Goal: Transaction & Acquisition: Book appointment/travel/reservation

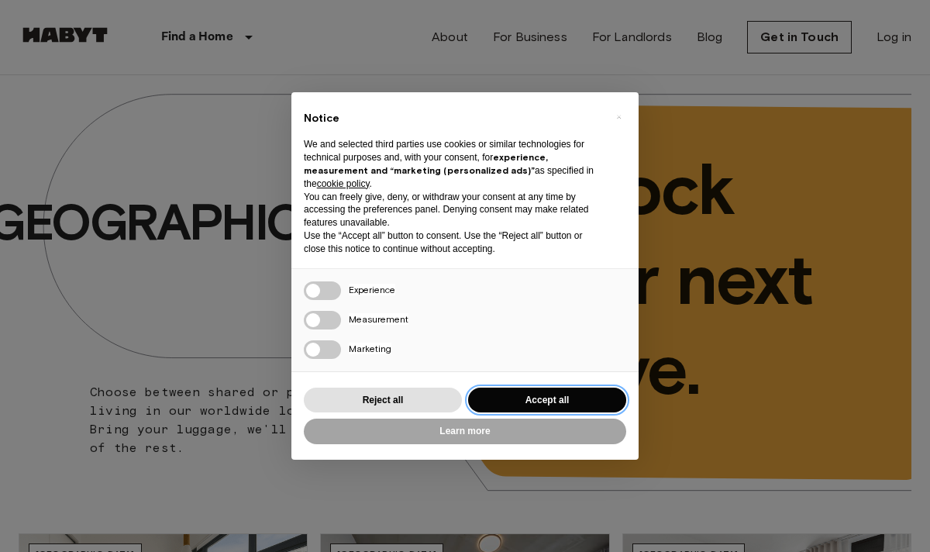
click at [558, 395] on button "Accept all" at bounding box center [547, 401] width 158 height 26
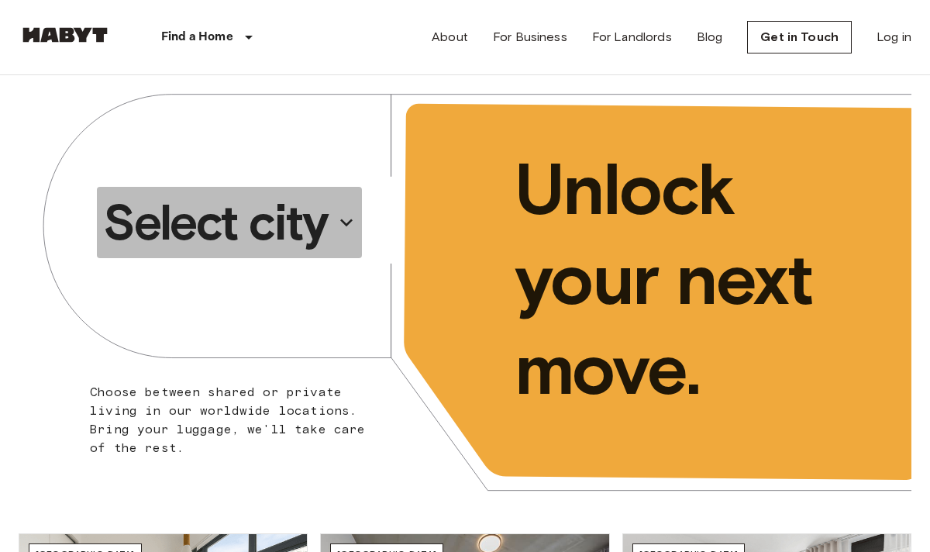
click at [312, 226] on p "Select city" at bounding box center [215, 222] width 225 height 62
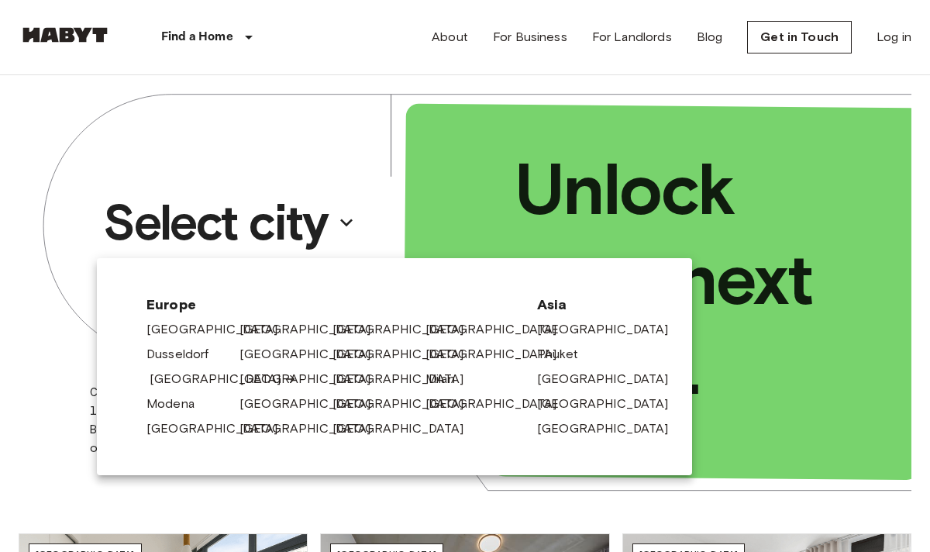
click at [178, 376] on link "[GEOGRAPHIC_DATA]" at bounding box center [223, 379] width 147 height 19
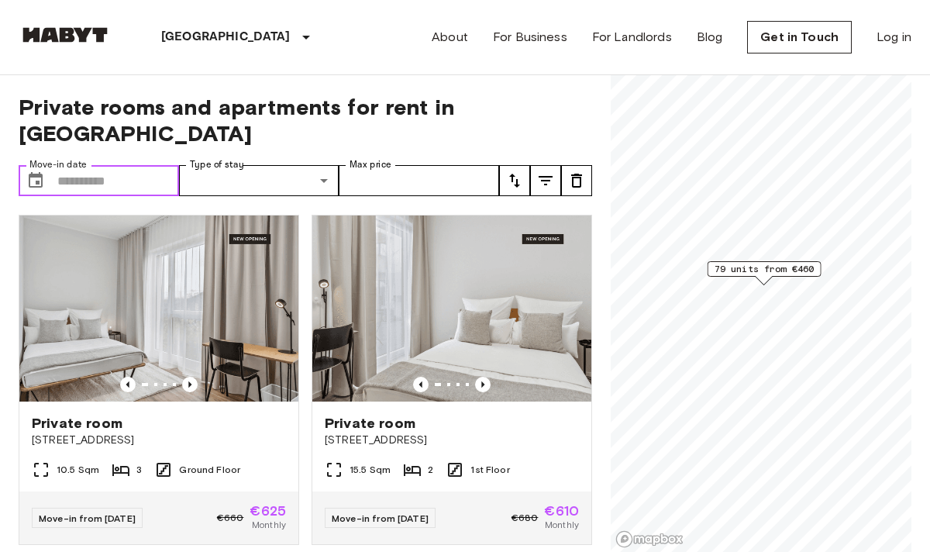
click at [105, 165] on input "Move-in date" at bounding box center [118, 180] width 122 height 31
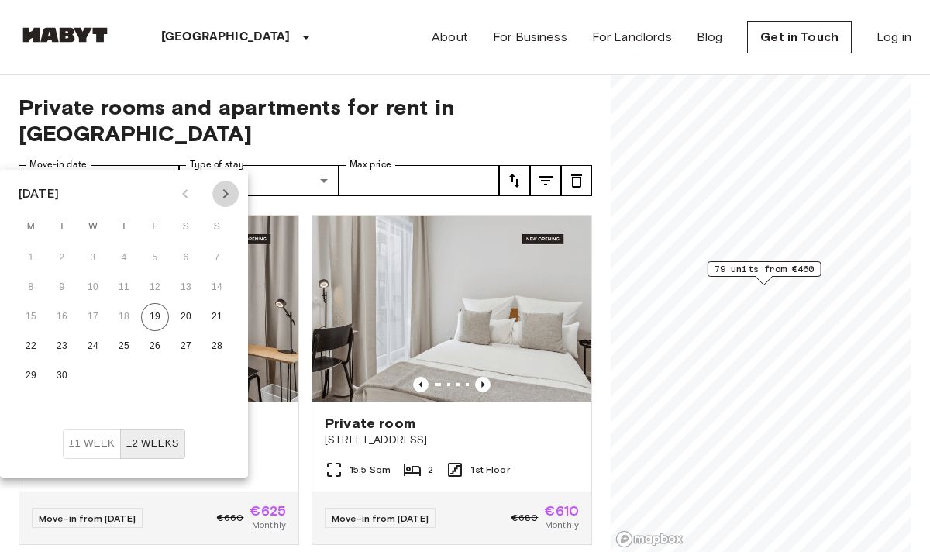
click at [229, 198] on icon "Next month" at bounding box center [225, 193] width 19 height 19
click at [95, 260] on button "1" at bounding box center [93, 258] width 28 height 28
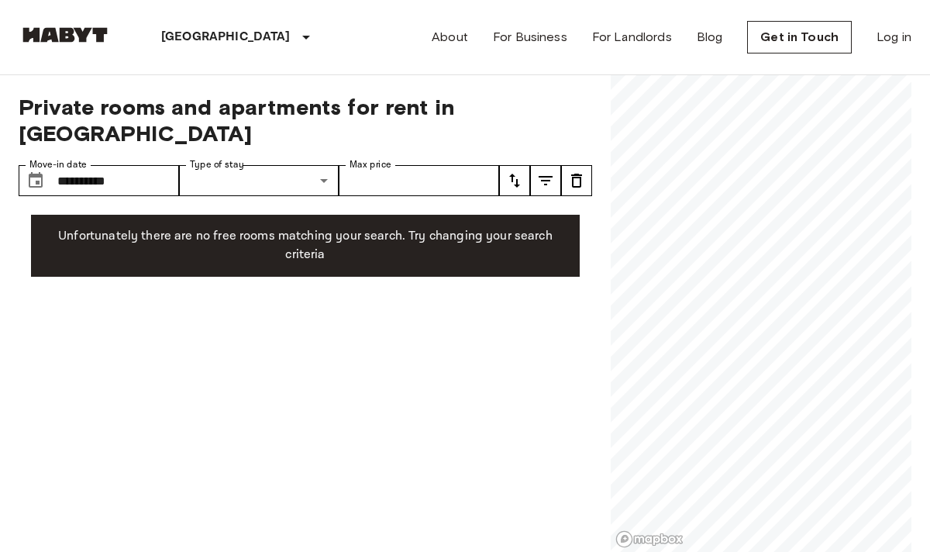
click at [248, 313] on div "**********" at bounding box center [306, 313] width 574 height 477
click at [147, 165] on input "**********" at bounding box center [118, 180] width 122 height 31
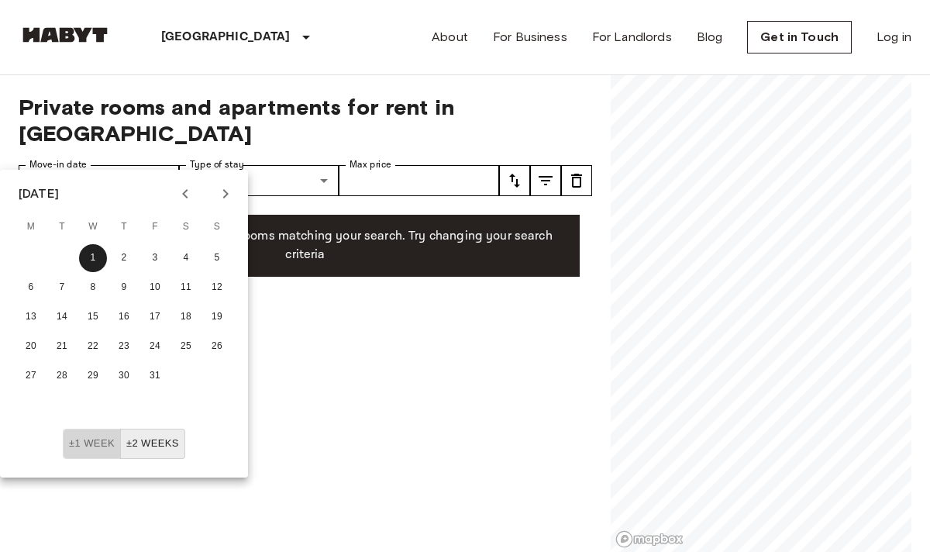
click at [84, 437] on button "±1 week" at bounding box center [92, 444] width 58 height 30
click at [332, 283] on div "**********" at bounding box center [306, 313] width 574 height 477
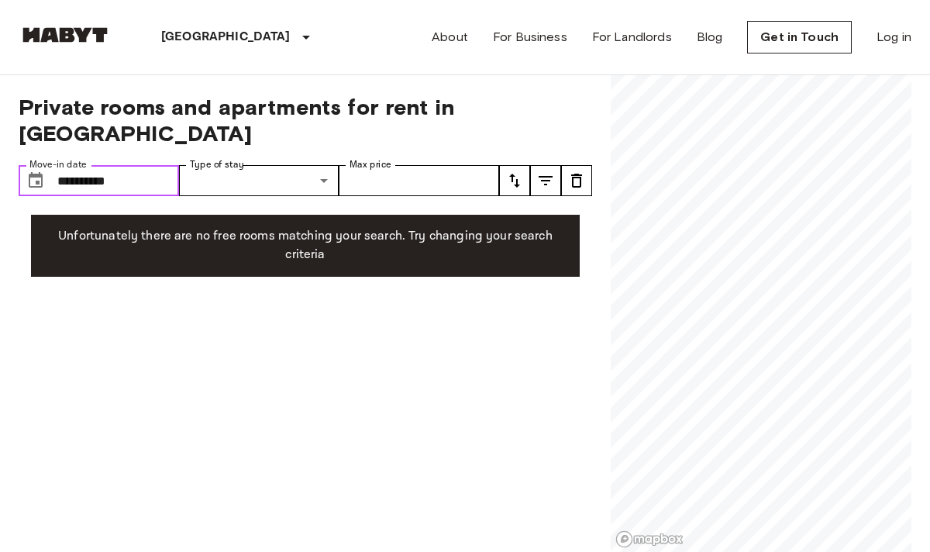
click at [154, 165] on input "**********" at bounding box center [118, 180] width 122 height 31
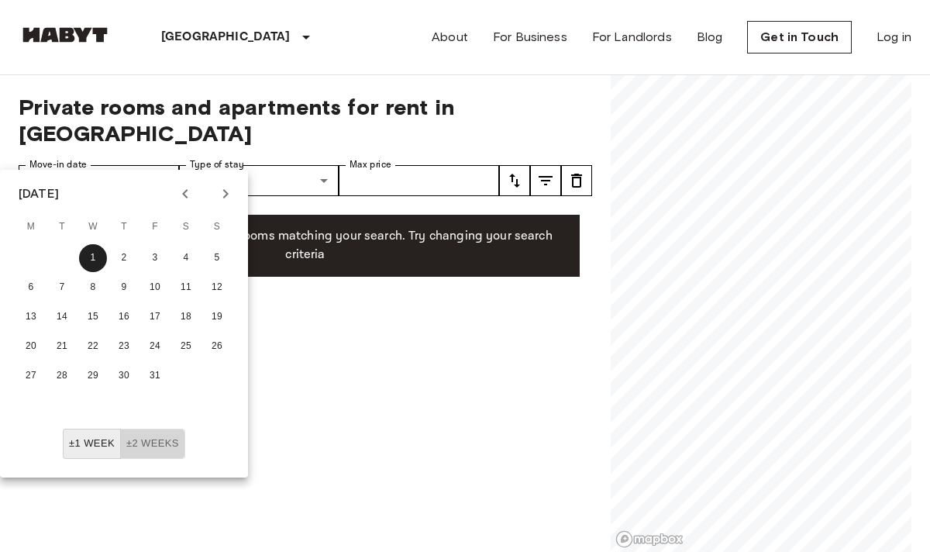
click at [170, 439] on button "±2 weeks" at bounding box center [152, 444] width 65 height 30
click at [367, 338] on div "**********" at bounding box center [306, 313] width 574 height 477
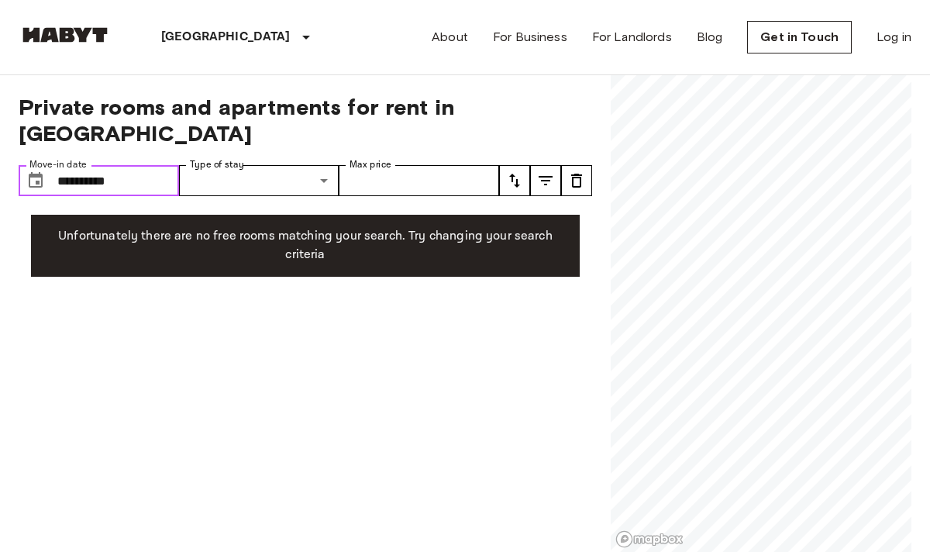
click at [141, 165] on input "**********" at bounding box center [118, 180] width 122 height 31
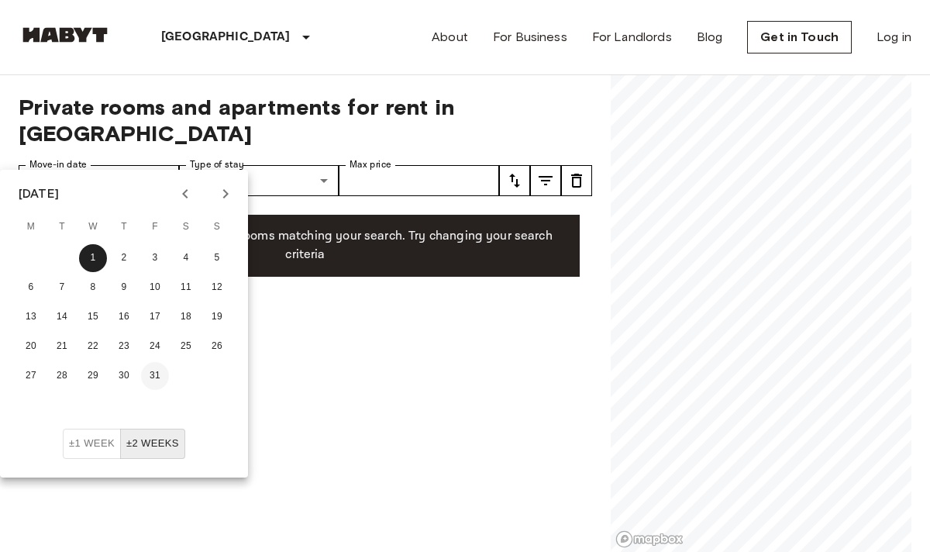
click at [152, 374] on button "31" at bounding box center [155, 376] width 28 height 28
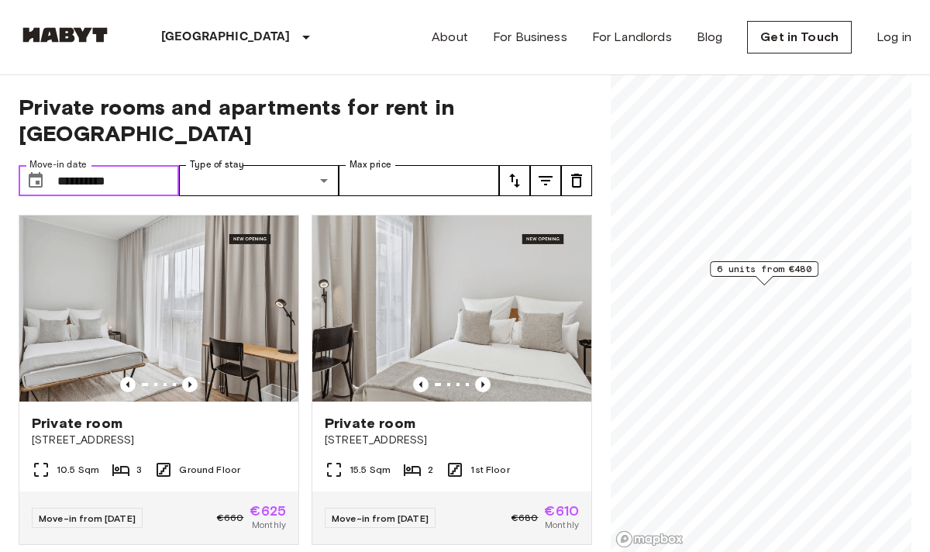
click at [140, 165] on input "**********" at bounding box center [118, 180] width 122 height 31
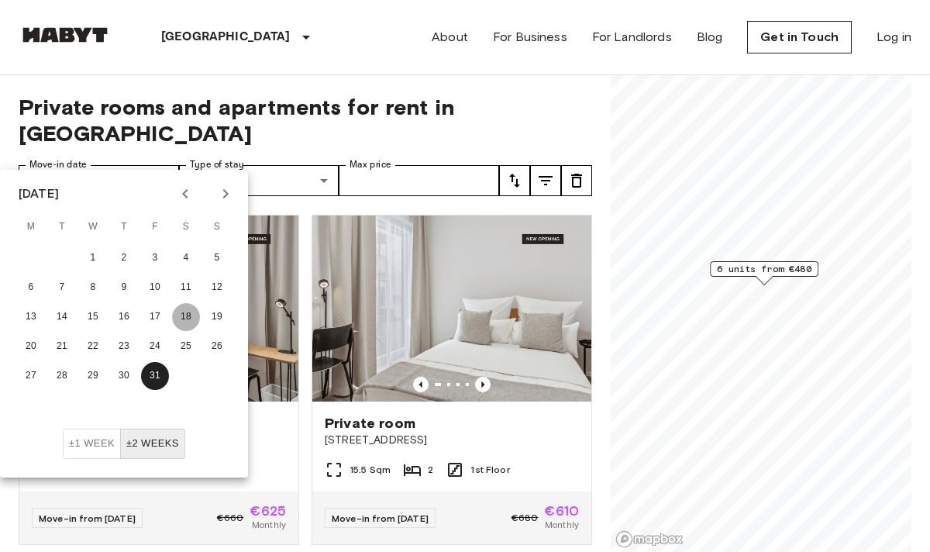
click at [187, 318] on button "18" at bounding box center [186, 317] width 28 height 28
type input "**********"
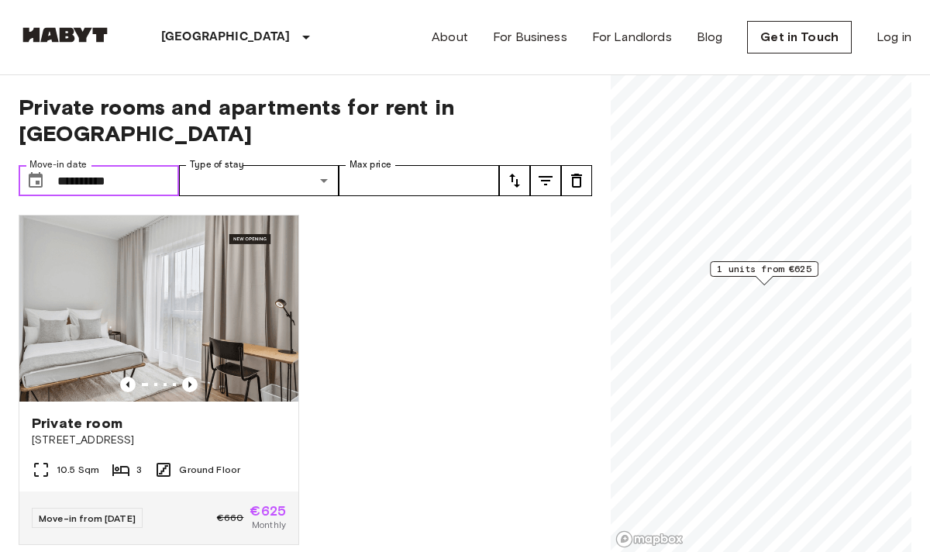
click at [137, 165] on input "**********" at bounding box center [118, 180] width 122 height 31
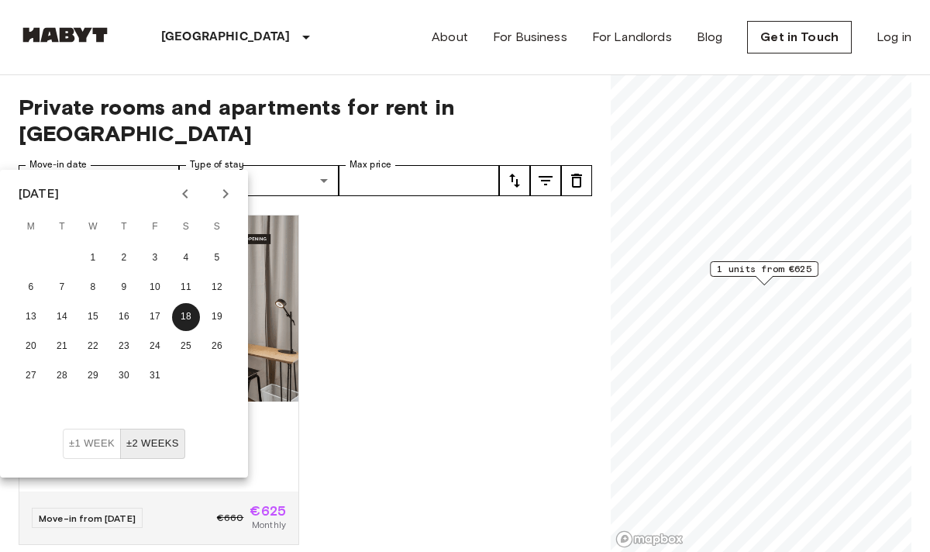
click at [78, 439] on button "±1 week" at bounding box center [92, 444] width 58 height 30
click at [143, 165] on input "**********" at bounding box center [118, 180] width 122 height 31
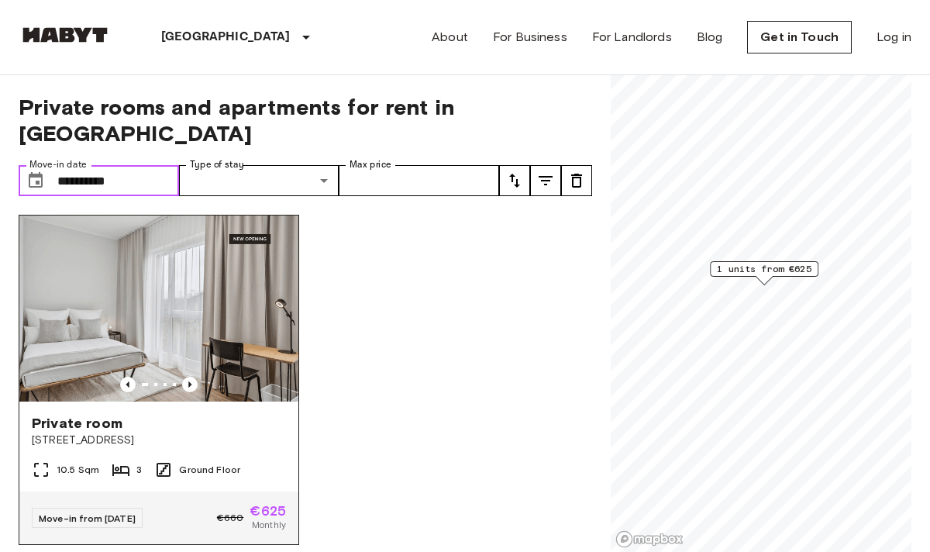
click at [213, 307] on img at bounding box center [158, 308] width 279 height 186
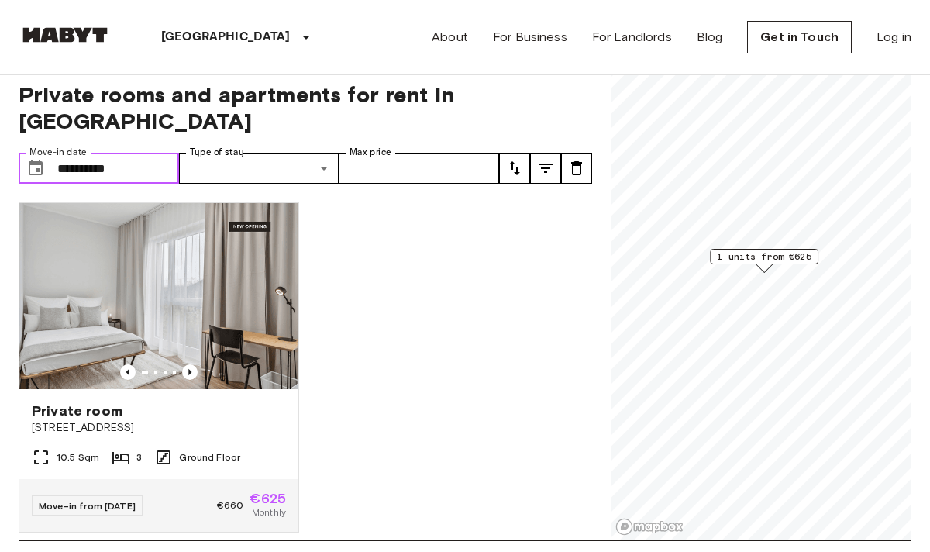
scroll to position [13, 0]
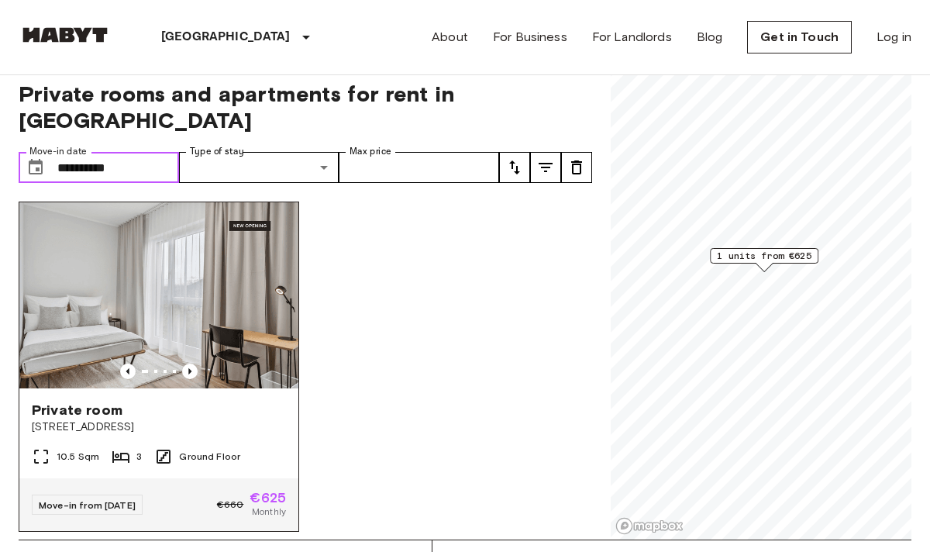
click at [173, 271] on img at bounding box center [158, 295] width 279 height 186
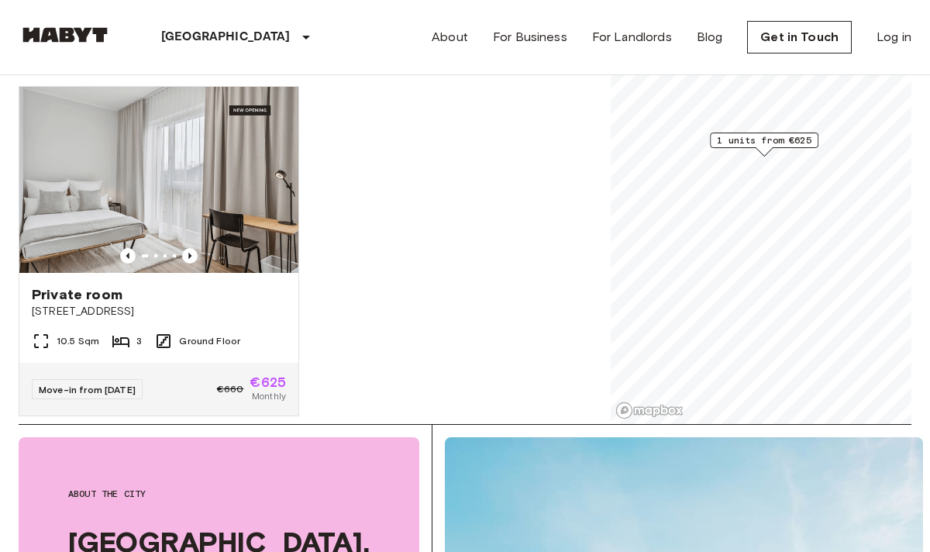
scroll to position [133, 0]
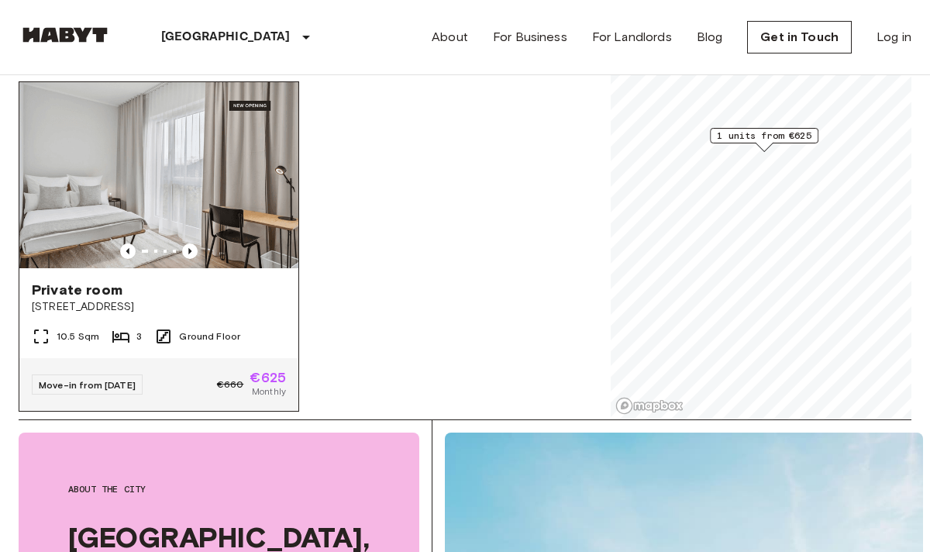
click at [235, 196] on img at bounding box center [158, 175] width 279 height 186
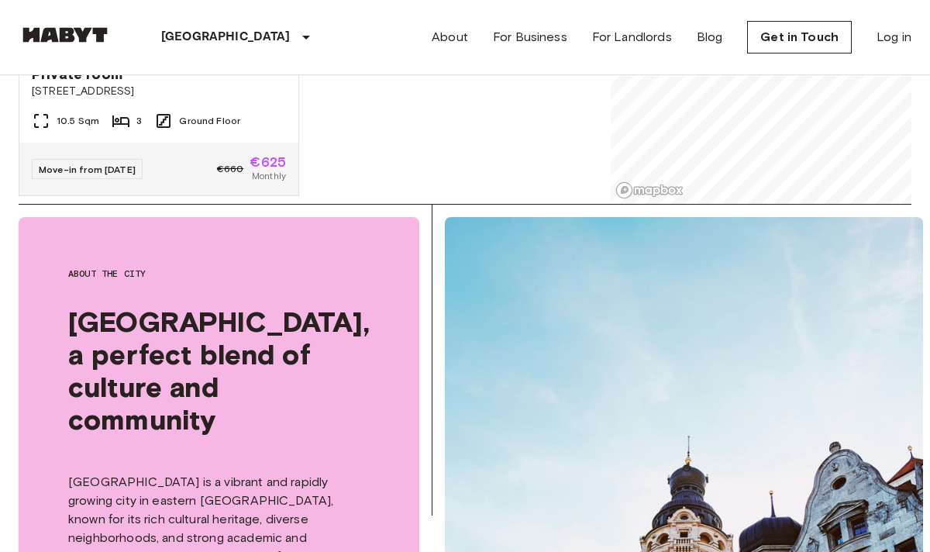
scroll to position [150, 0]
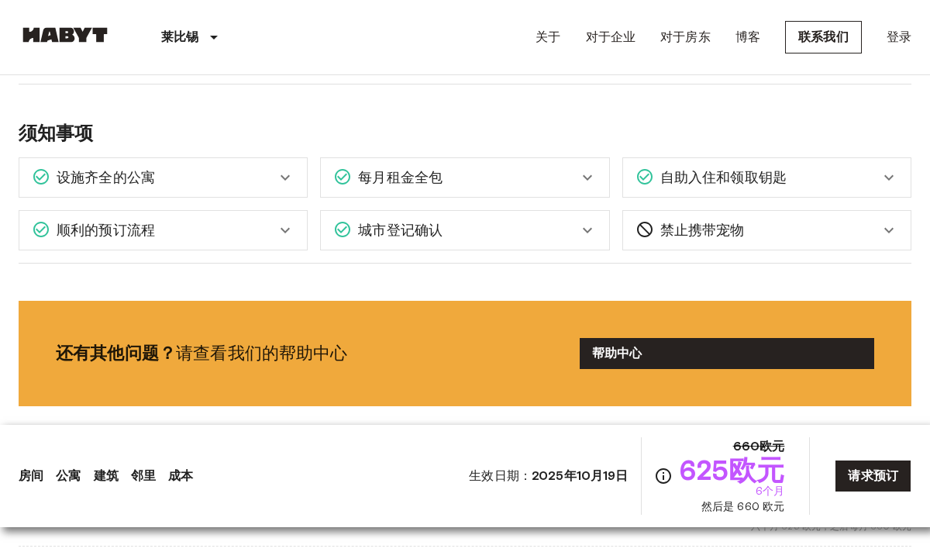
scroll to position [1978, 0]
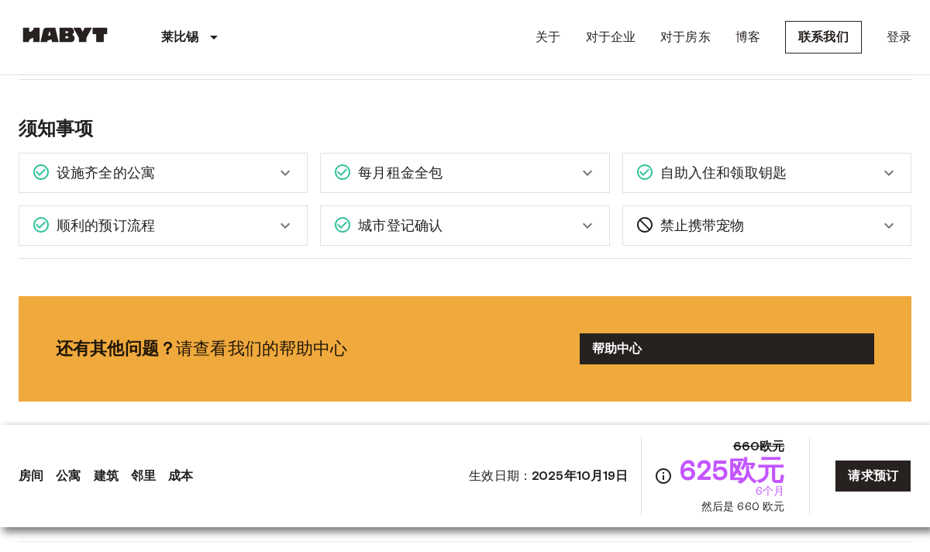
click at [876, 163] on div "自助入住和领取钥匙" at bounding box center [758, 173] width 244 height 20
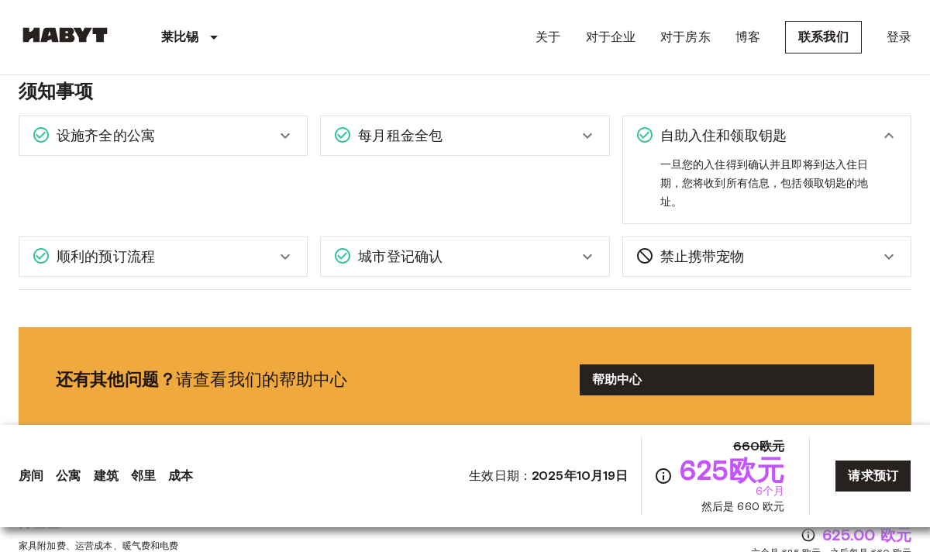
scroll to position [2022, 0]
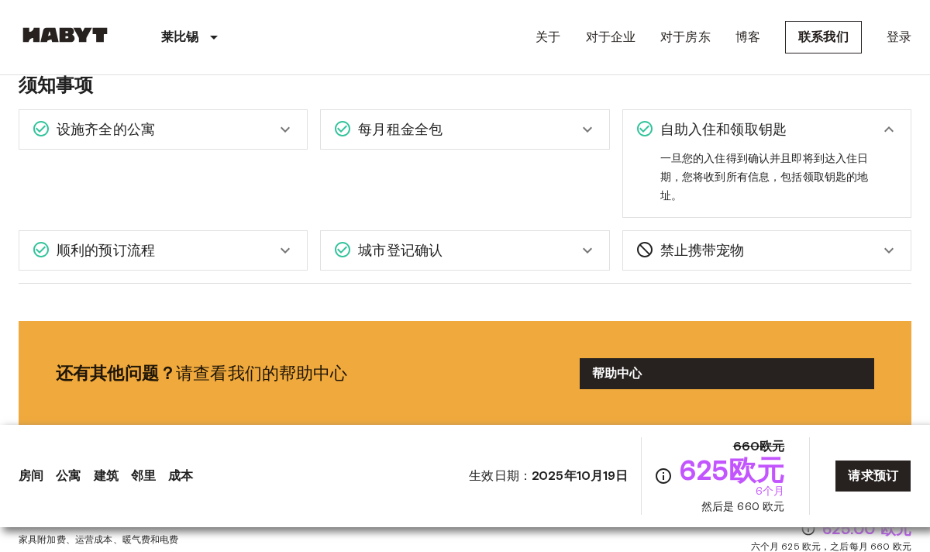
click at [246, 262] on div "顺利的预订流程" at bounding box center [163, 250] width 288 height 39
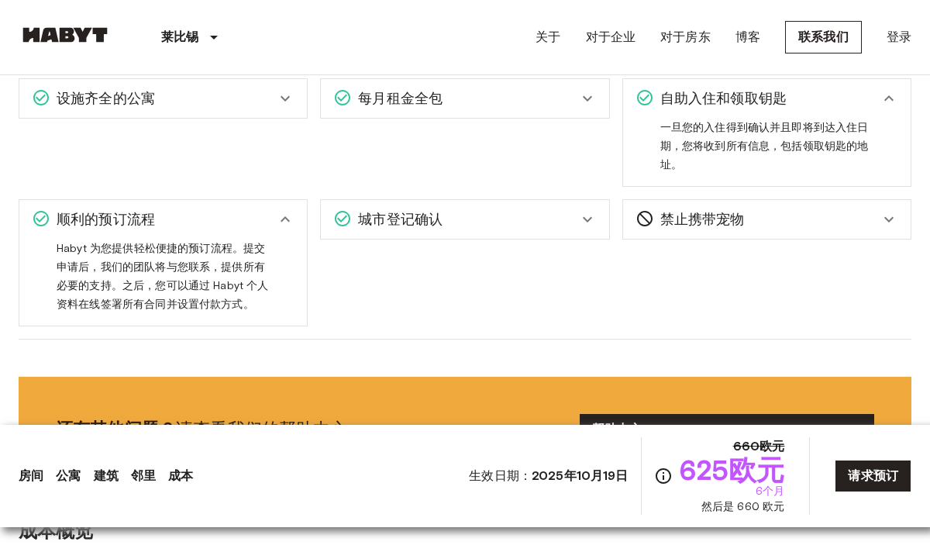
scroll to position [2089, 0]
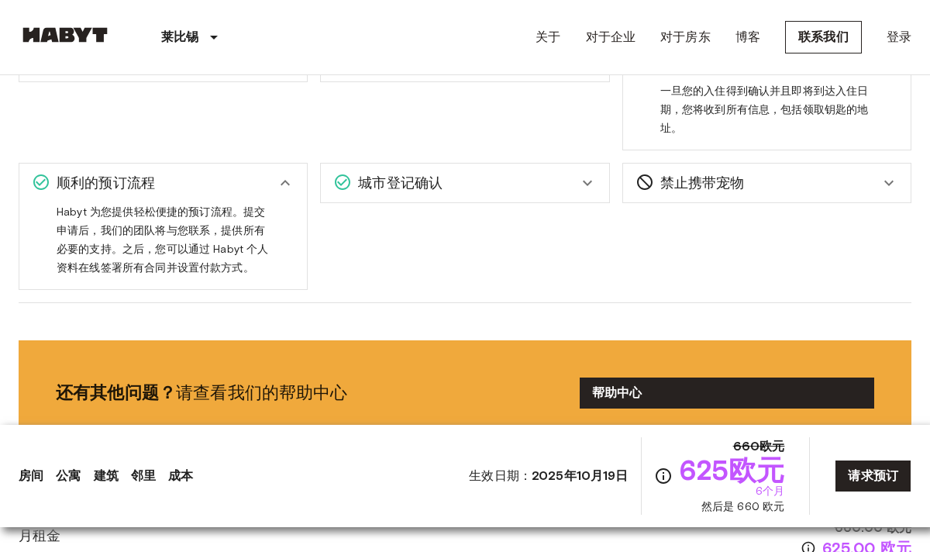
click at [422, 195] on div "城市登记确认" at bounding box center [465, 183] width 288 height 39
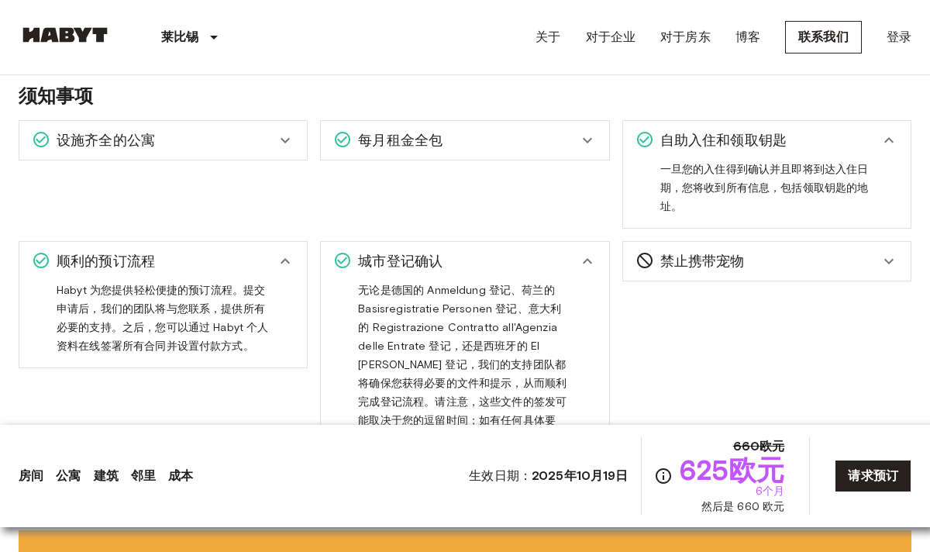
scroll to position [2004, 0]
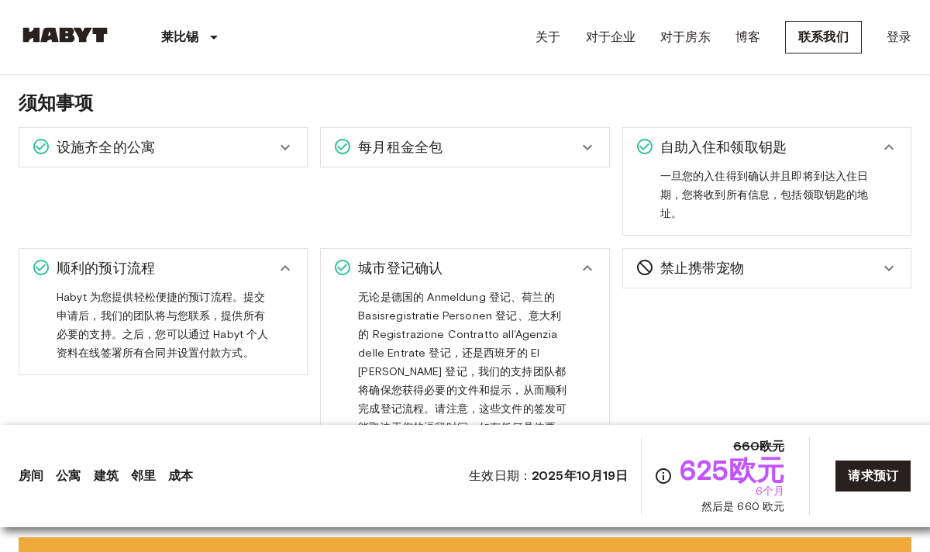
click at [309, 153] on div "每月租金全包 每月租金包括所有账单、网络费用、全装修公寓、维护费用、访问您的数字 Habyt 帐户（Habyt 会员门户）以管理您的所有付款和请求、我们的支持…" at bounding box center [459, 175] width 302 height 121
click at [293, 153] on icon at bounding box center [285, 147] width 19 height 19
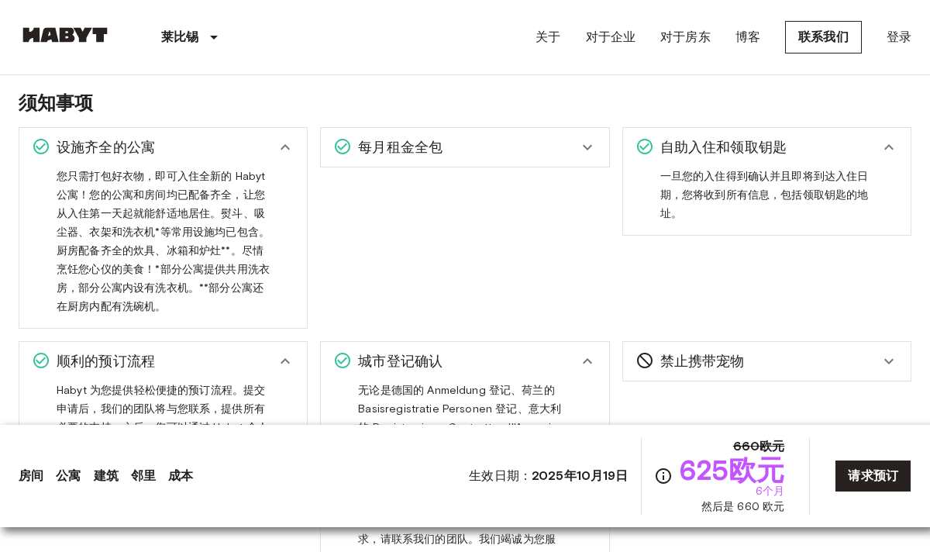
click at [500, 153] on div "每月租金全包" at bounding box center [455, 147] width 244 height 20
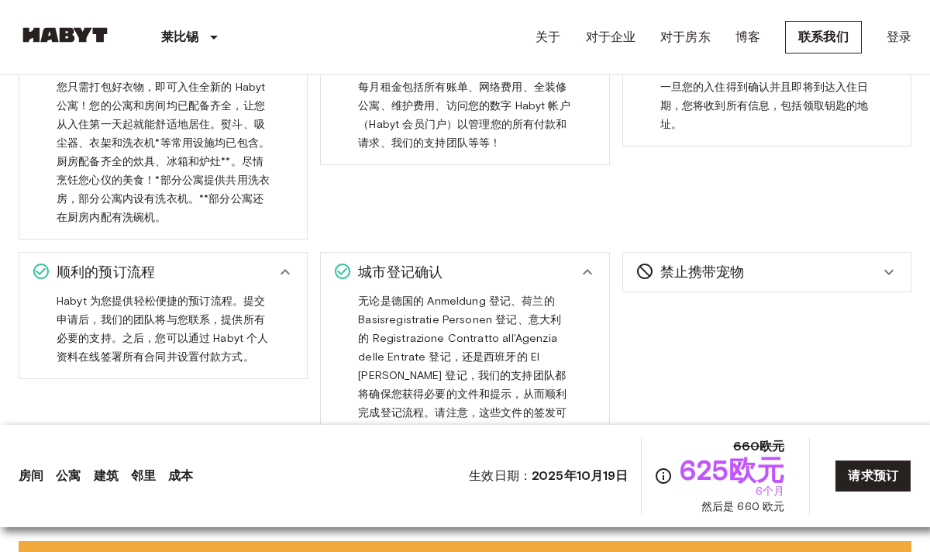
scroll to position [2103, 0]
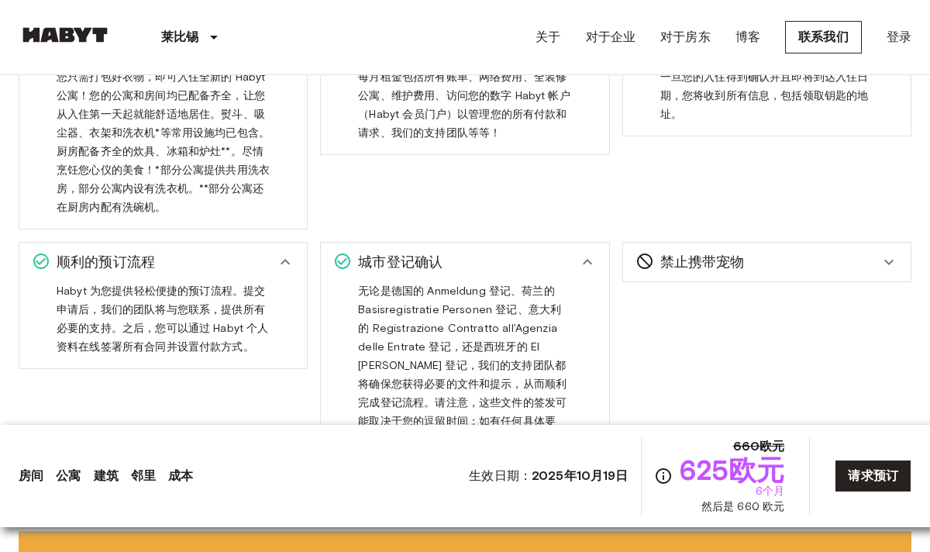
click at [736, 267] on font "禁止携带宠物" at bounding box center [702, 261] width 84 height 17
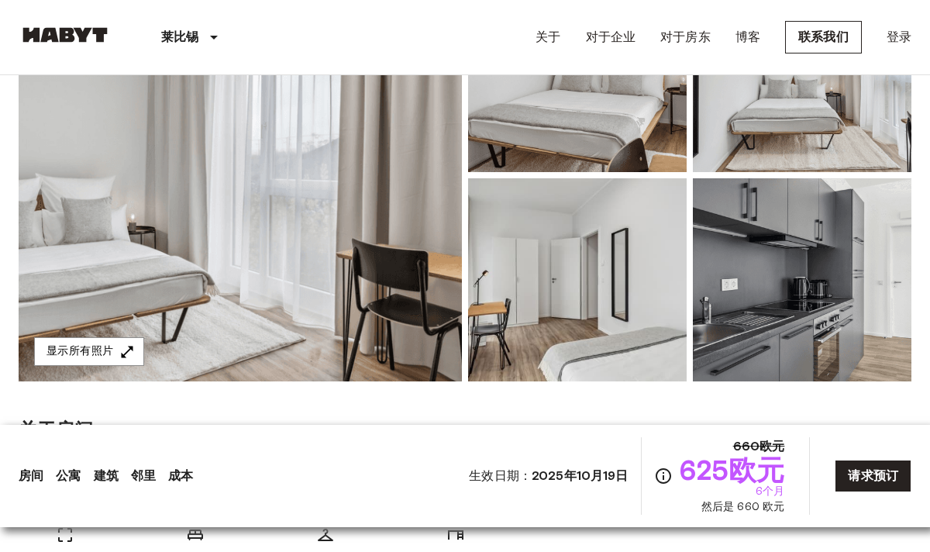
scroll to position [248, 0]
click at [119, 346] on button "显示所有照片" at bounding box center [89, 350] width 110 height 29
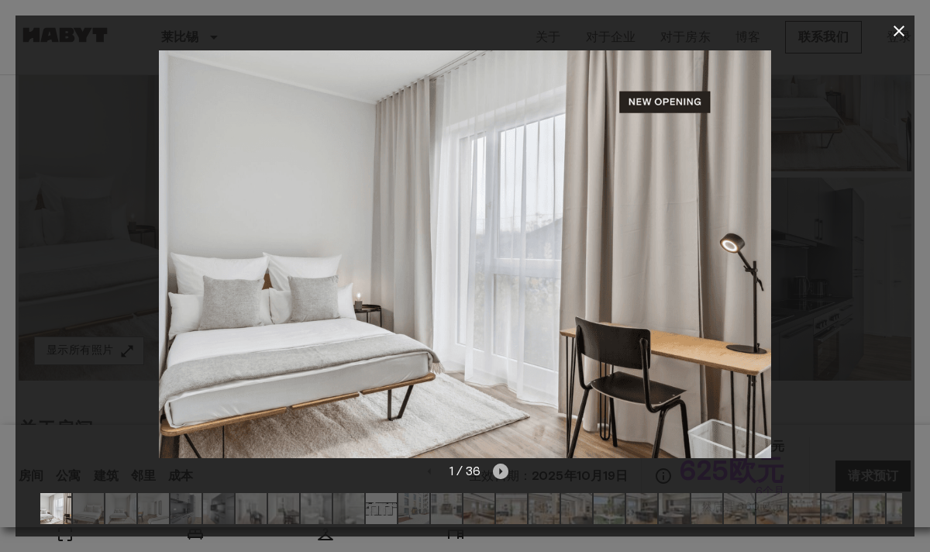
click at [505, 476] on icon "下一张图片" at bounding box center [501, 472] width 16 height 16
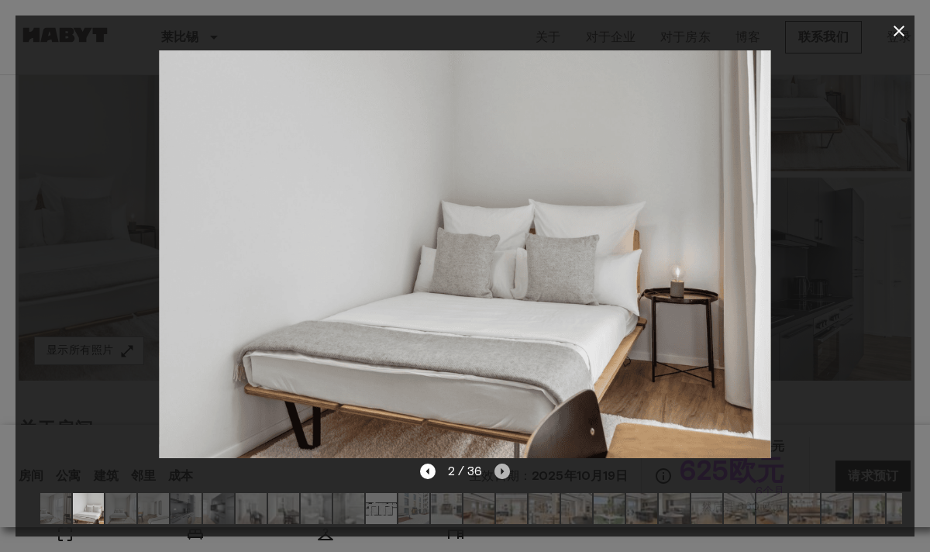
click at [508, 474] on icon "下一张图片" at bounding box center [503, 472] width 16 height 16
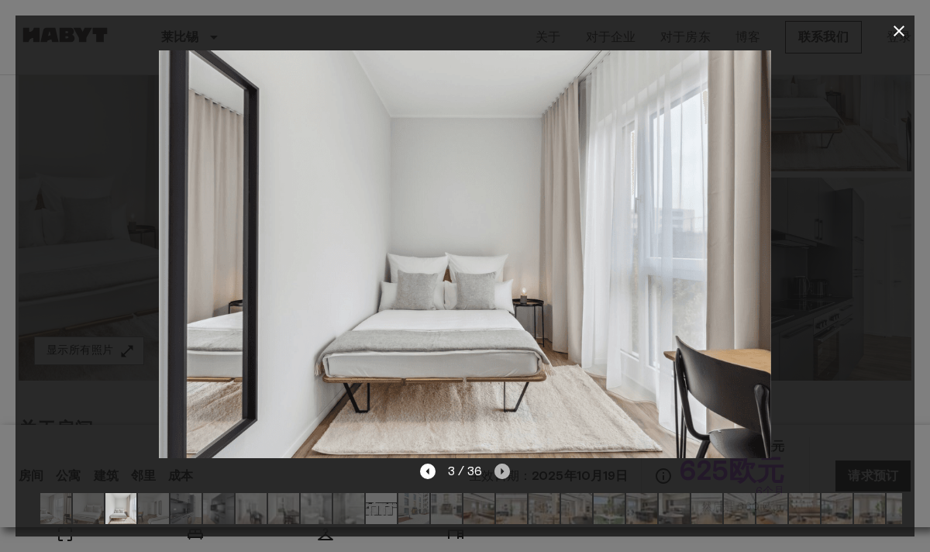
click at [508, 474] on icon "下一张图片" at bounding box center [503, 472] width 16 height 16
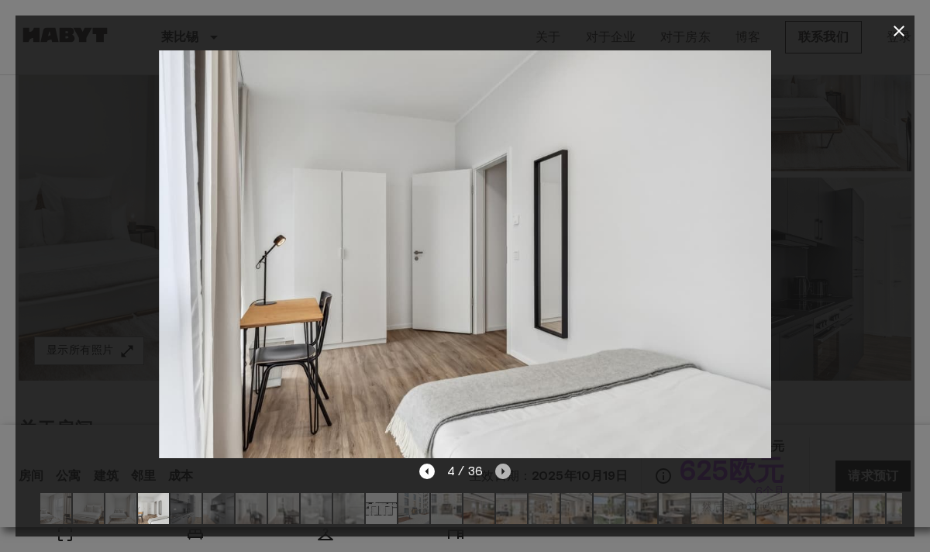
click at [508, 474] on icon "下一张图片" at bounding box center [503, 472] width 16 height 16
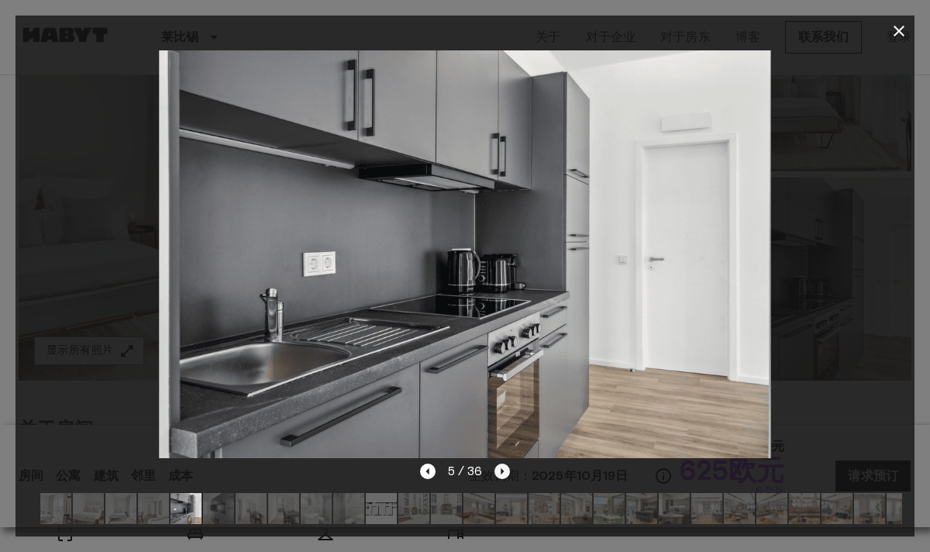
click at [508, 474] on icon "下一张图片" at bounding box center [503, 472] width 16 height 16
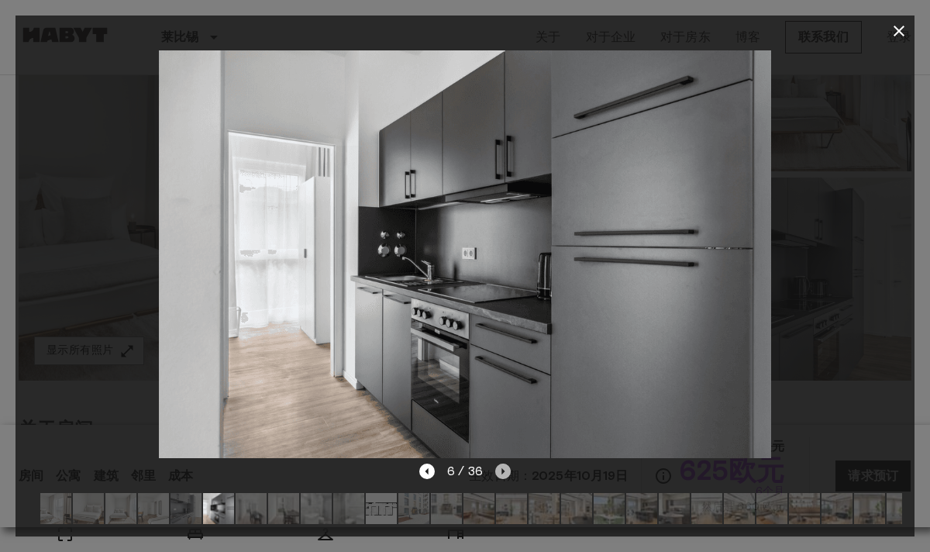
click at [508, 474] on icon "下一张图片" at bounding box center [503, 472] width 16 height 16
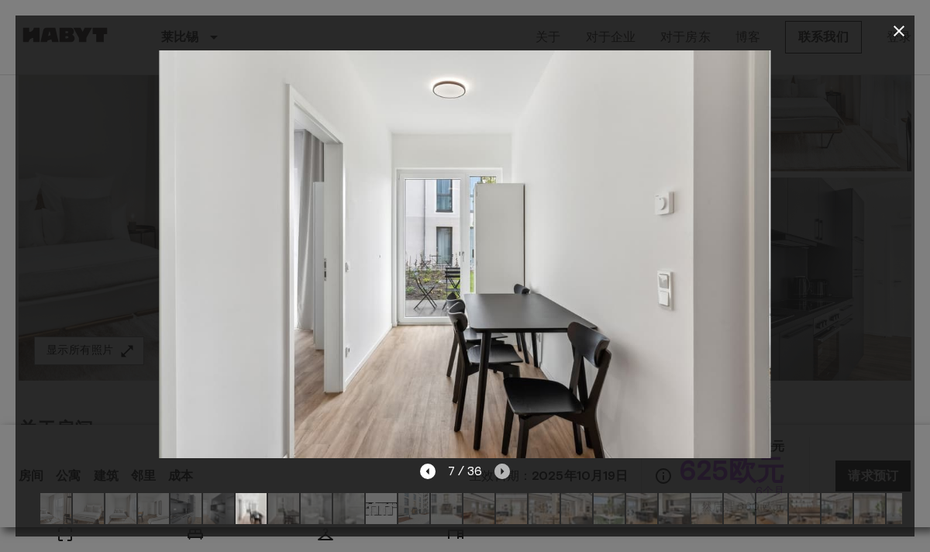
click at [508, 474] on icon "下一张图片" at bounding box center [503, 472] width 16 height 16
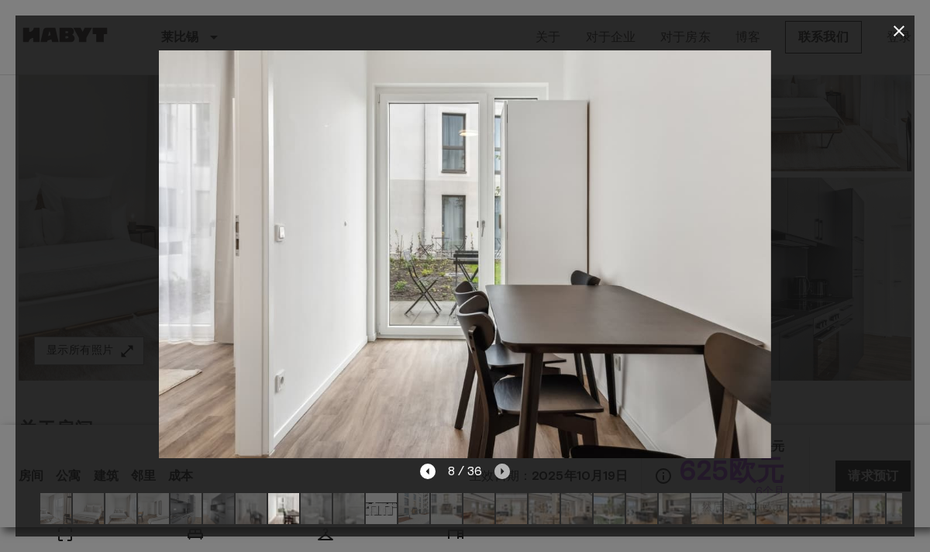
click at [508, 474] on icon "下一张图片" at bounding box center [503, 472] width 16 height 16
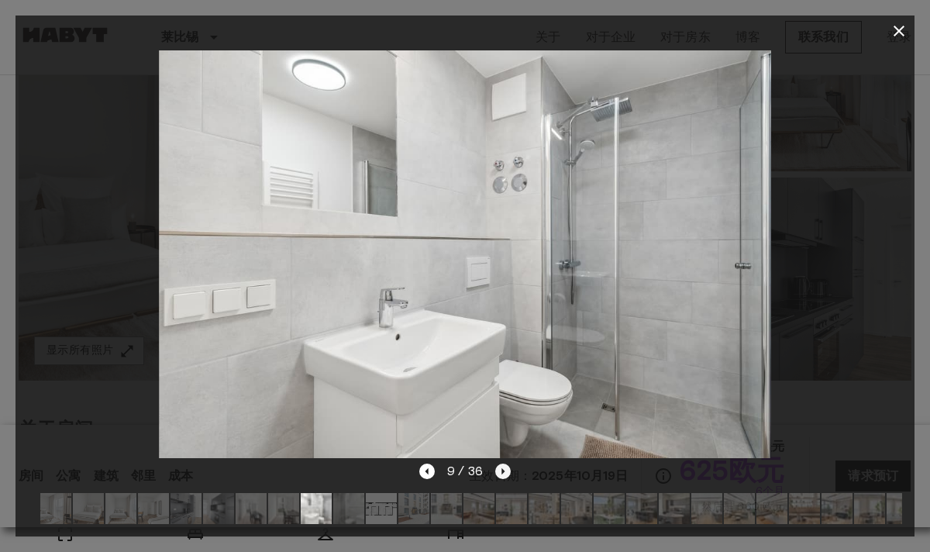
click at [508, 474] on icon "下一张图片" at bounding box center [503, 472] width 16 height 16
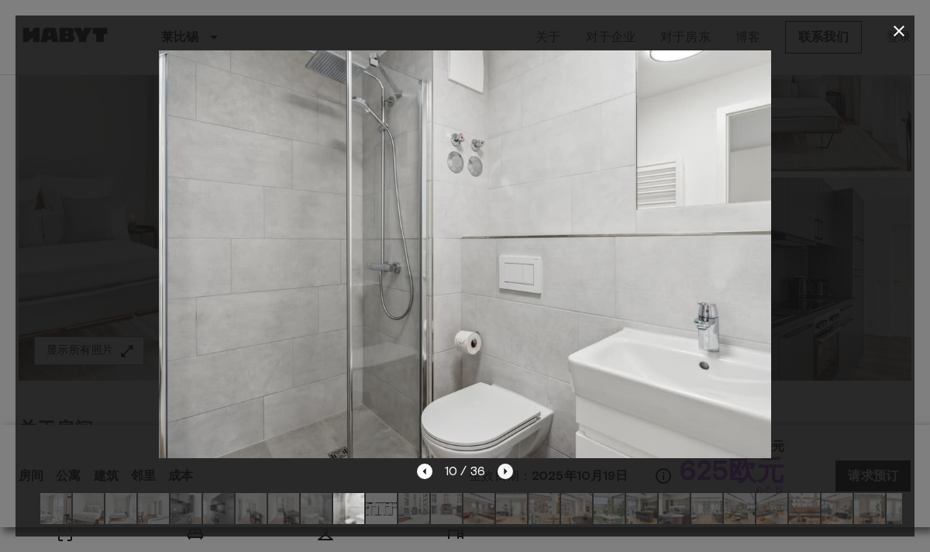
click at [508, 474] on icon "下一张图片" at bounding box center [506, 472] width 16 height 16
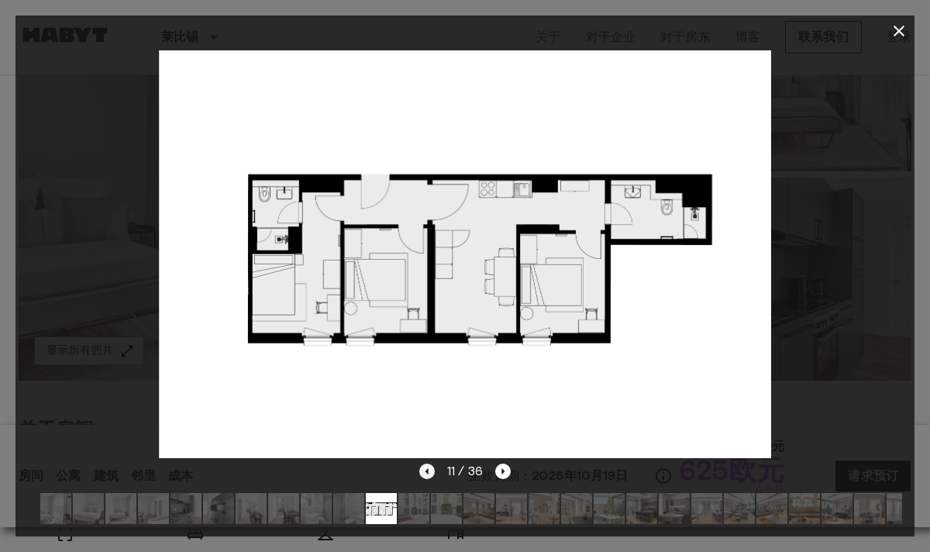
click at [429, 475] on icon "上一张图片" at bounding box center [427, 472] width 16 height 16
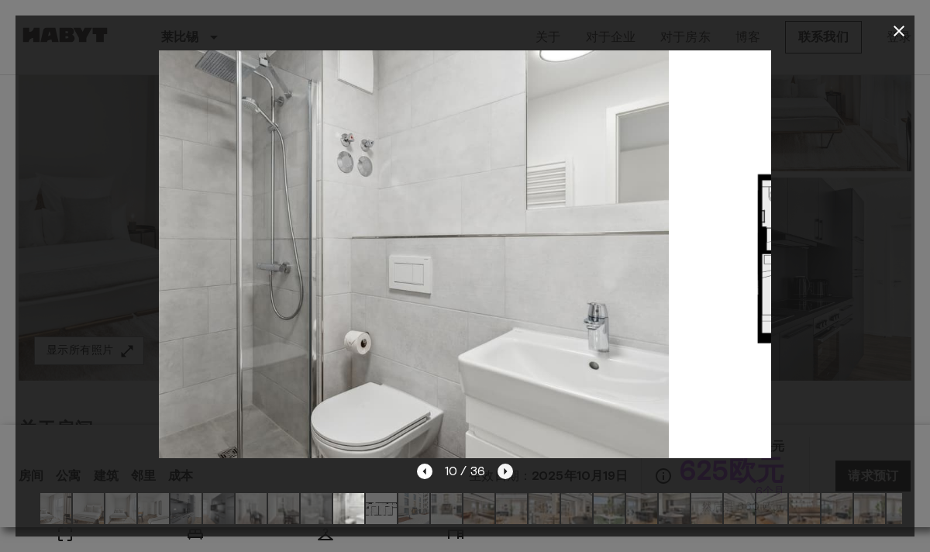
click at [509, 475] on icon "下一张图片" at bounding box center [506, 472] width 16 height 16
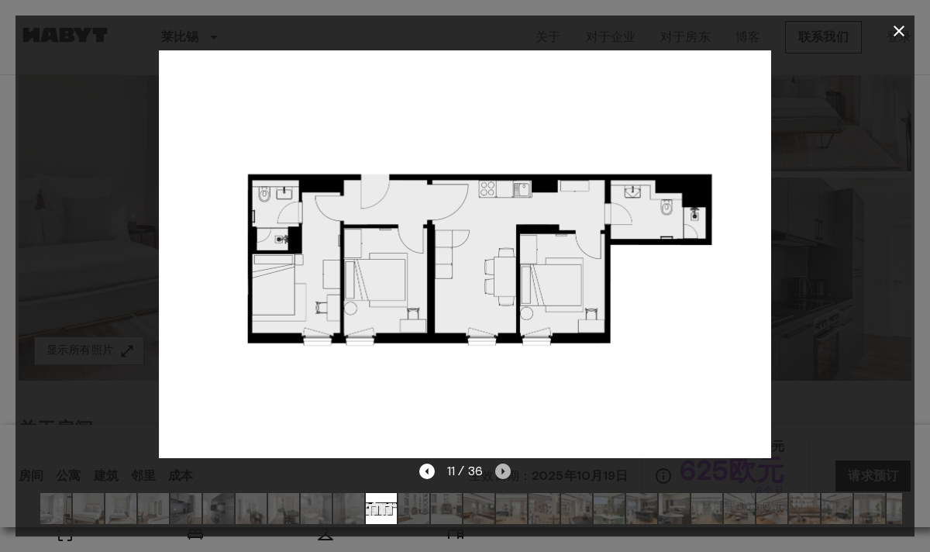
click at [502, 469] on icon "下一张图片" at bounding box center [503, 471] width 3 height 6
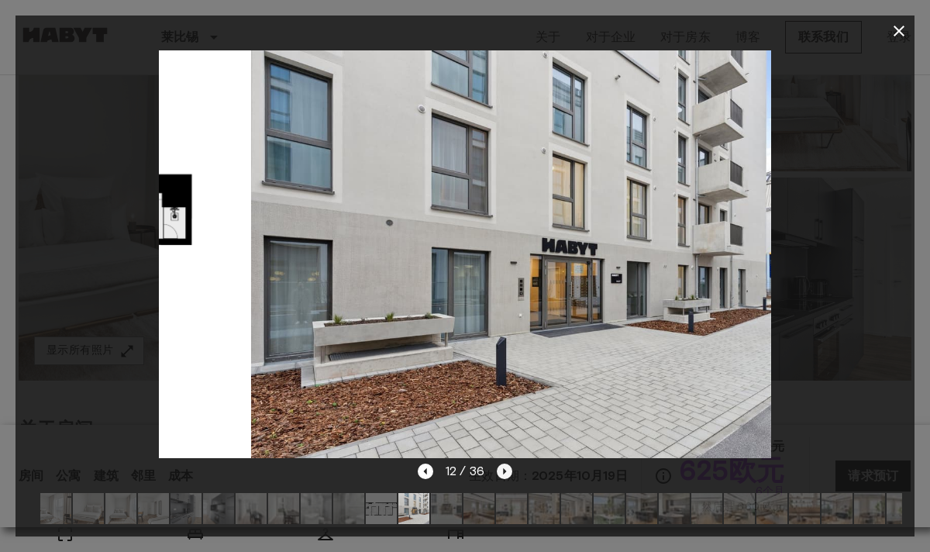
click at [502, 469] on icon "下一张图片" at bounding box center [505, 472] width 16 height 16
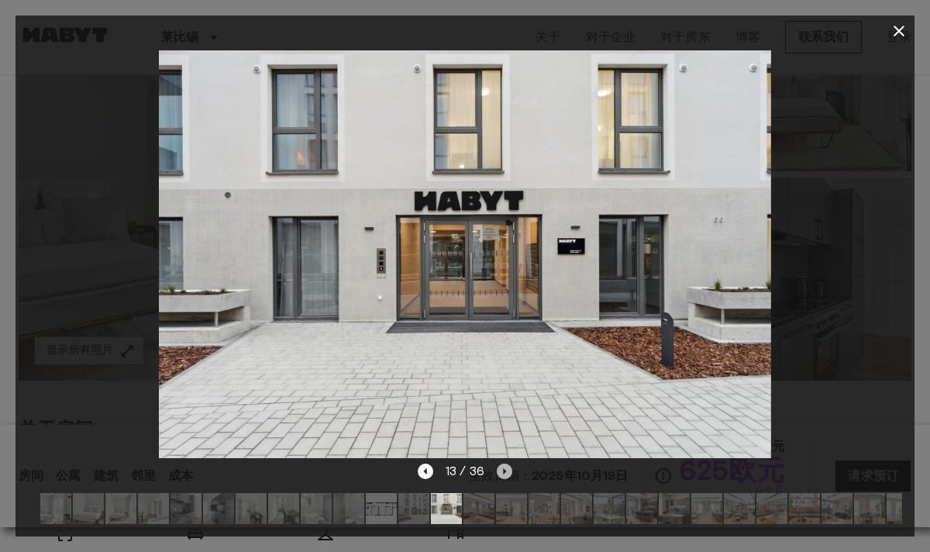
click at [508, 469] on icon "下一张图片" at bounding box center [505, 472] width 16 height 16
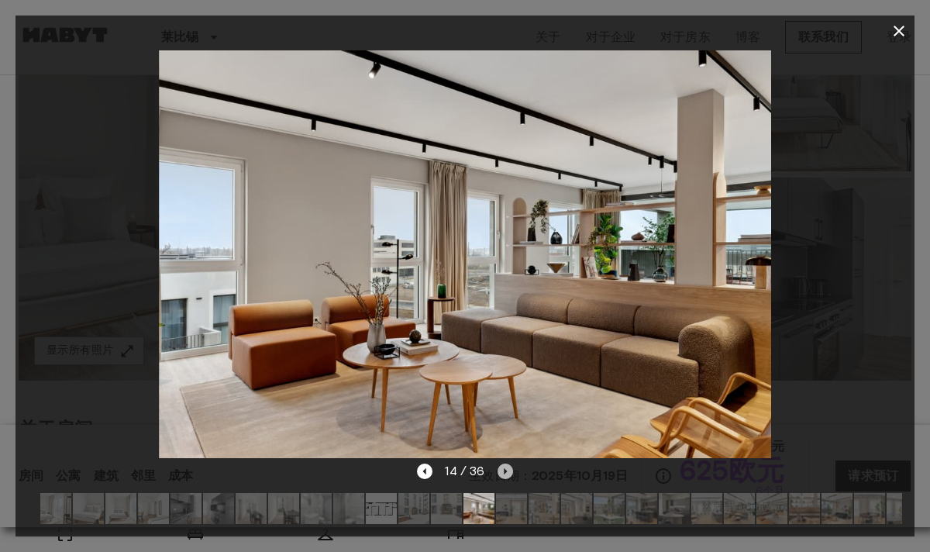
click at [508, 469] on icon "下一张图片" at bounding box center [506, 472] width 16 height 16
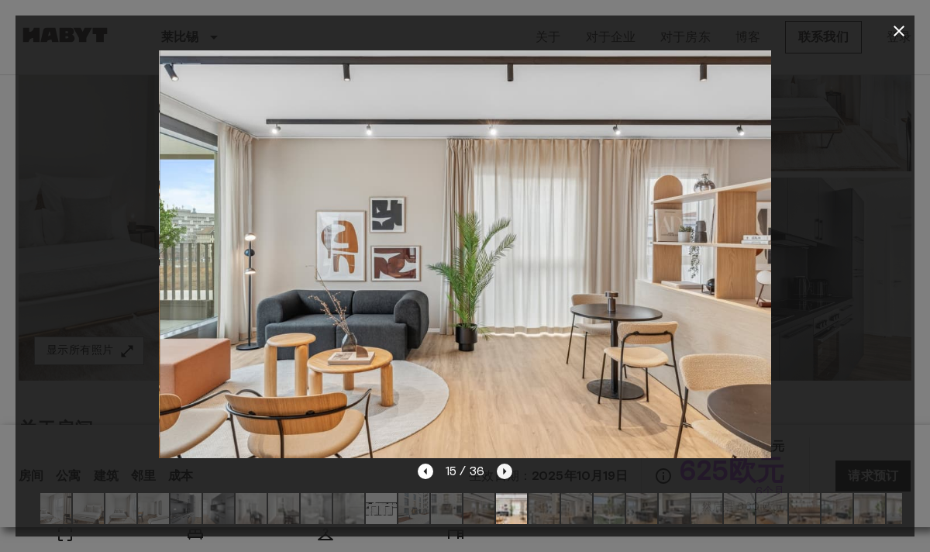
click at [508, 469] on icon "下一张图片" at bounding box center [505, 472] width 16 height 16
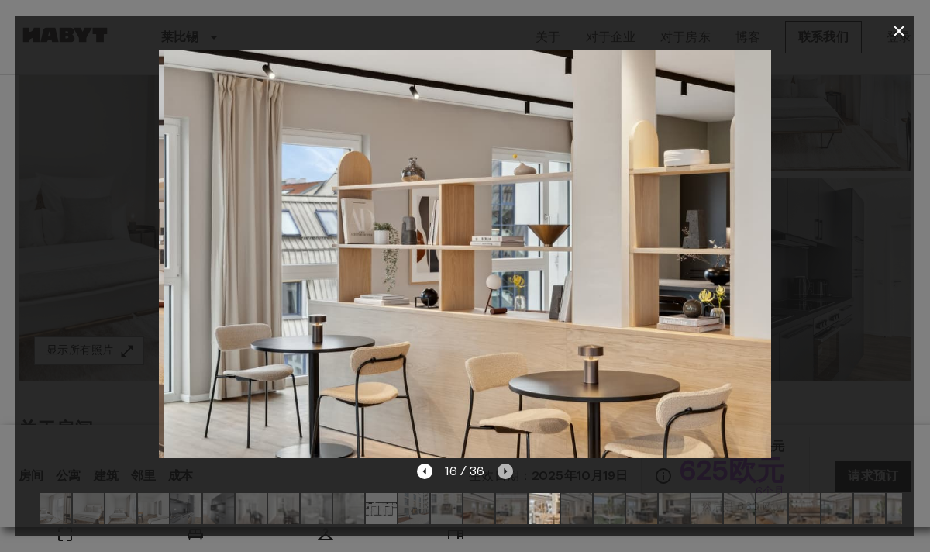
click at [508, 469] on icon "下一张图片" at bounding box center [506, 472] width 16 height 16
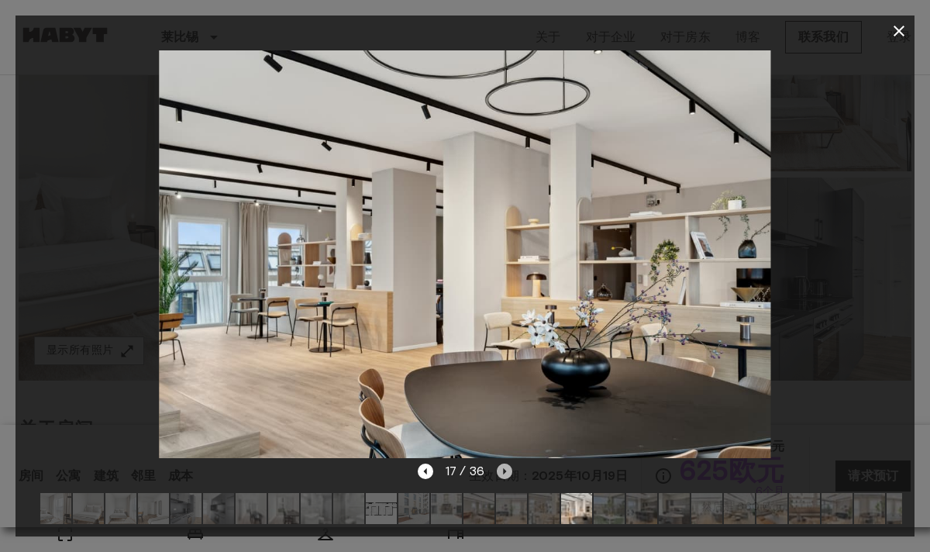
click at [508, 469] on icon "下一张图片" at bounding box center [505, 472] width 16 height 16
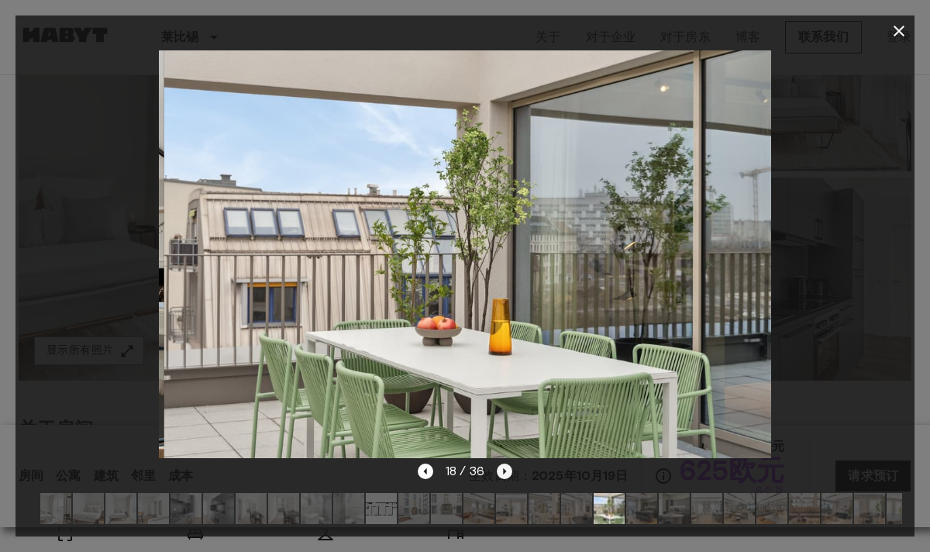
click at [508, 469] on icon "下一张图片" at bounding box center [505, 472] width 16 height 16
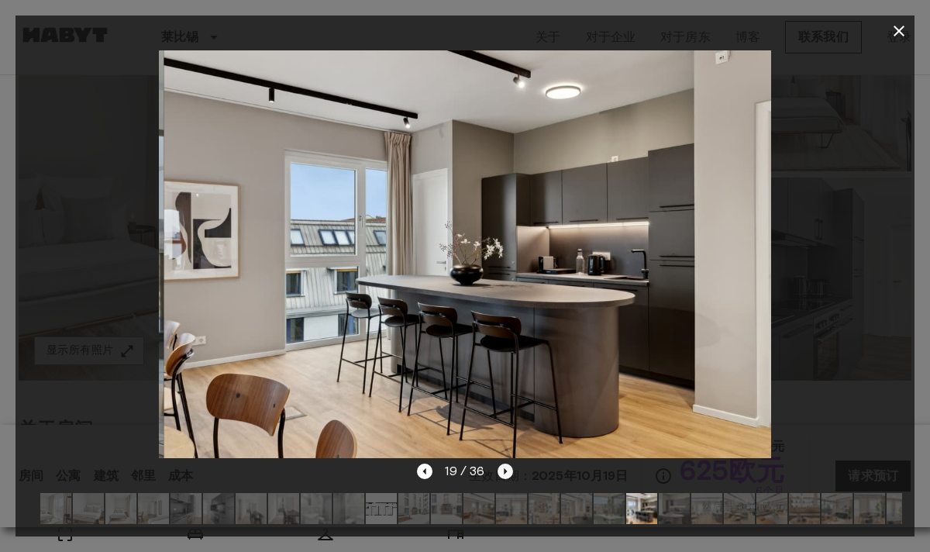
click at [508, 469] on icon "下一张图片" at bounding box center [506, 472] width 16 height 16
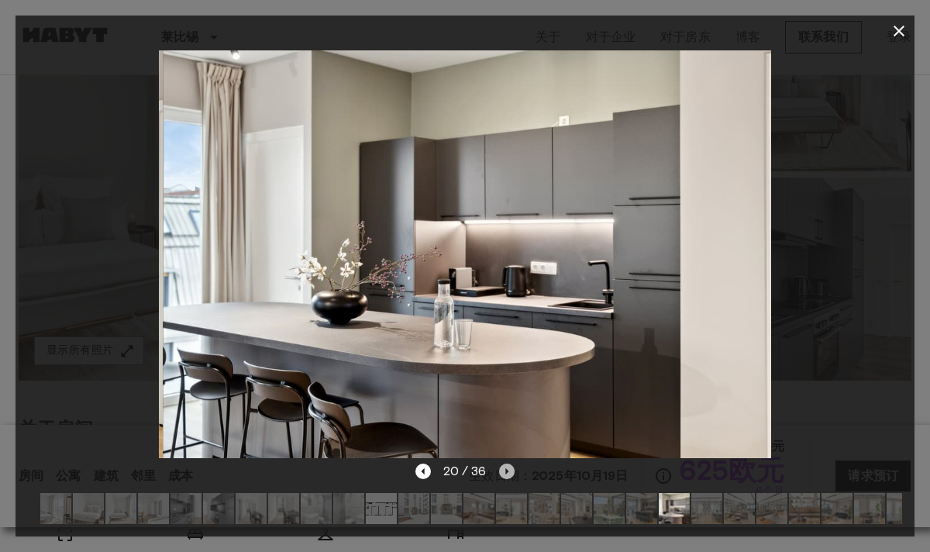
click at [508, 469] on icon "下一张图片" at bounding box center [507, 472] width 16 height 16
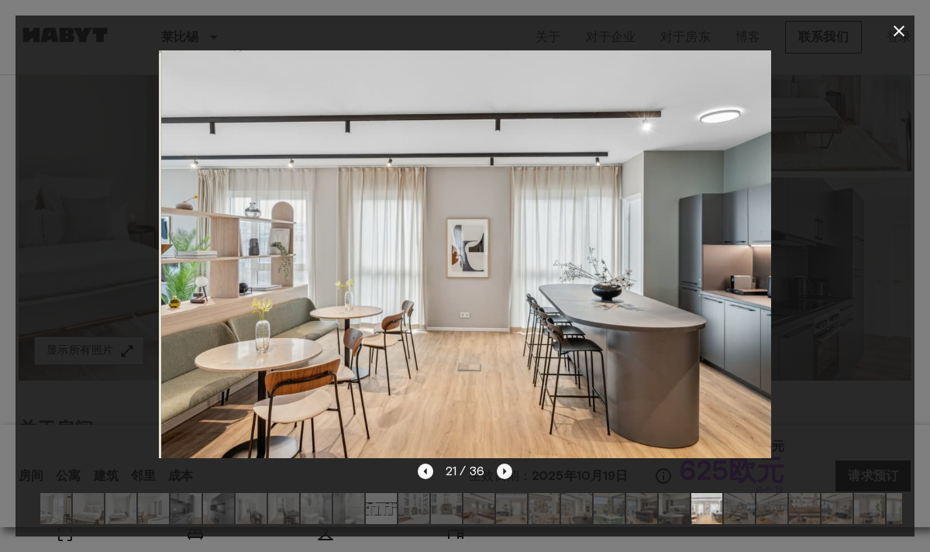
click at [508, 469] on icon "下一张图片" at bounding box center [505, 472] width 16 height 16
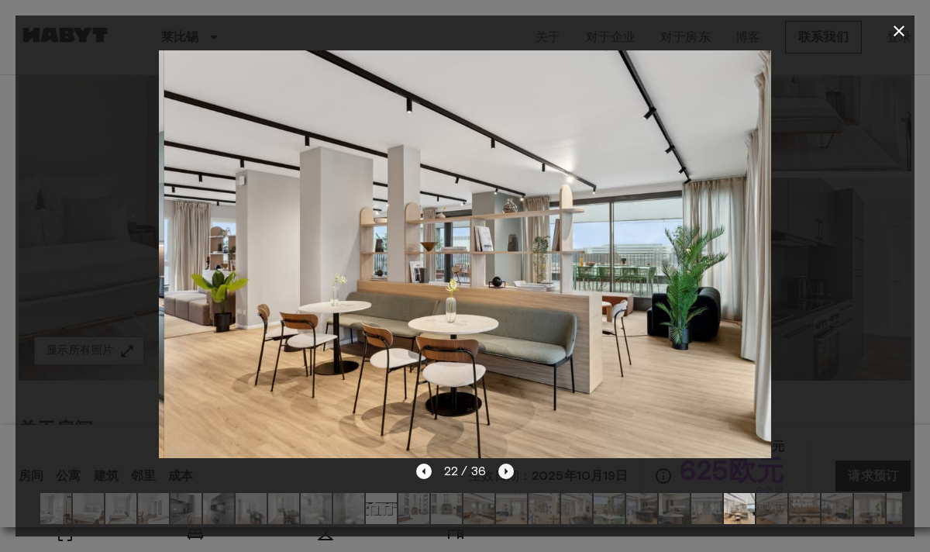
click at [508, 469] on icon "下一张图片" at bounding box center [506, 472] width 16 height 16
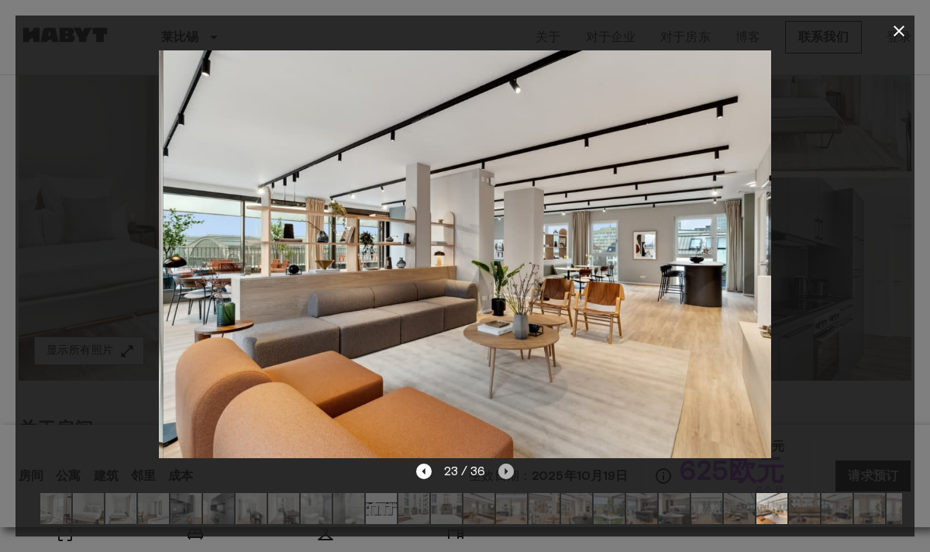
click at [508, 469] on icon "下一张图片" at bounding box center [506, 472] width 16 height 16
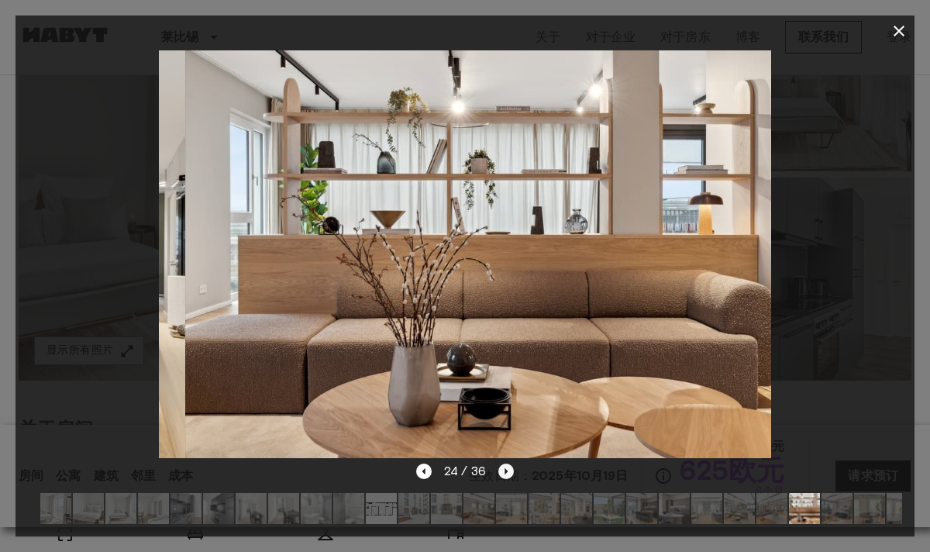
click at [508, 469] on icon "下一张图片" at bounding box center [506, 472] width 16 height 16
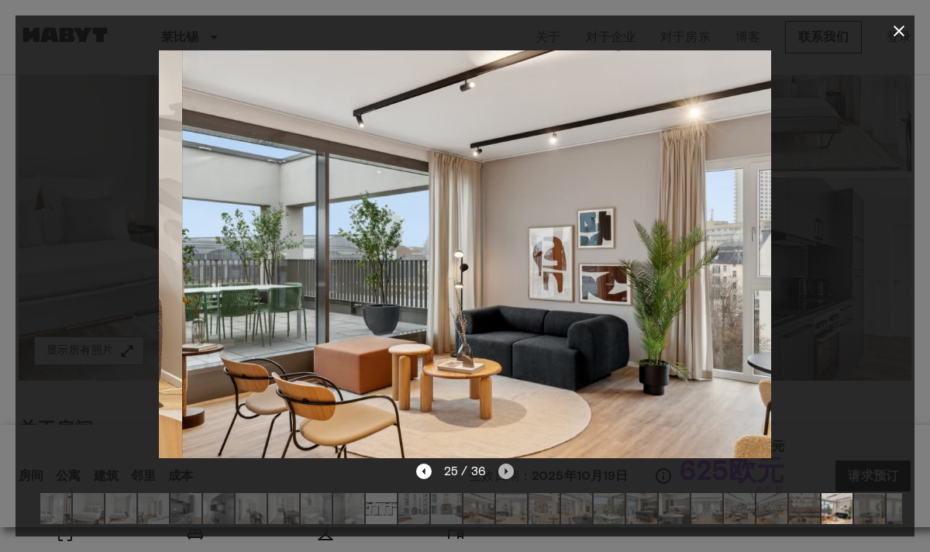
click at [508, 469] on icon "下一张图片" at bounding box center [506, 472] width 16 height 16
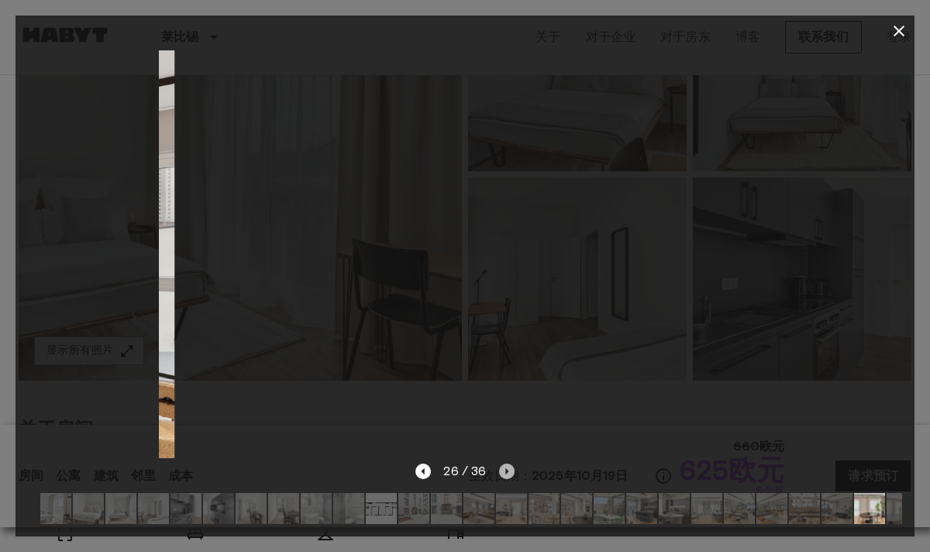
click at [508, 469] on icon "下一张图片" at bounding box center [507, 472] width 16 height 16
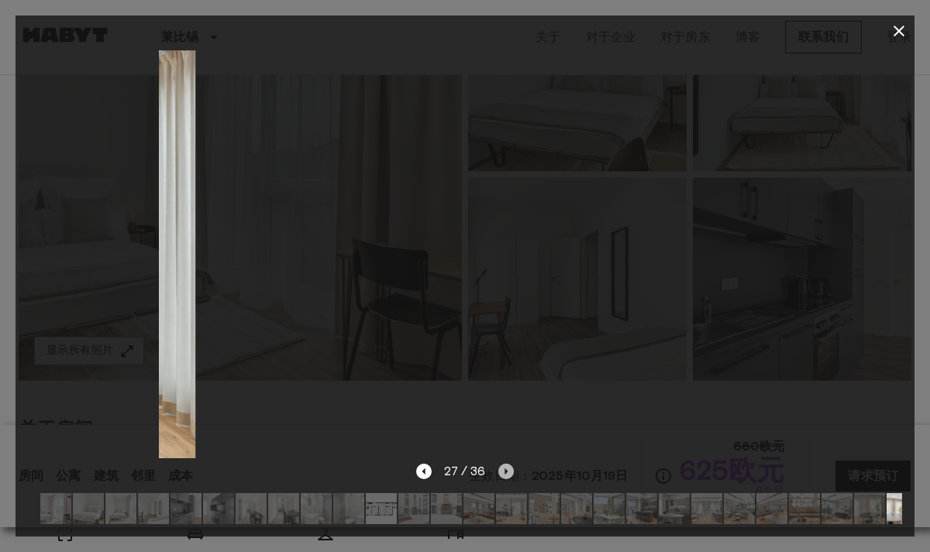
click at [508, 469] on icon "下一张图片" at bounding box center [506, 472] width 16 height 16
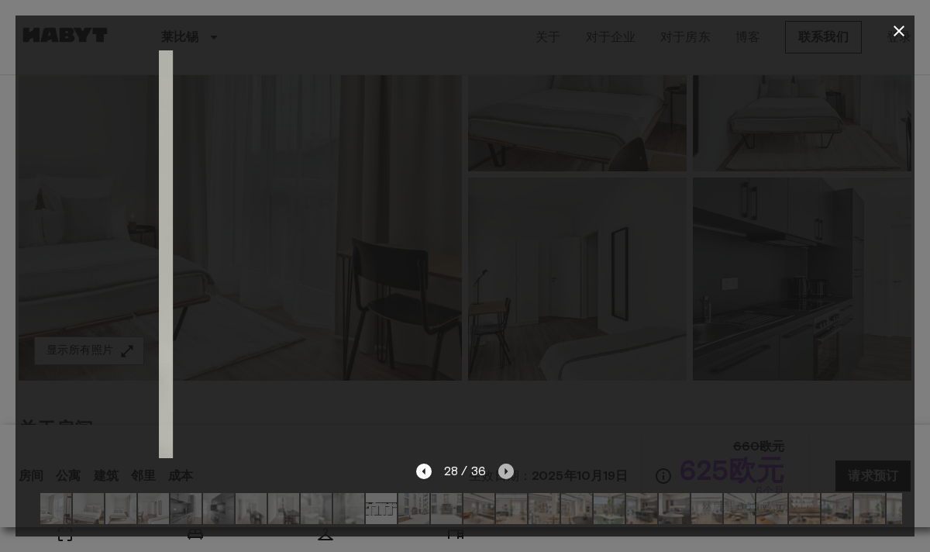
click at [508, 469] on icon "下一张图片" at bounding box center [506, 472] width 16 height 16
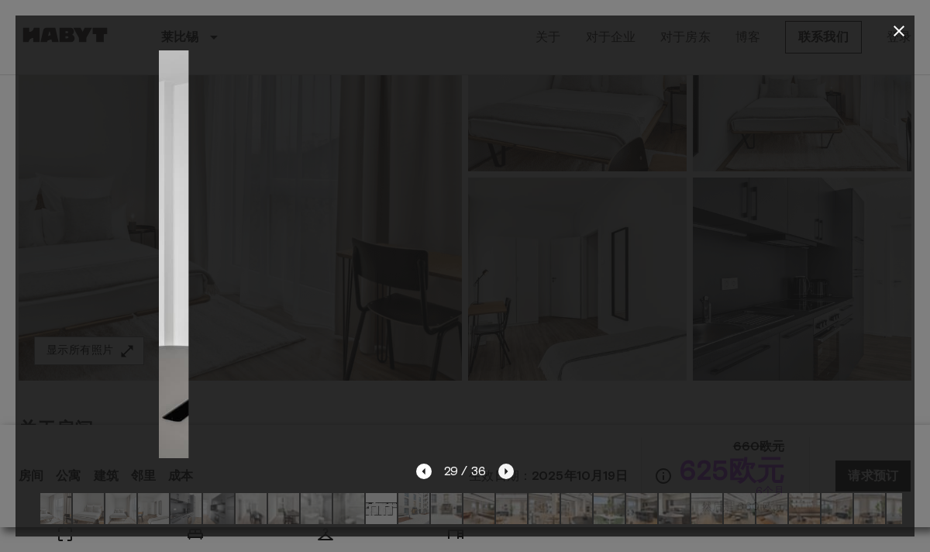
click at [508, 469] on icon "下一张图片" at bounding box center [506, 472] width 16 height 16
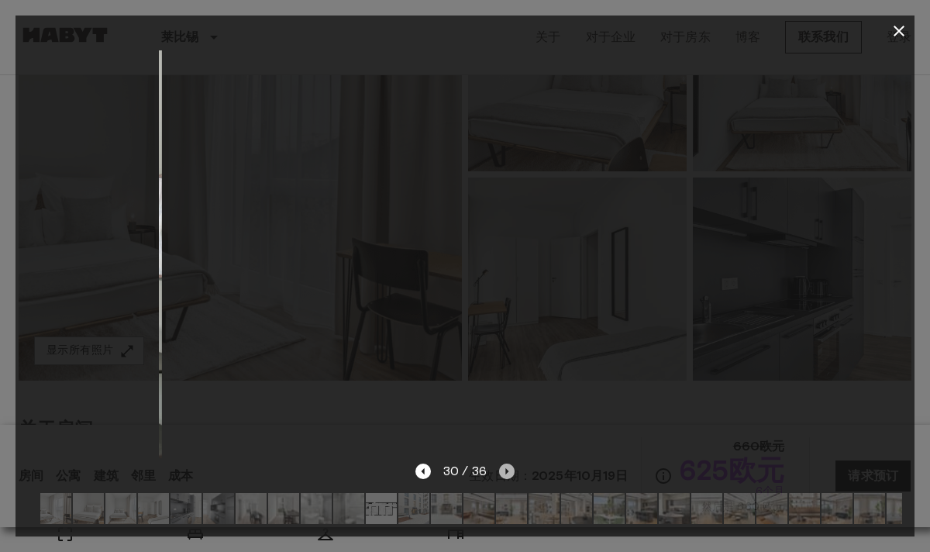
click at [508, 469] on icon "下一张图片" at bounding box center [507, 472] width 16 height 16
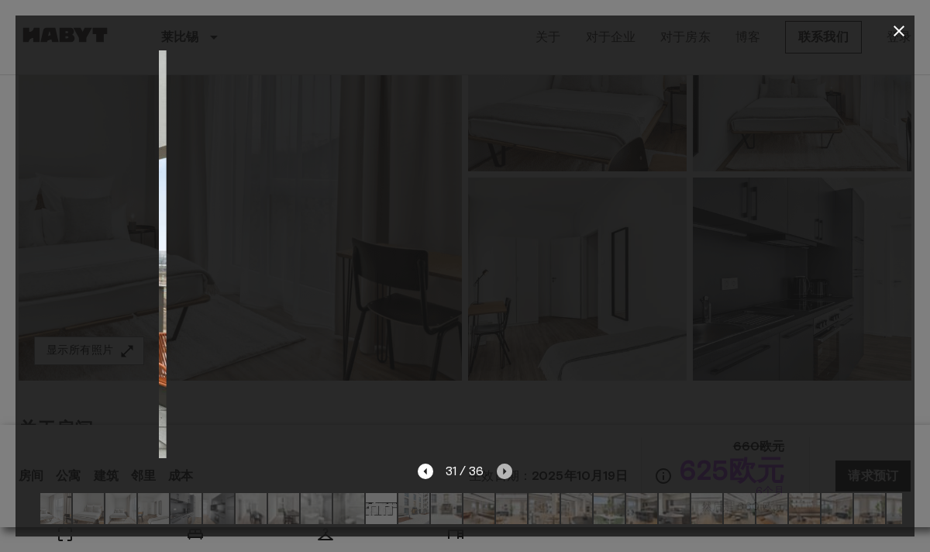
click at [508, 469] on icon "下一张图片" at bounding box center [505, 472] width 16 height 16
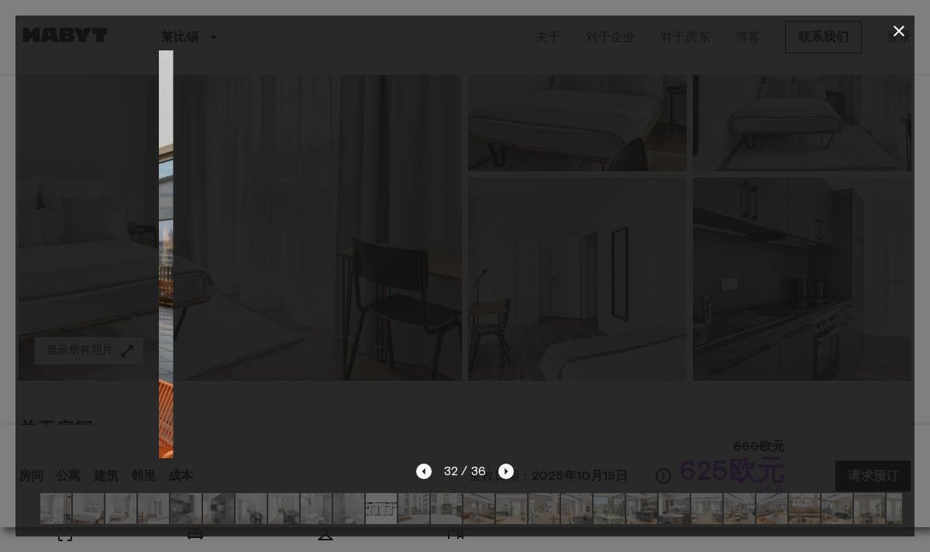
click at [509, 469] on icon "下一张图片" at bounding box center [506, 472] width 16 height 16
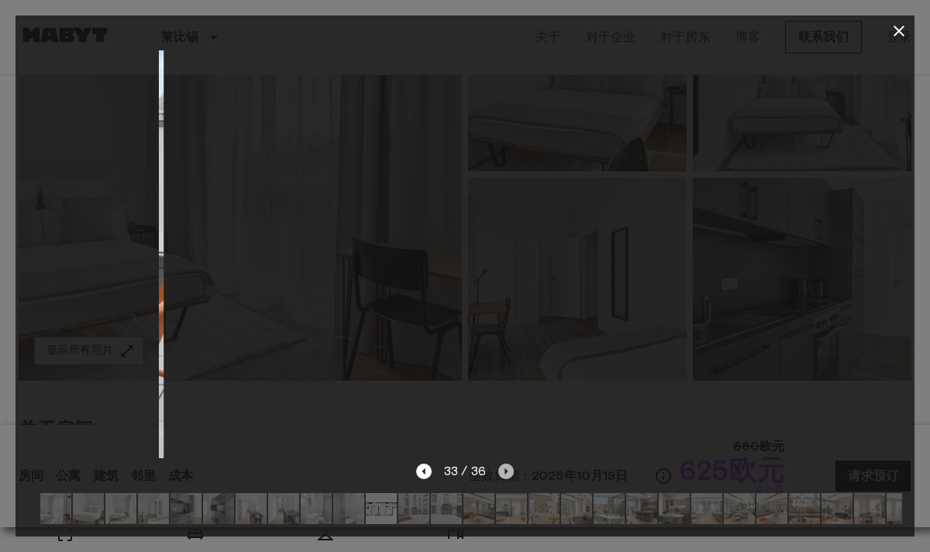
click at [509, 469] on icon "下一张图片" at bounding box center [506, 472] width 16 height 16
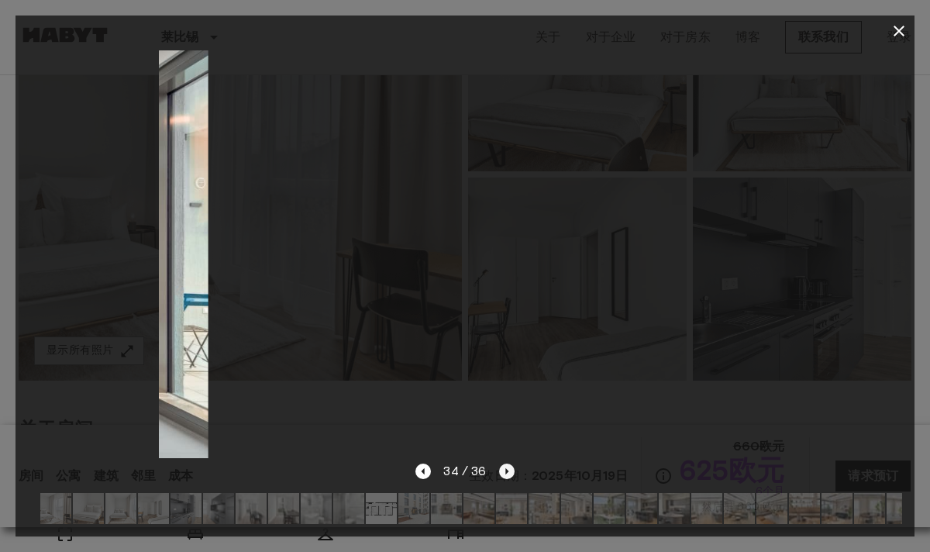
click at [509, 469] on icon "下一张图片" at bounding box center [507, 472] width 16 height 16
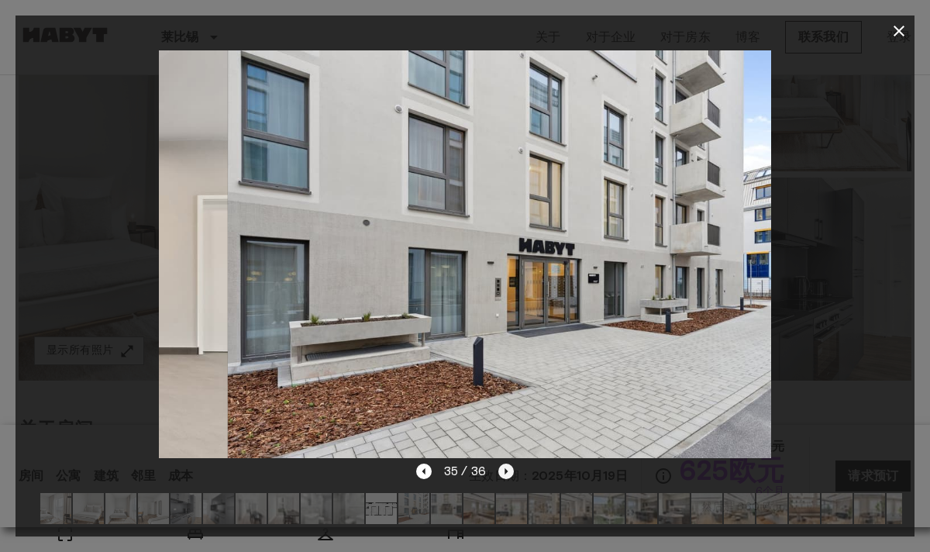
click at [509, 469] on icon "下一张图片" at bounding box center [506, 472] width 16 height 16
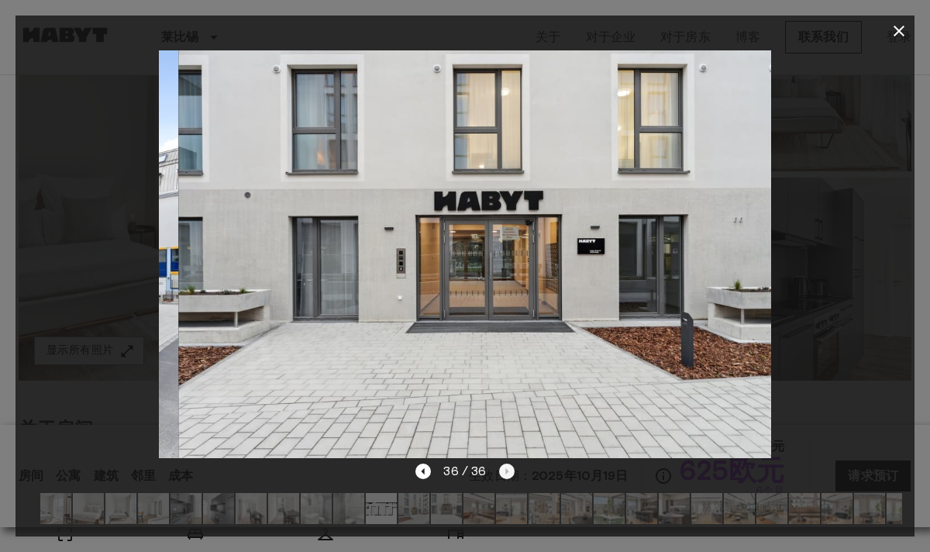
click at [509, 469] on div "36 / 36" at bounding box center [464, 471] width 98 height 19
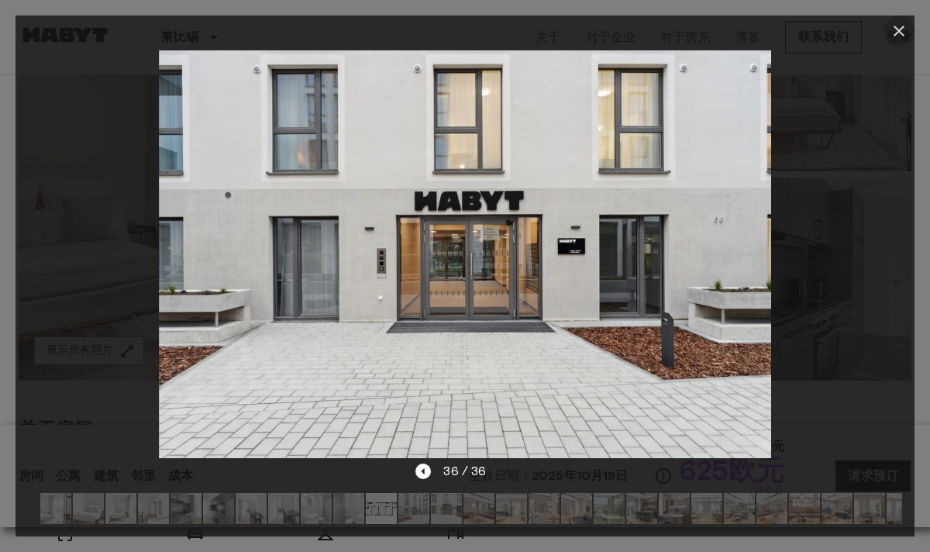
click at [902, 36] on icon "button" at bounding box center [899, 31] width 19 height 19
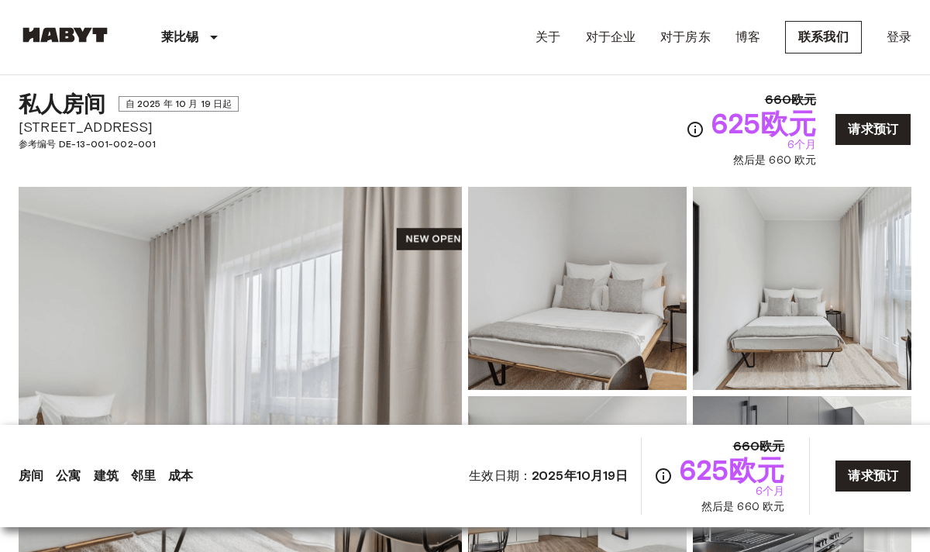
scroll to position [0, 0]
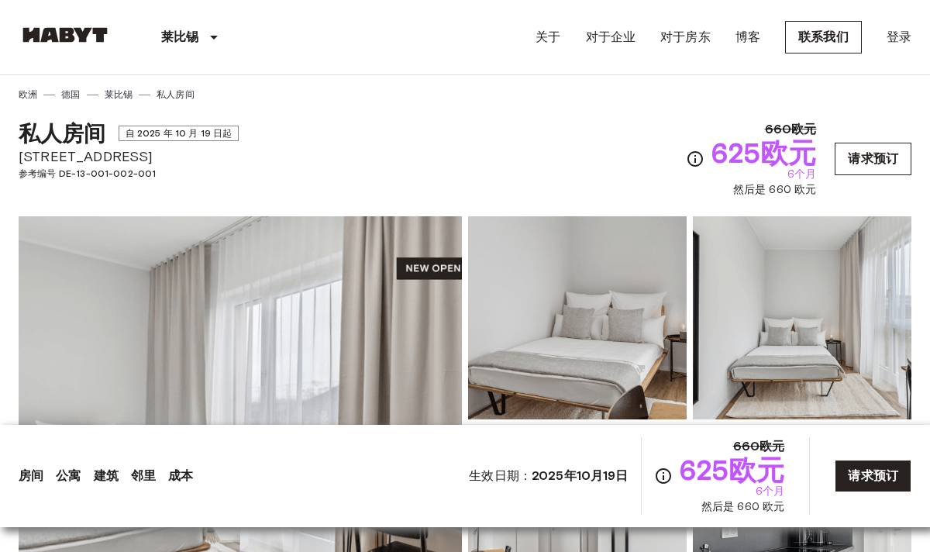
click at [861, 164] on font "请求预订" at bounding box center [873, 158] width 50 height 15
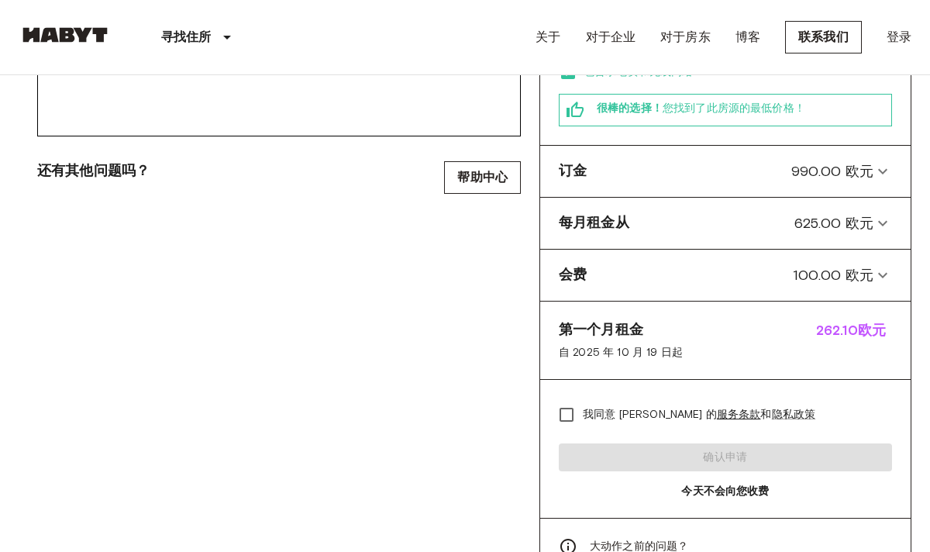
scroll to position [553, 0]
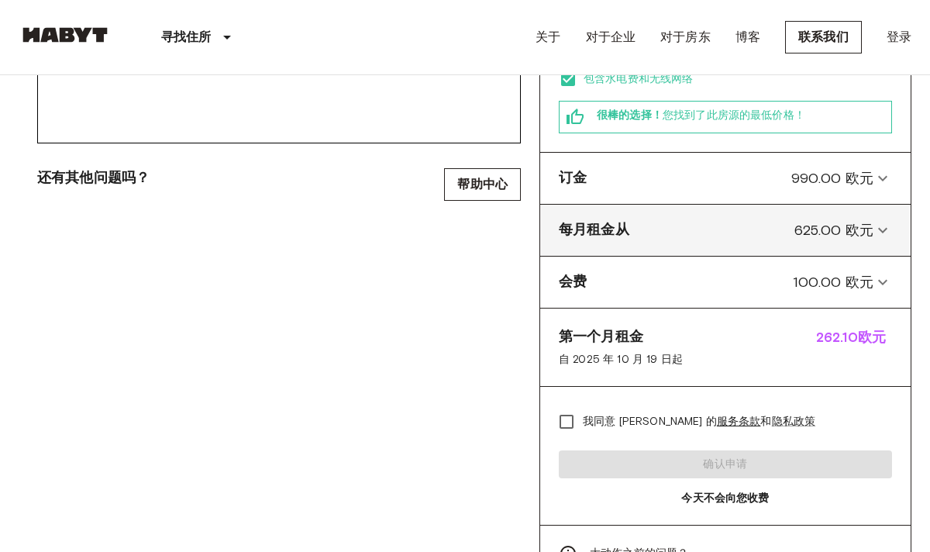
click at [878, 230] on icon at bounding box center [883, 230] width 19 height 19
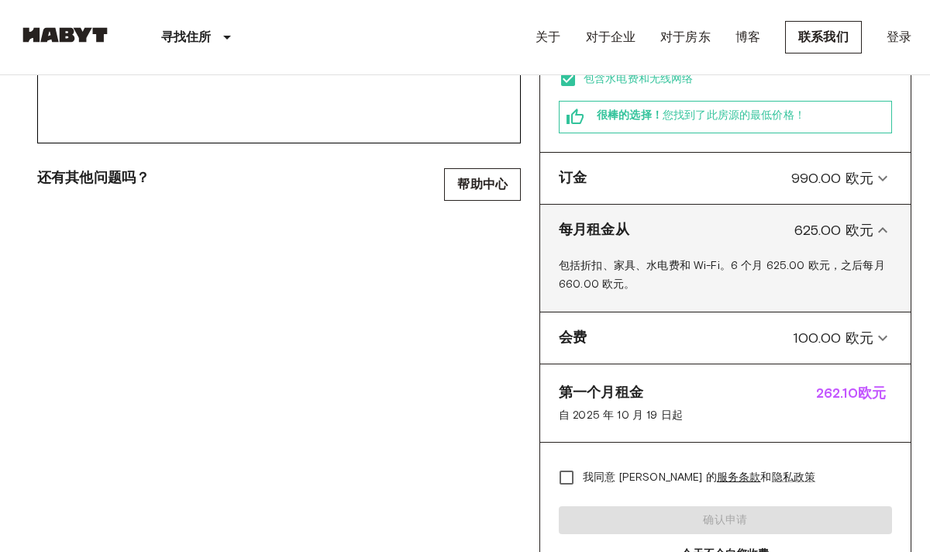
click at [877, 230] on icon at bounding box center [883, 230] width 19 height 19
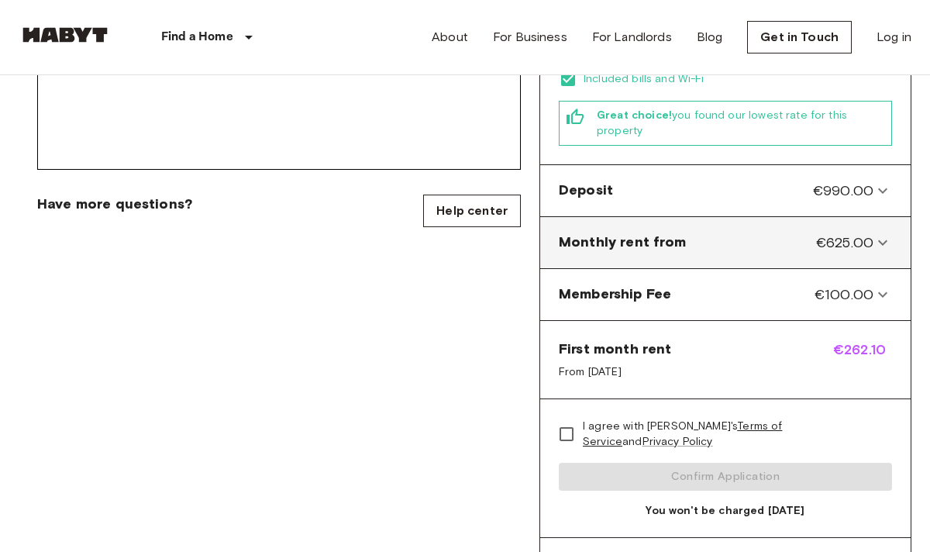
click at [878, 233] on icon at bounding box center [883, 242] width 19 height 19
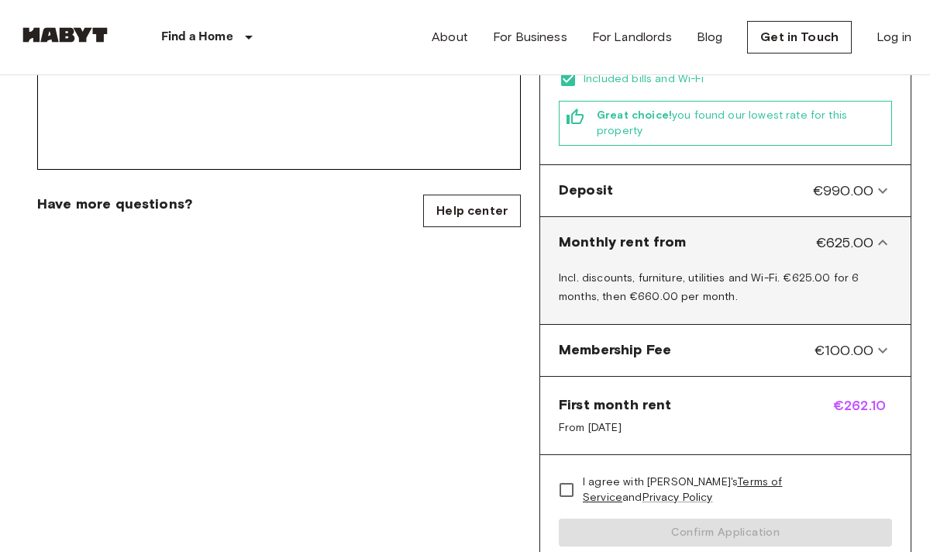
click at [878, 233] on icon at bounding box center [883, 242] width 19 height 19
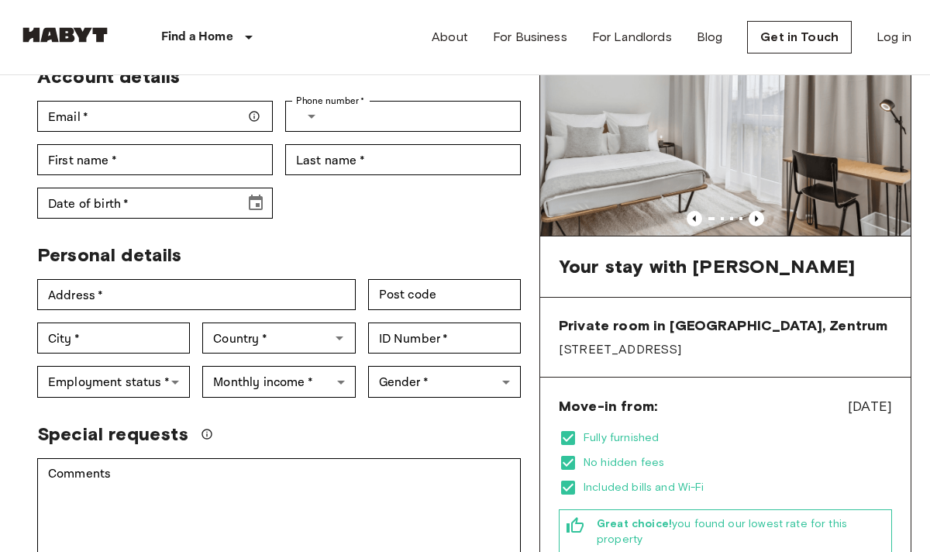
scroll to position [84, 0]
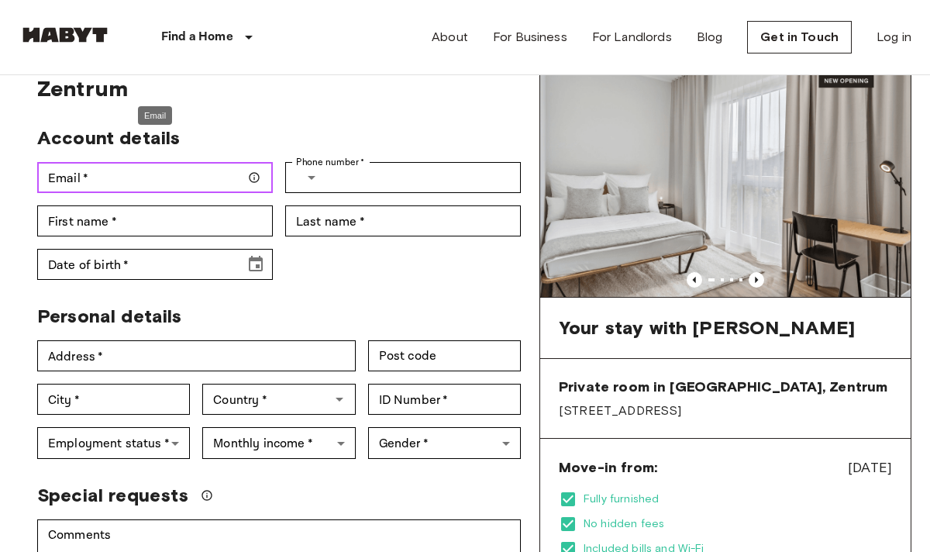
click at [160, 162] on input "Email   *" at bounding box center [155, 177] width 236 height 31
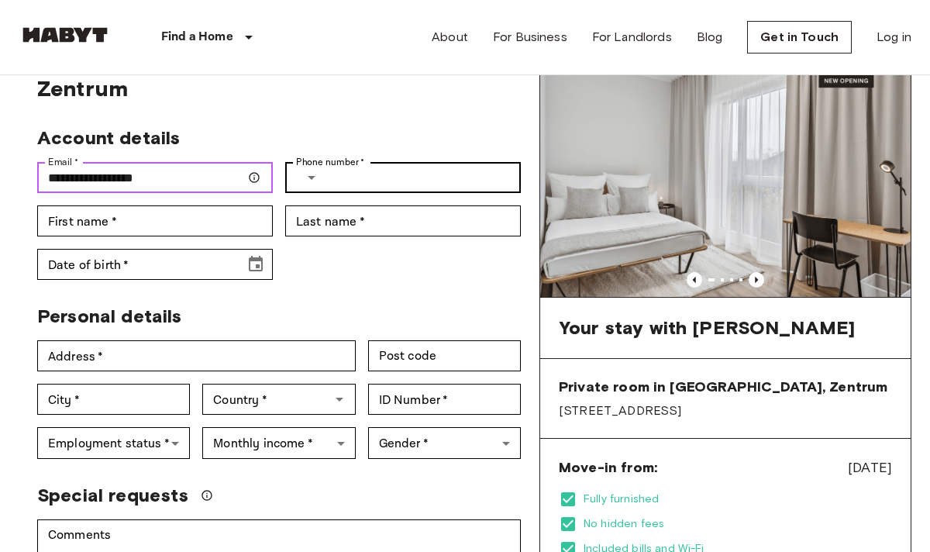
type input "**********"
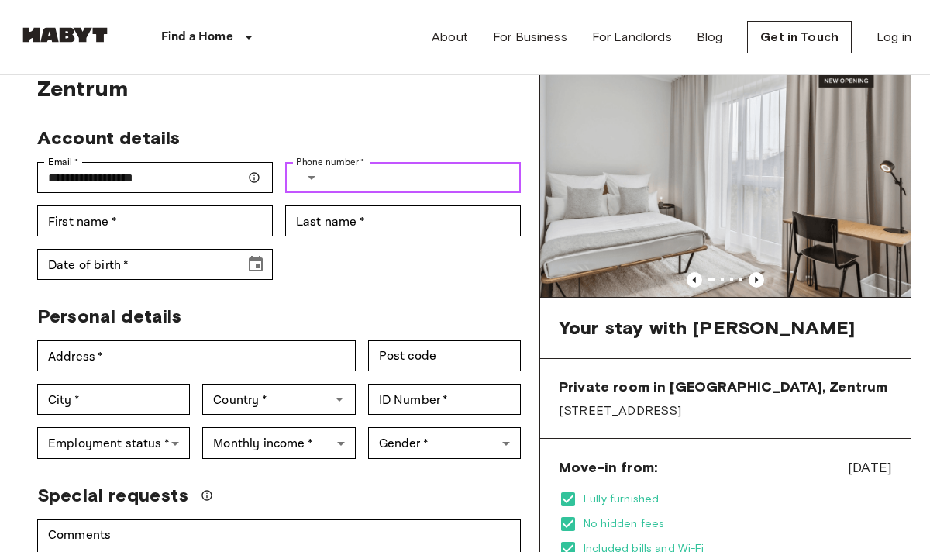
click at [338, 162] on input "Phone number   *" at bounding box center [427, 177] width 188 height 31
click at [311, 176] on icon "Select country" at bounding box center [312, 178] width 8 height 4
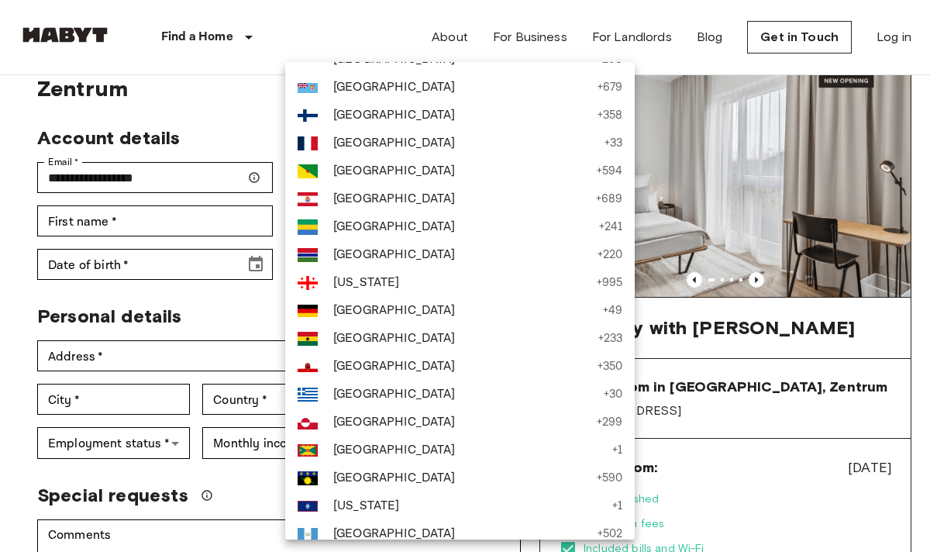
scroll to position [2065, 0]
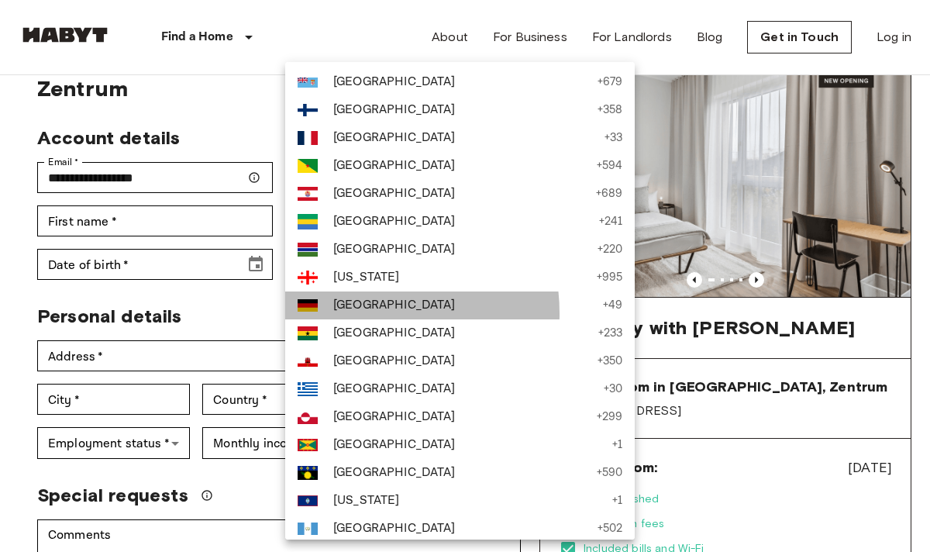
click at [360, 313] on span "[GEOGRAPHIC_DATA]" at bounding box center [464, 305] width 262 height 19
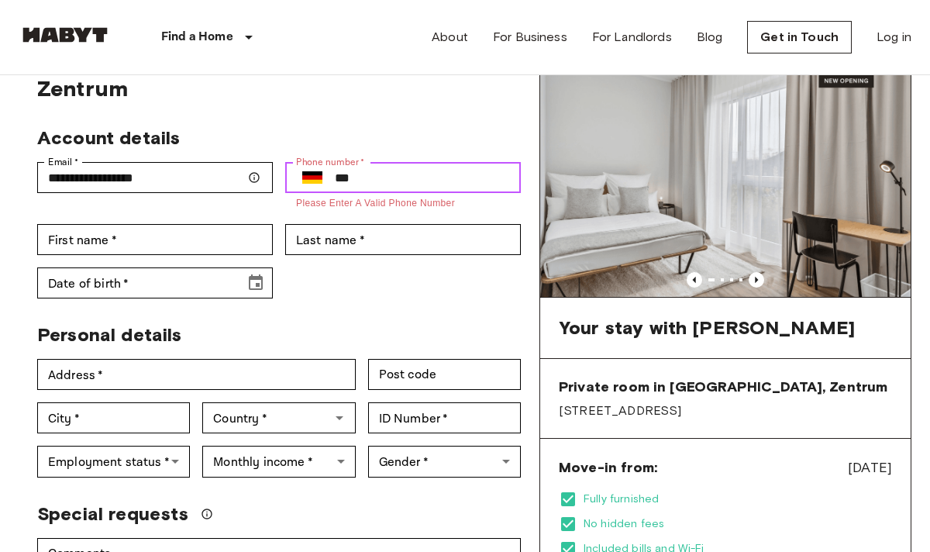
click at [406, 162] on input "***" at bounding box center [428, 177] width 186 height 31
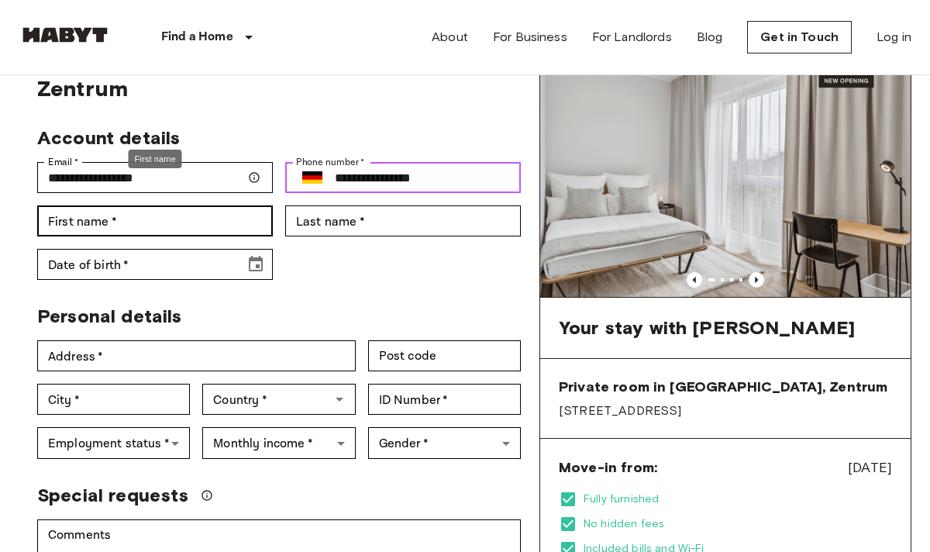
type input "**********"
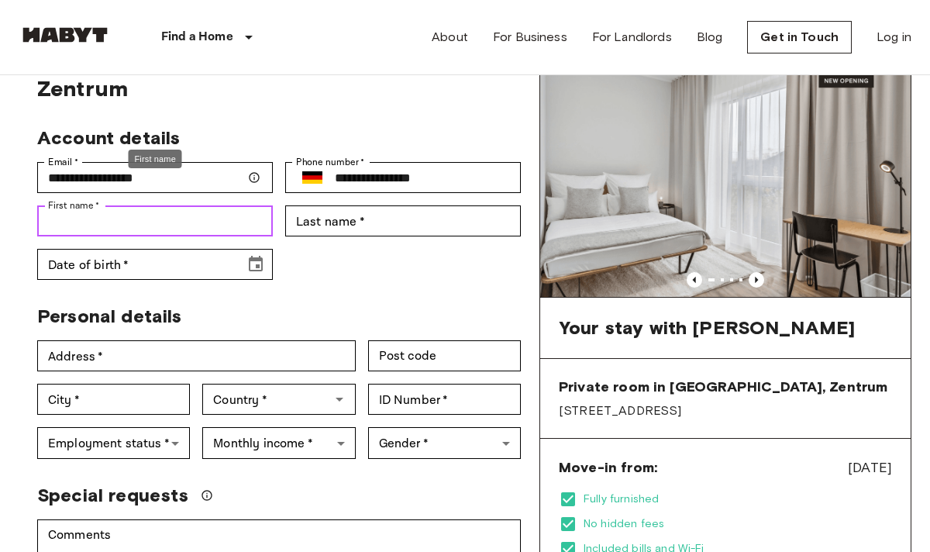
click at [204, 205] on input "First name   *" at bounding box center [155, 220] width 236 height 31
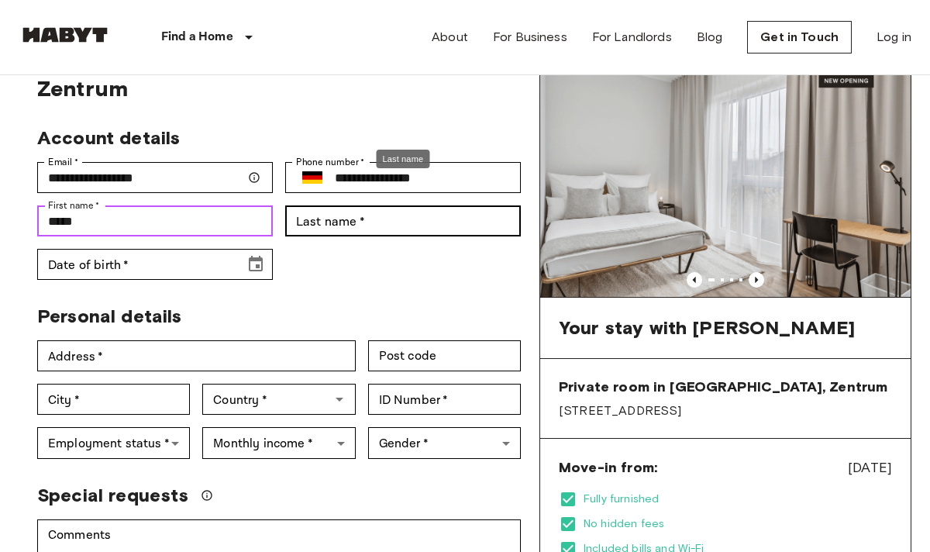
type input "*****"
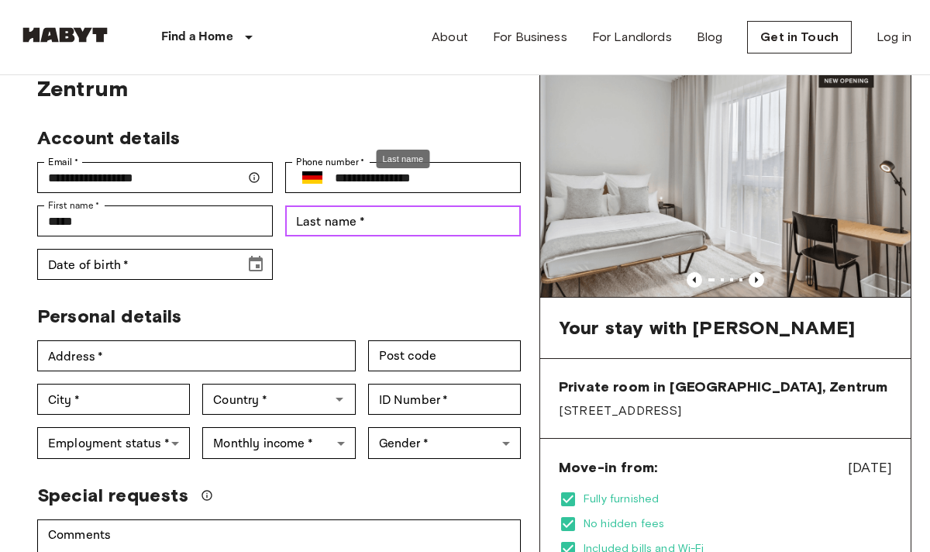
click at [363, 205] on input "Last name   *" at bounding box center [403, 220] width 236 height 31
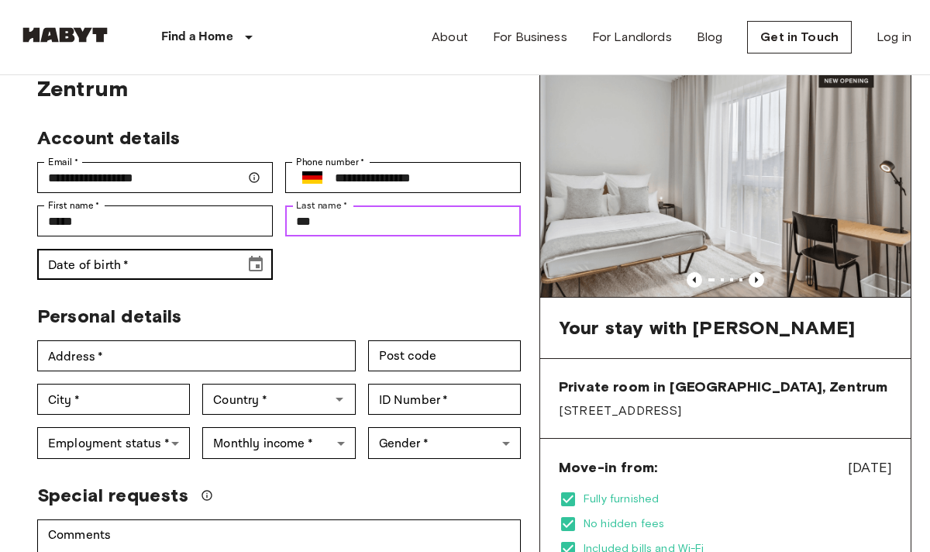
type input "***"
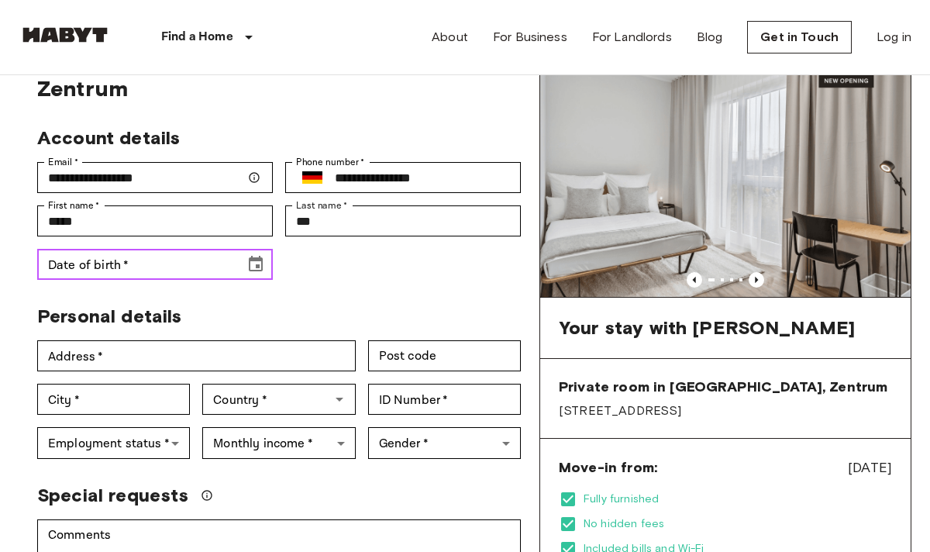
click at [193, 249] on input "Date of birth   *" at bounding box center [135, 264] width 197 height 31
click at [250, 256] on icon "Choose date" at bounding box center [256, 264] width 14 height 16
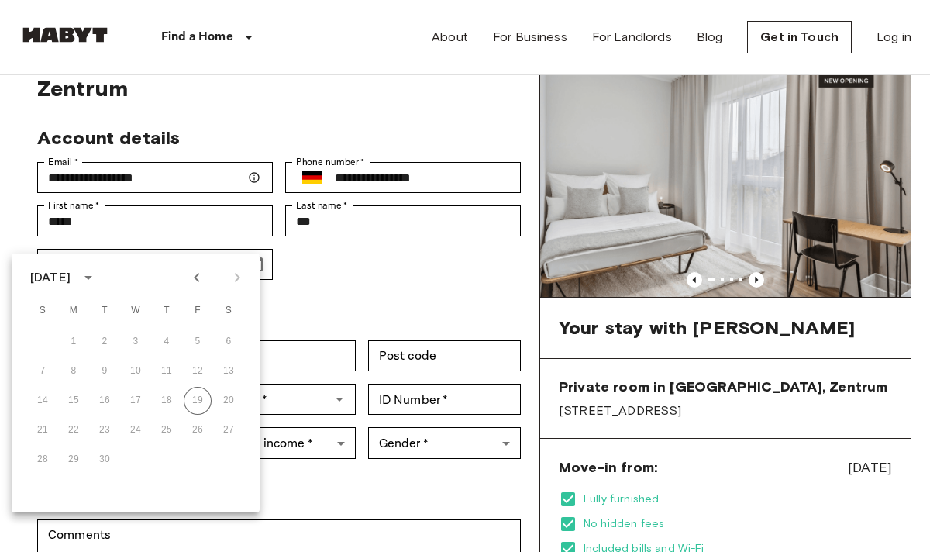
click at [71, 277] on div "[DATE]" at bounding box center [50, 277] width 40 height 19
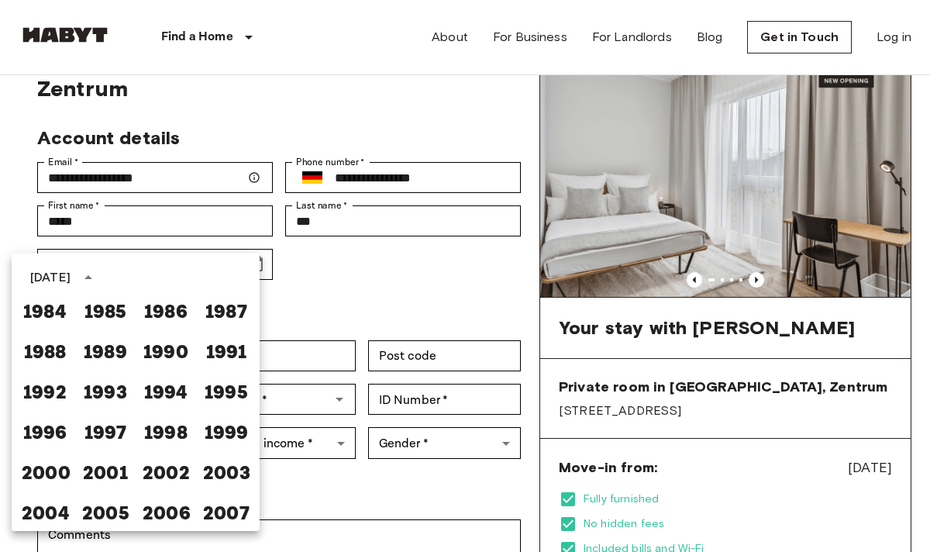
scroll to position [95, 0]
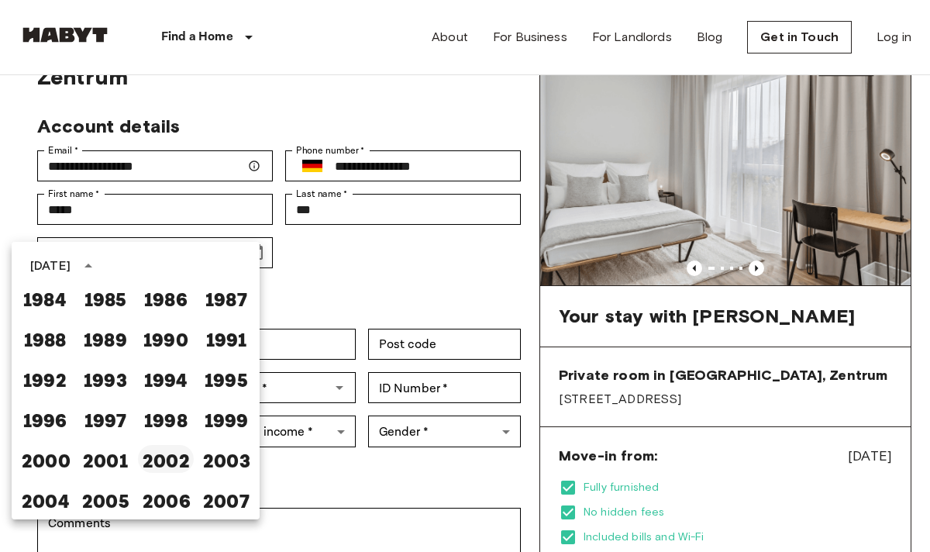
click at [178, 466] on button "2002" at bounding box center [166, 459] width 56 height 28
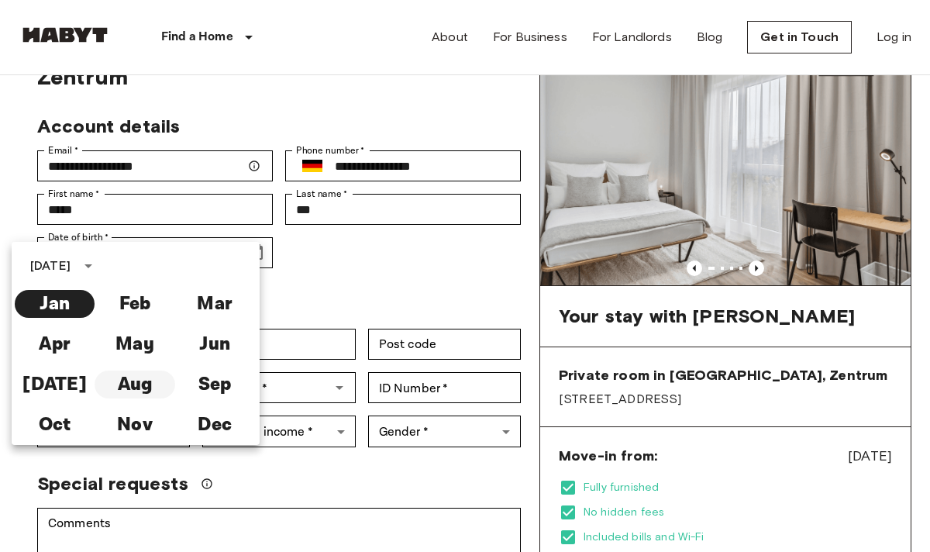
click at [151, 391] on button "Aug" at bounding box center [135, 385] width 80 height 28
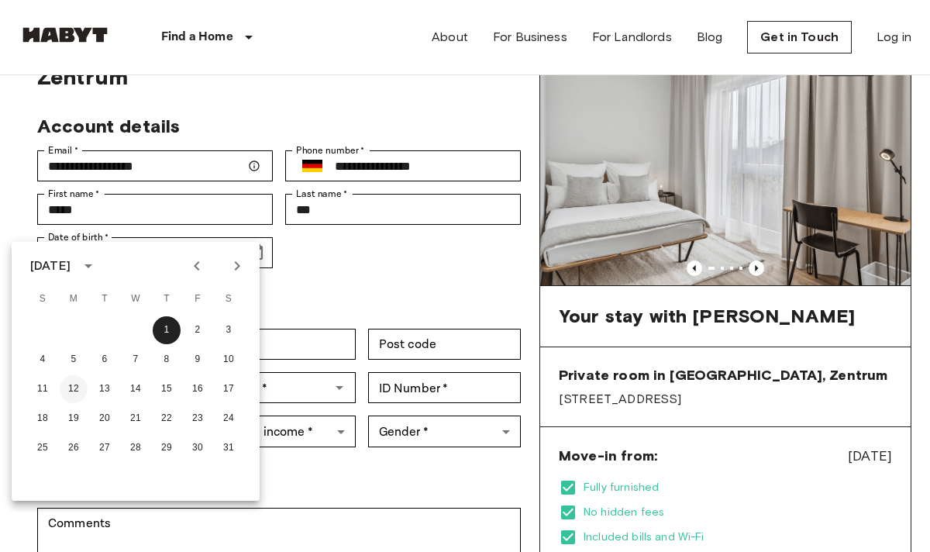
click at [79, 387] on button "12" at bounding box center [74, 389] width 28 height 28
type input "**********"
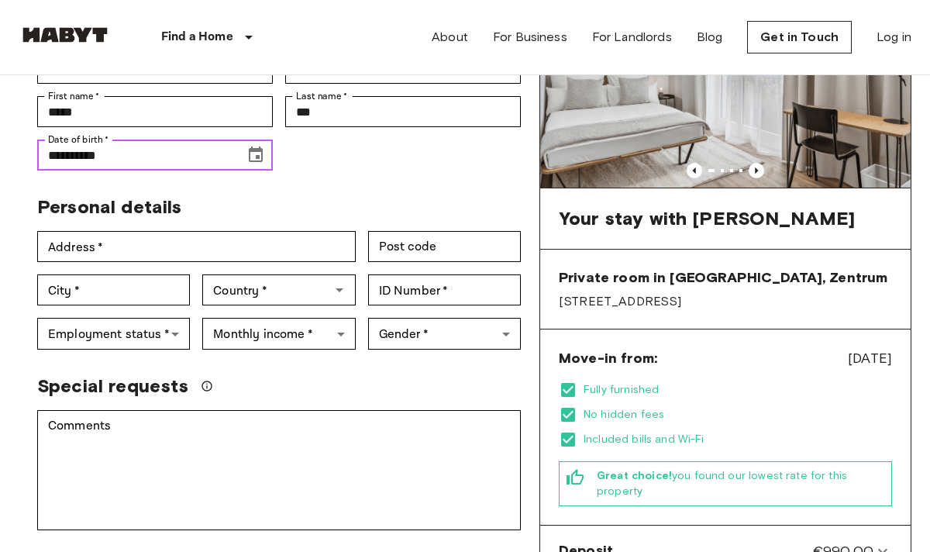
scroll to position [191, 0]
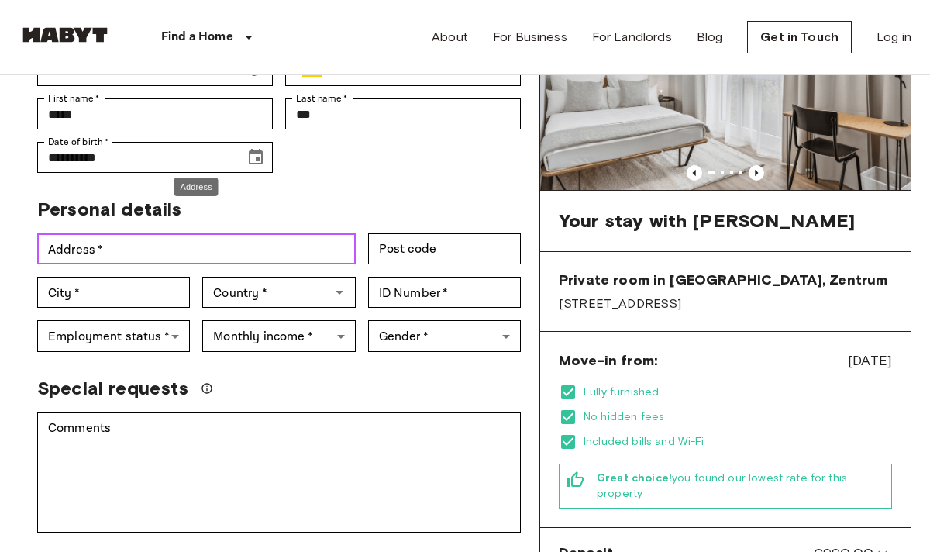
click at [277, 233] on input "Address   *" at bounding box center [196, 248] width 319 height 31
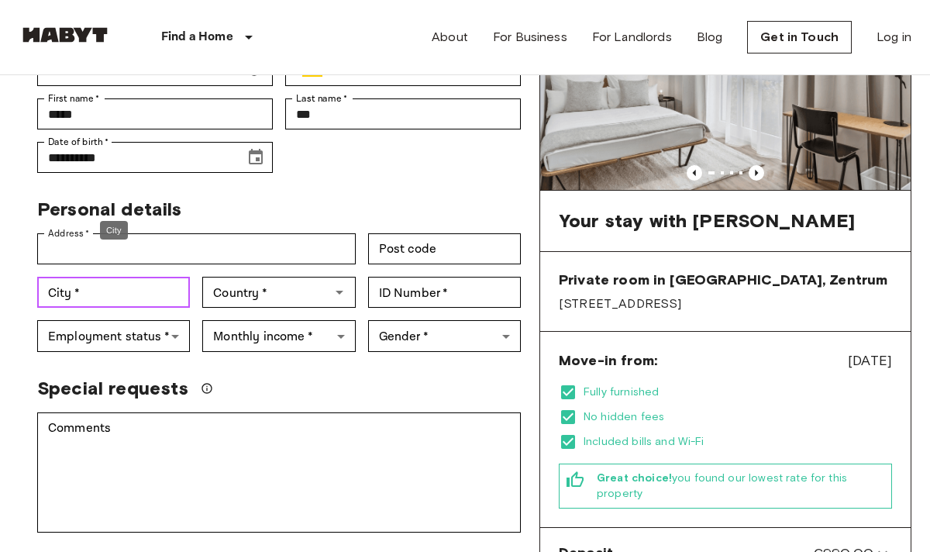
click at [143, 277] on input "City   *" at bounding box center [113, 292] width 153 height 31
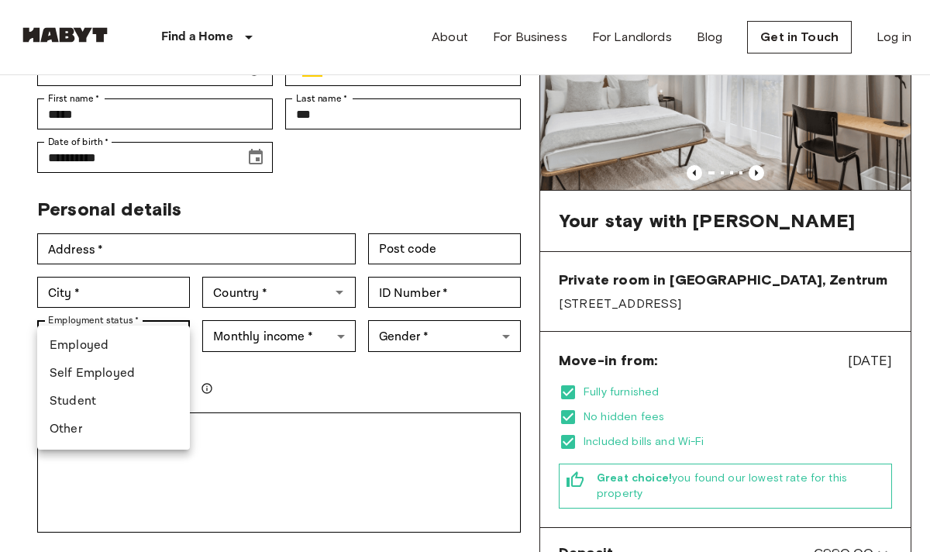
click at [135, 400] on li "Student" at bounding box center [113, 402] width 153 height 28
type input "*******"
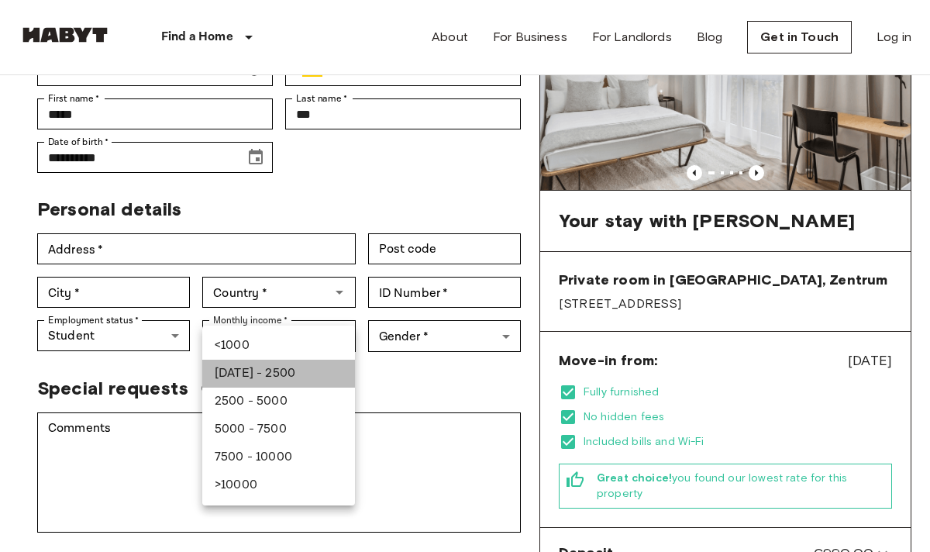
click at [318, 365] on li "[DATE] - 2500" at bounding box center [278, 374] width 153 height 28
type input "***"
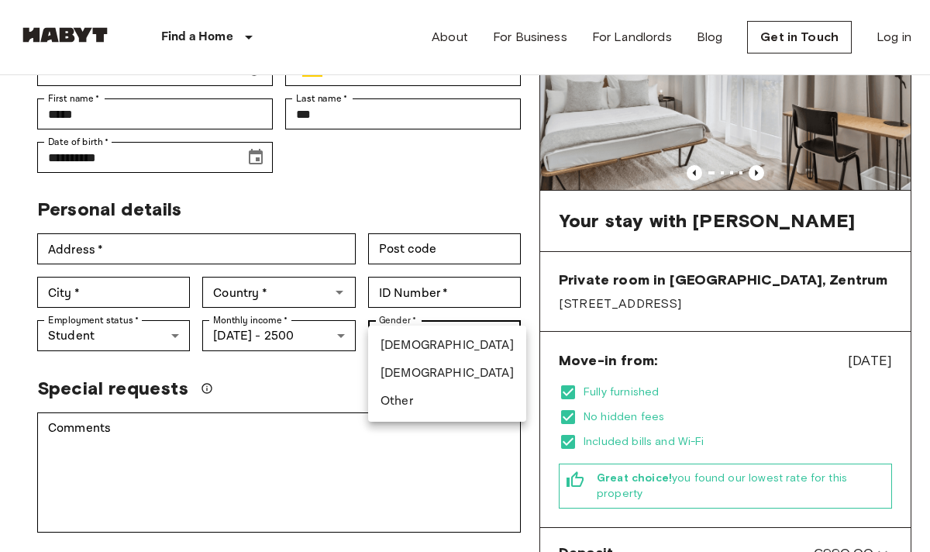
click at [410, 347] on li "[DEMOGRAPHIC_DATA]" at bounding box center [447, 346] width 158 height 28
type input "****"
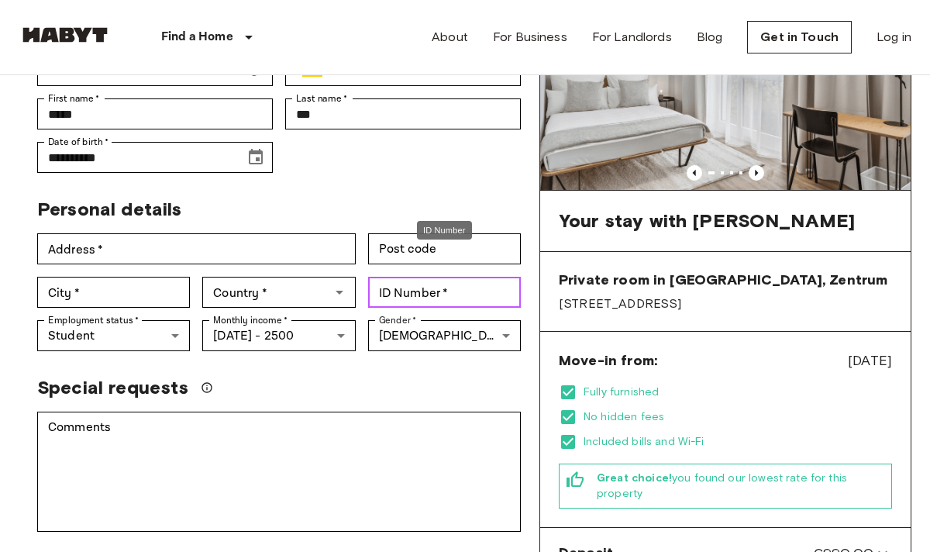
click at [419, 277] on input "ID Number   *" at bounding box center [444, 292] width 153 height 31
click at [400, 376] on div "Special requests" at bounding box center [279, 387] width 484 height 23
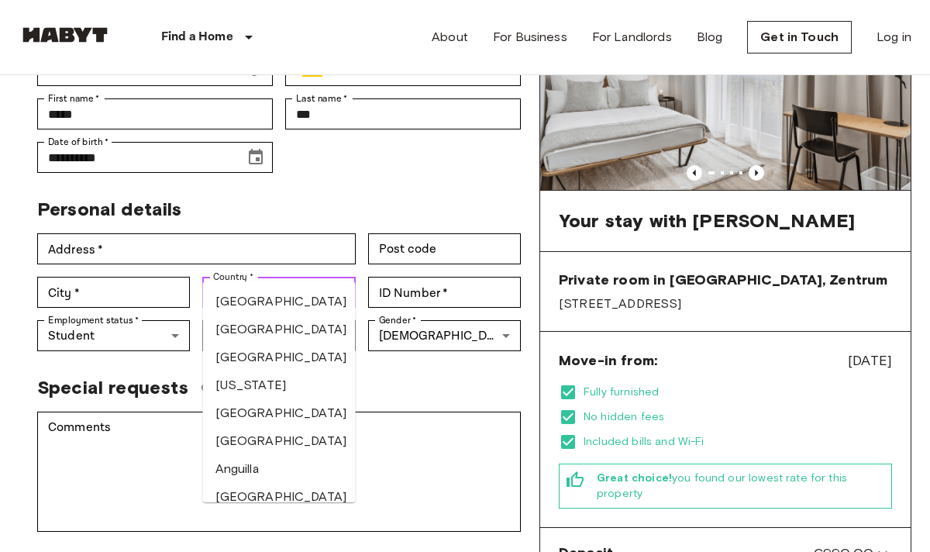
click at [264, 281] on input "Country   *" at bounding box center [266, 292] width 118 height 22
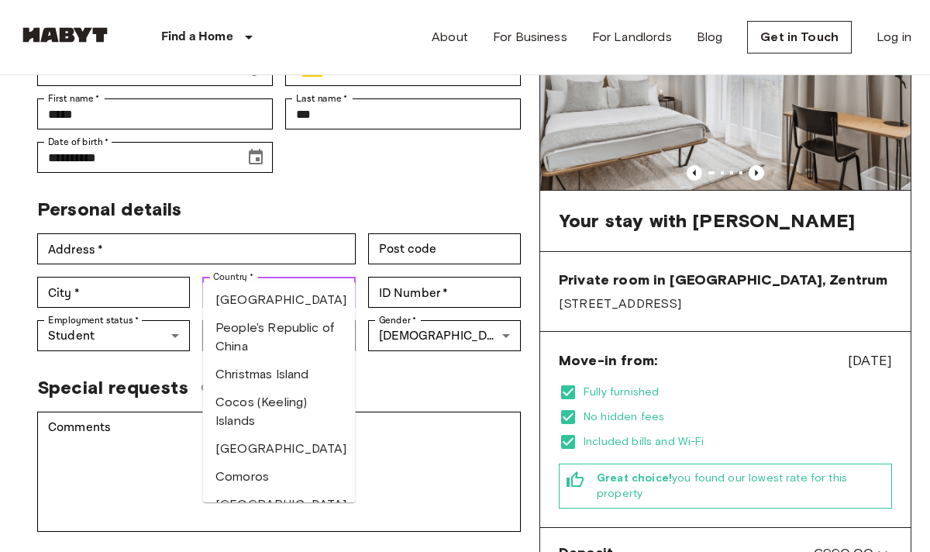
scroll to position [1176, 0]
click at [274, 358] on li "People's Republic of China" at bounding box center [279, 335] width 153 height 47
type input "**********"
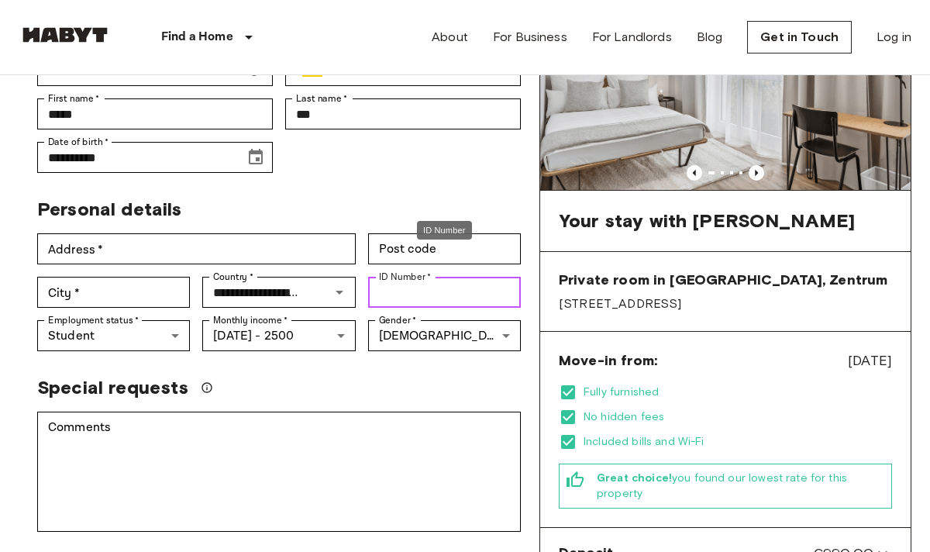
click at [421, 277] on input "ID Number   *" at bounding box center [444, 292] width 153 height 31
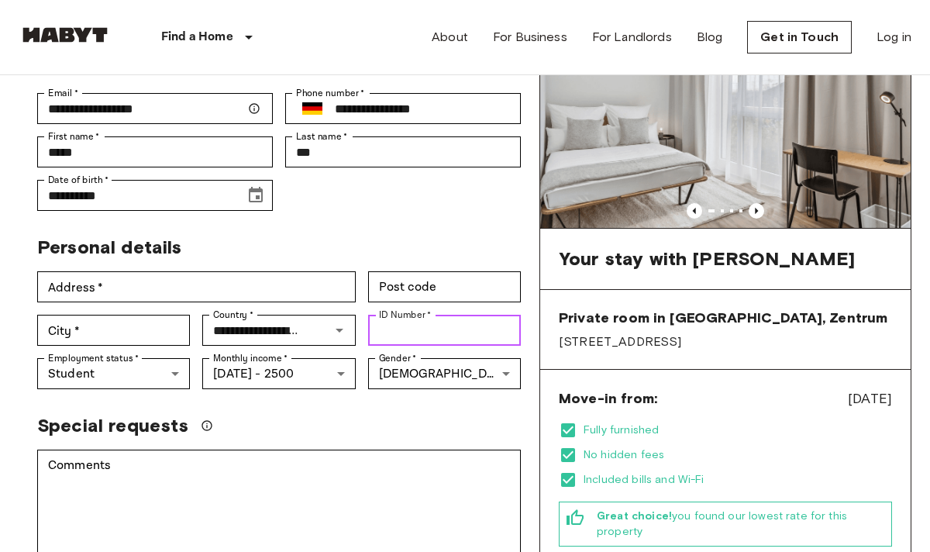
scroll to position [202, 0]
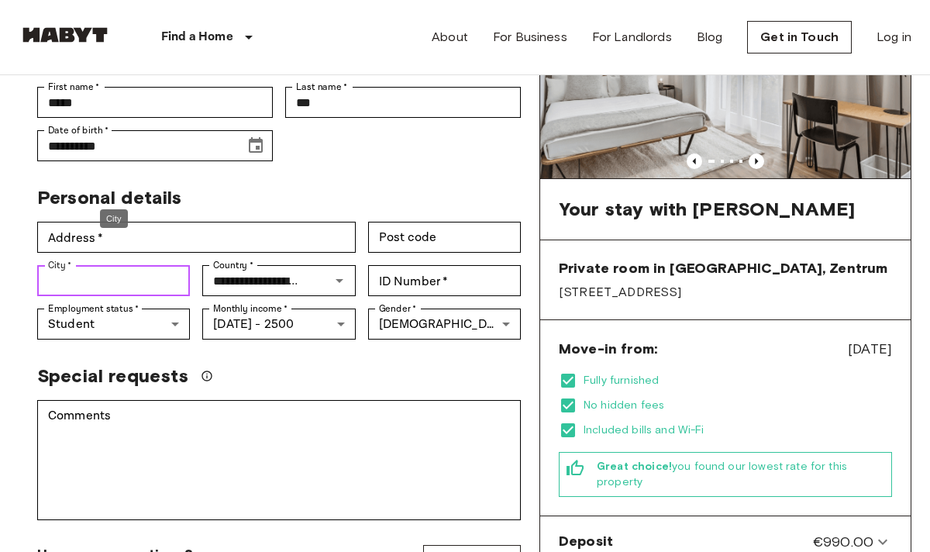
click at [163, 265] on input "City   *" at bounding box center [113, 280] width 153 height 31
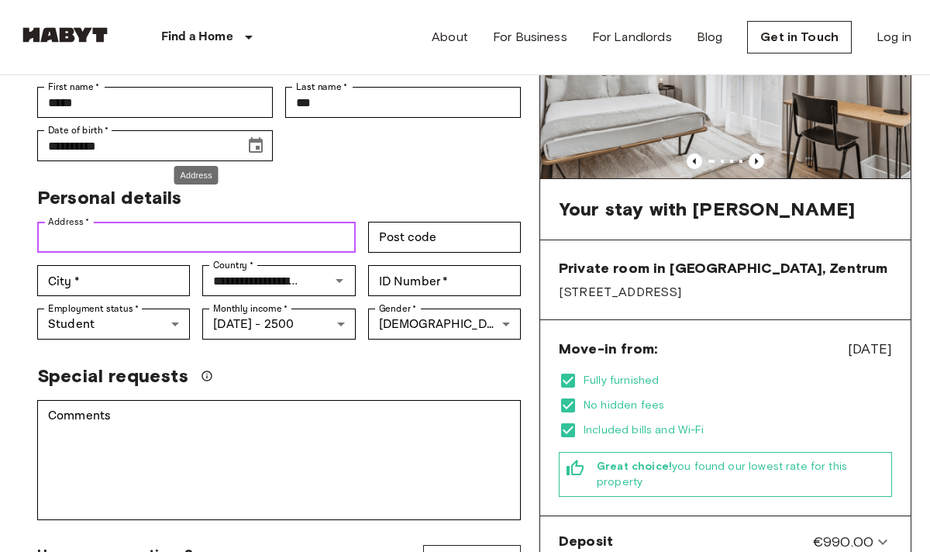
click at [170, 223] on input "Address   *" at bounding box center [196, 237] width 319 height 31
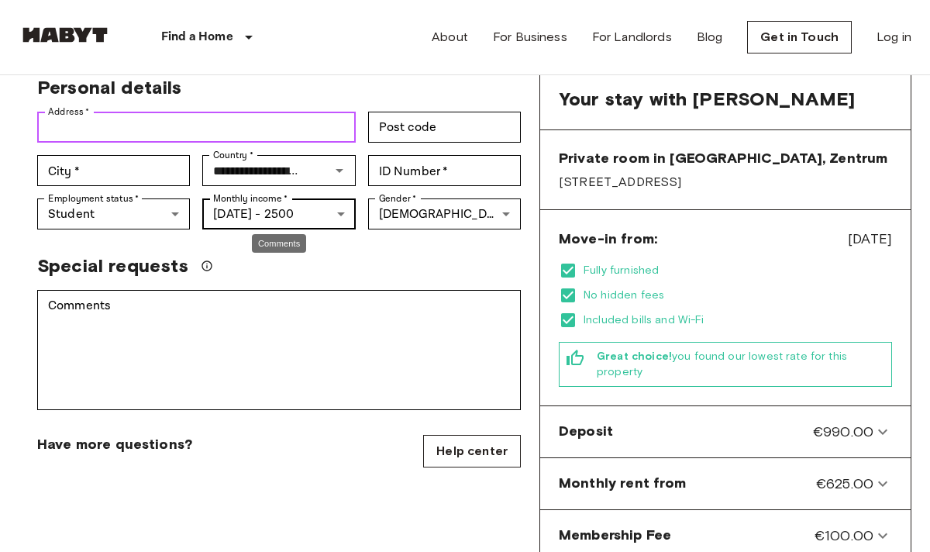
scroll to position [313, 0]
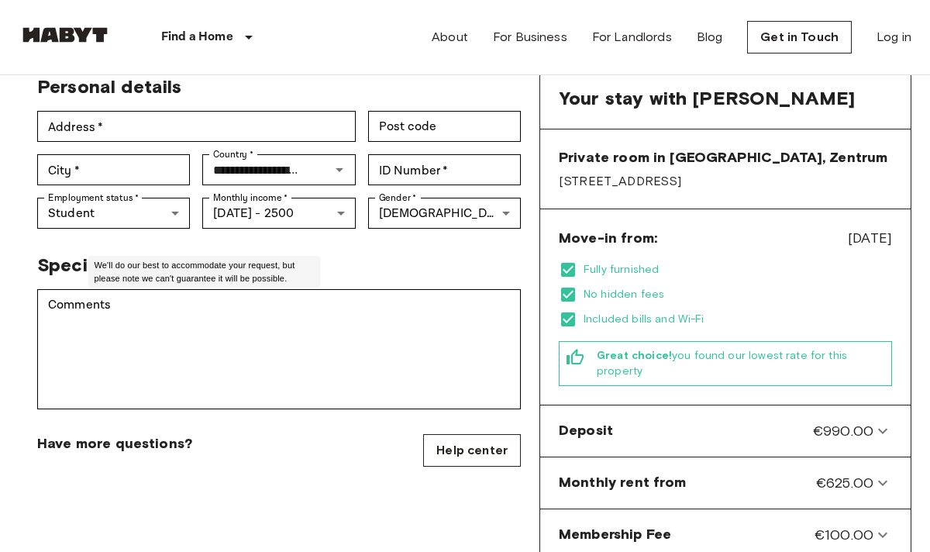
click at [207, 260] on icon "We'll do our best to accommodate your request, but please note we can't guarant…" at bounding box center [207, 265] width 10 height 10
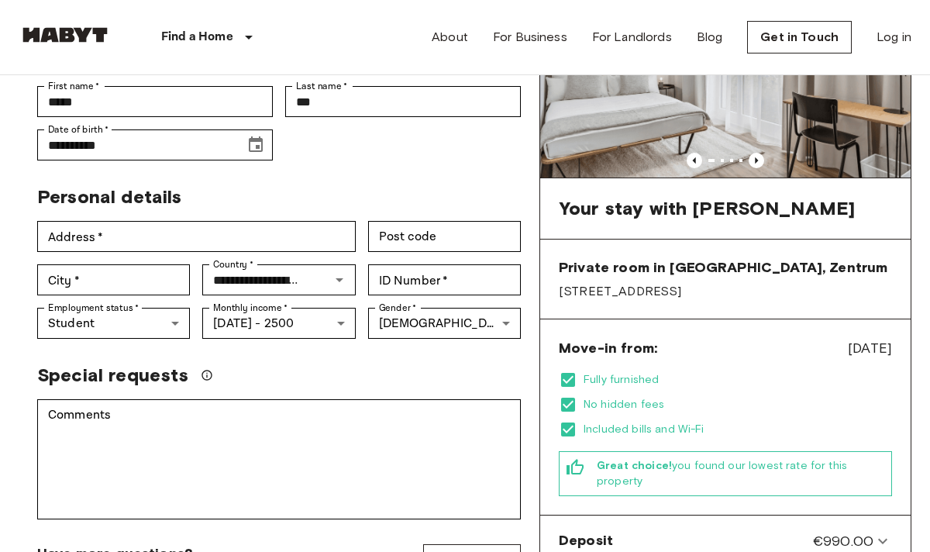
scroll to position [198, 0]
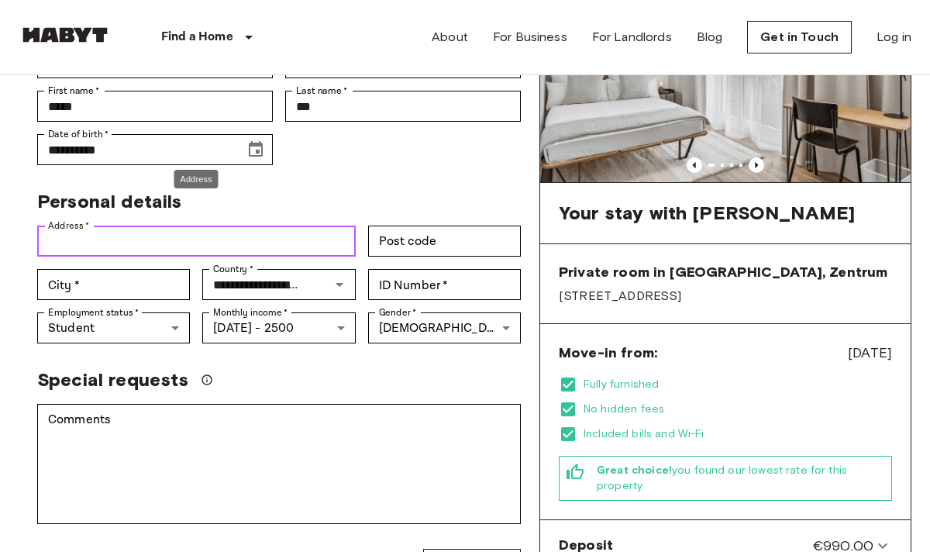
click at [244, 226] on input "Address   *" at bounding box center [196, 241] width 319 height 31
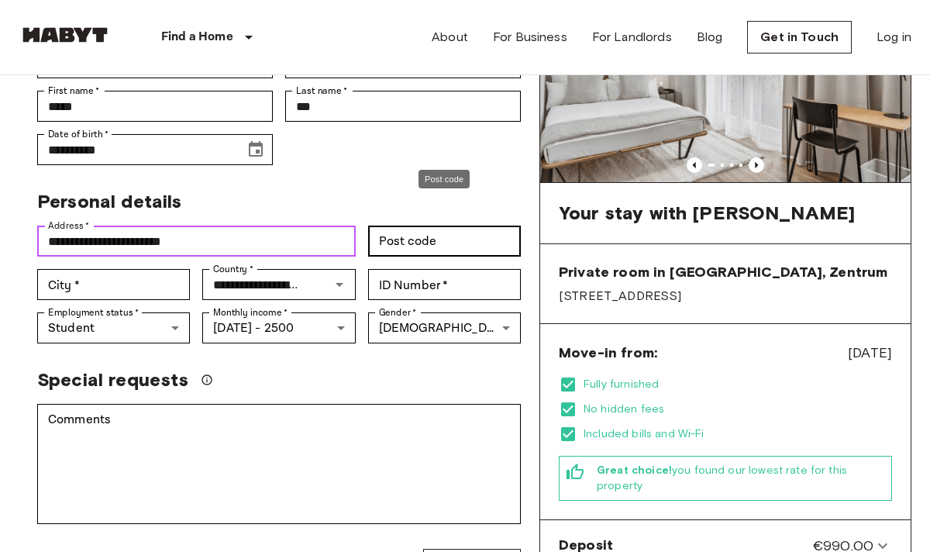
type input "**********"
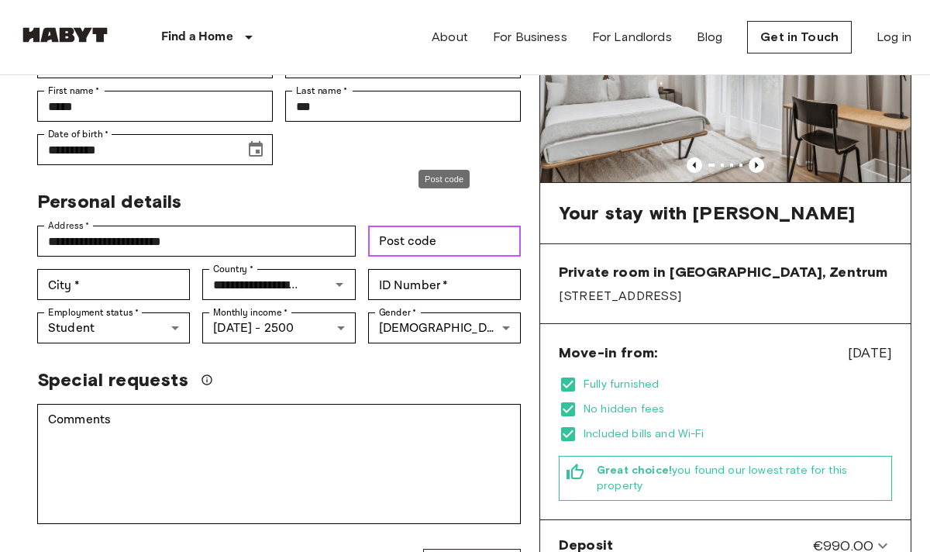
click at [389, 226] on input "Post code" at bounding box center [444, 241] width 153 height 31
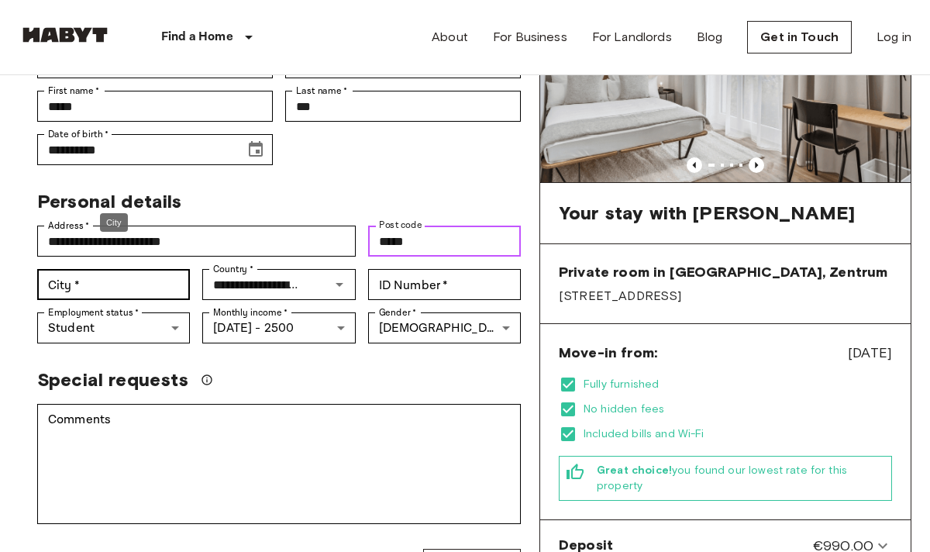
type input "*****"
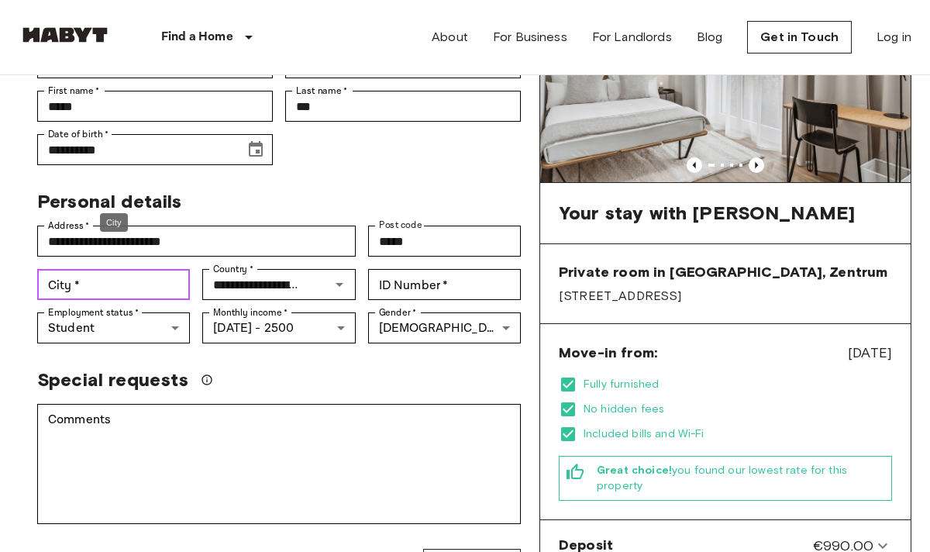
click at [152, 269] on input "City   *" at bounding box center [113, 284] width 153 height 31
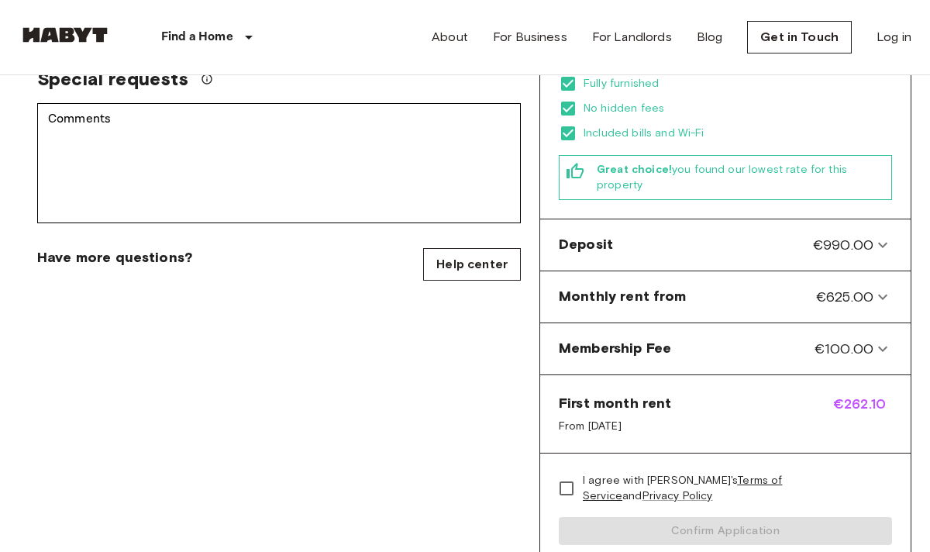
scroll to position [500, 0]
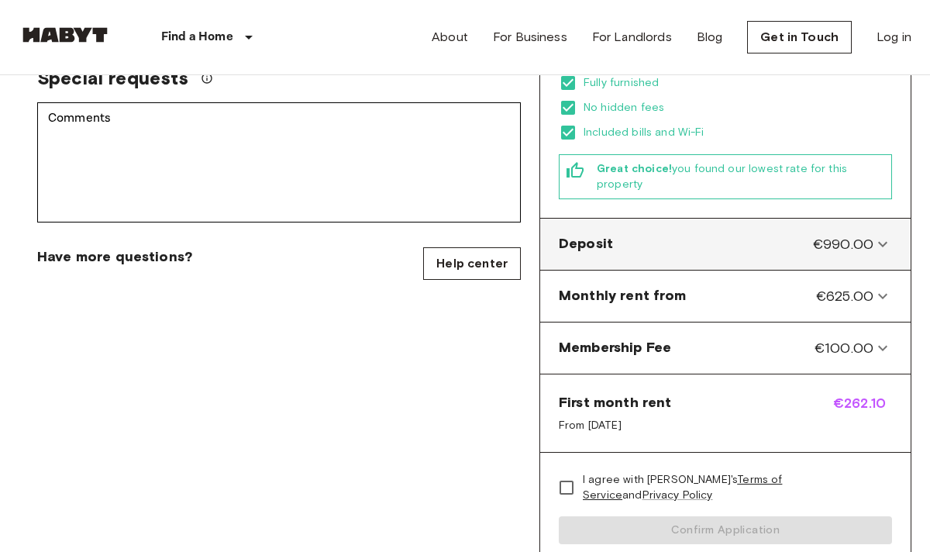
type input "*****"
click at [860, 234] on span "€990.00" at bounding box center [843, 244] width 60 height 20
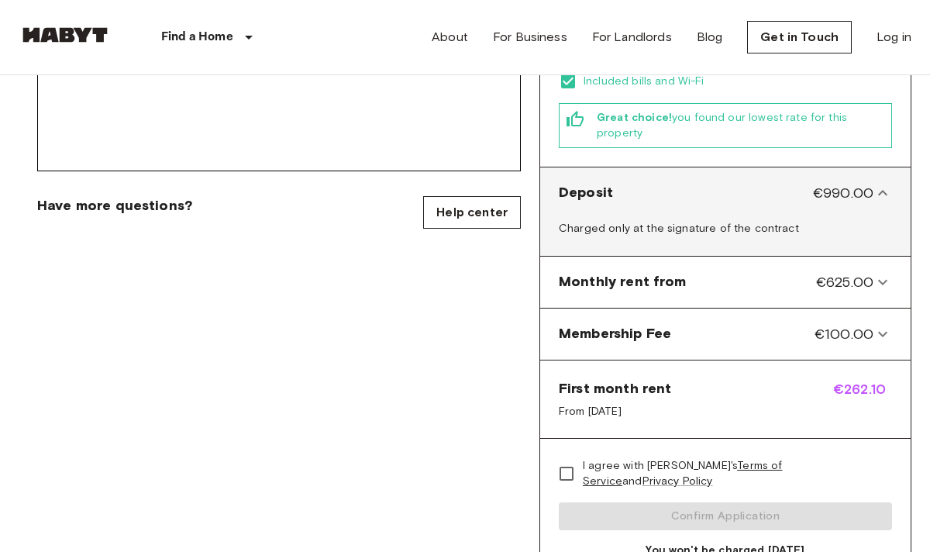
scroll to position [556, 0]
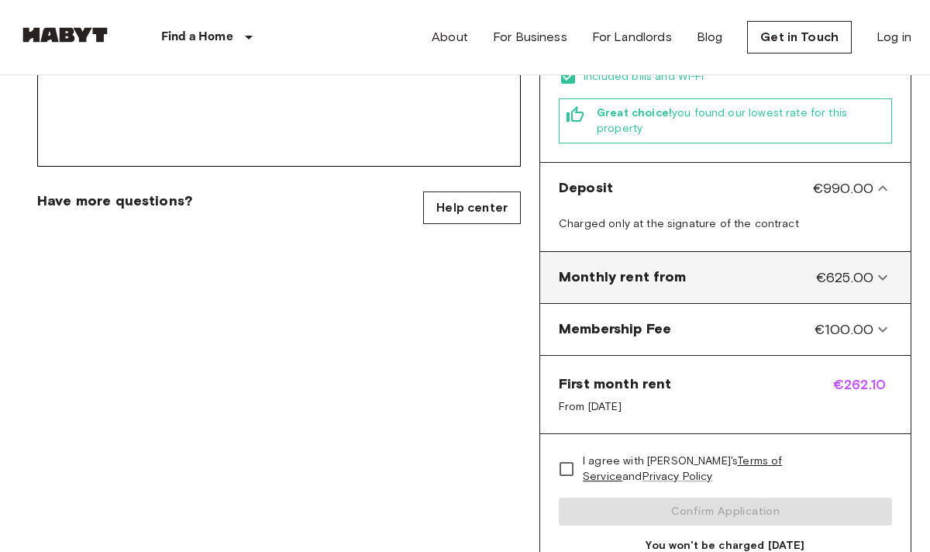
click at [862, 267] on span "€625.00" at bounding box center [844, 277] width 57 height 20
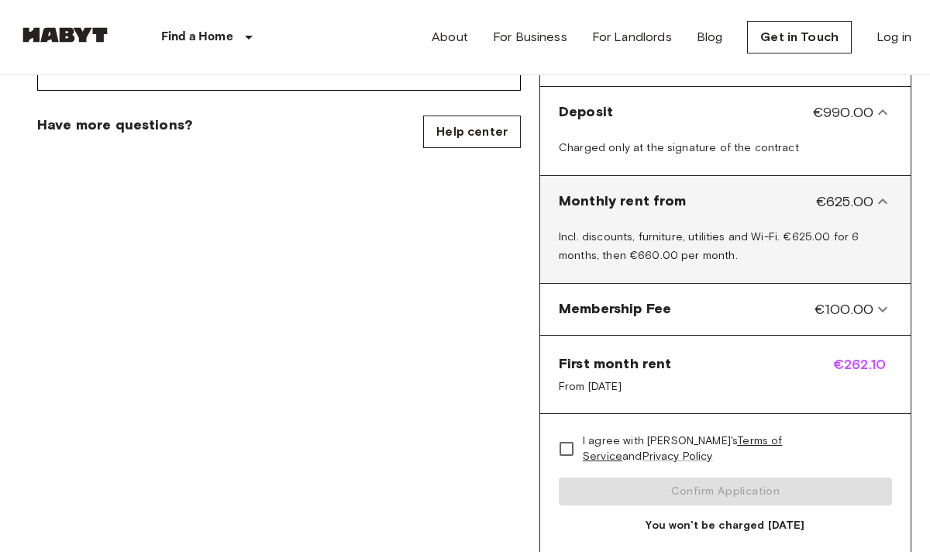
scroll to position [636, 0]
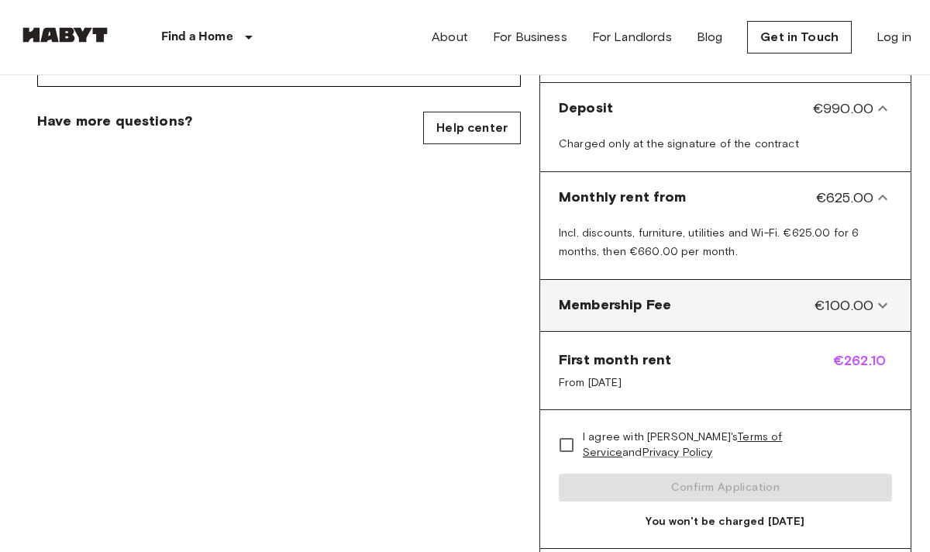
click at [864, 295] on span "€100.00" at bounding box center [844, 305] width 59 height 20
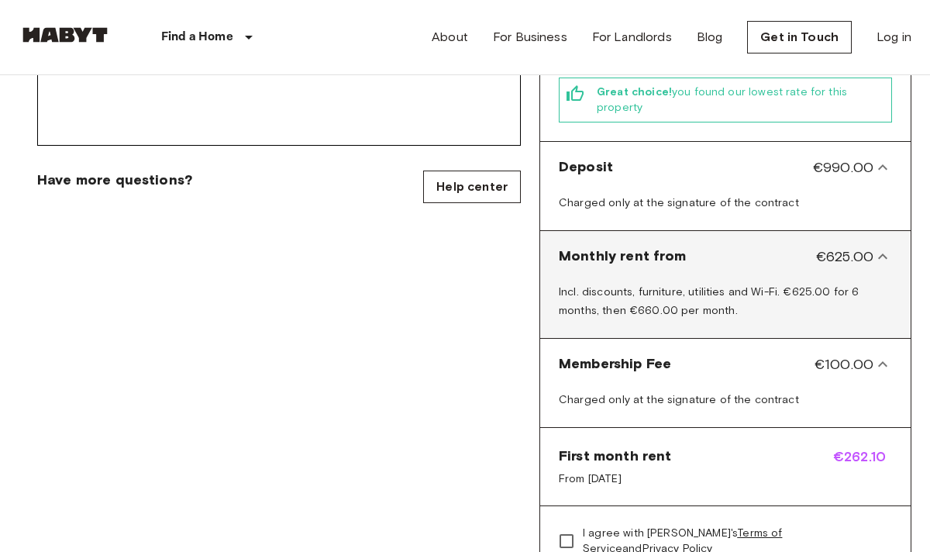
scroll to position [574, 0]
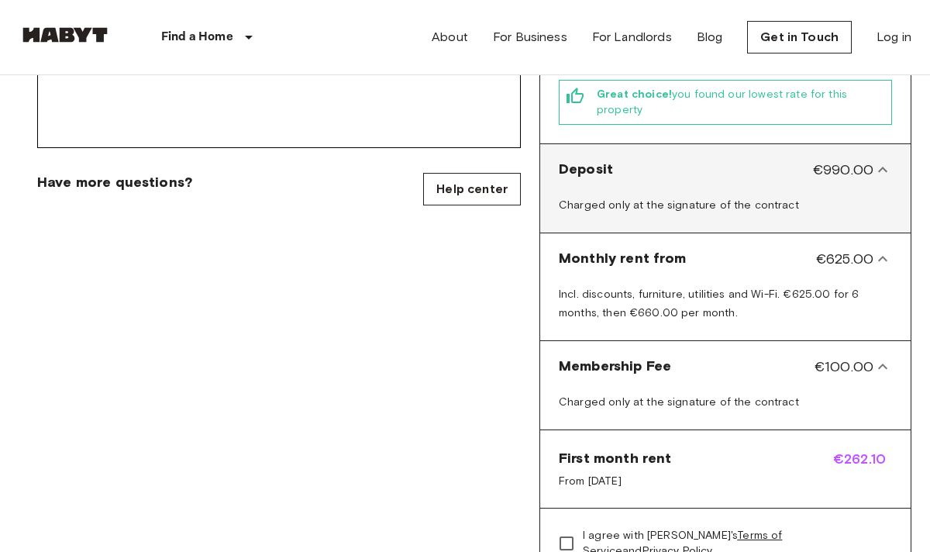
click at [867, 165] on span "€990.00" at bounding box center [843, 170] width 60 height 20
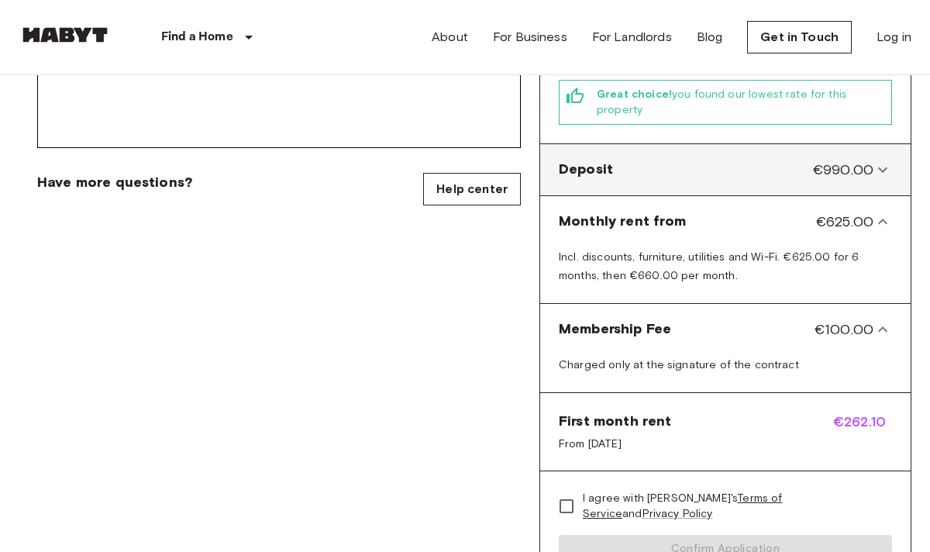
click at [867, 165] on span "€990.00" at bounding box center [843, 170] width 60 height 20
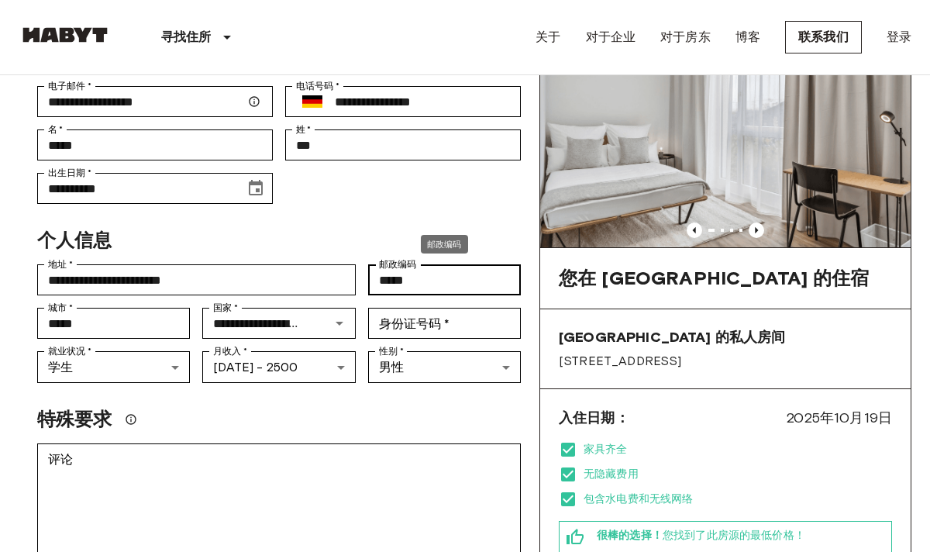
scroll to position [116, 0]
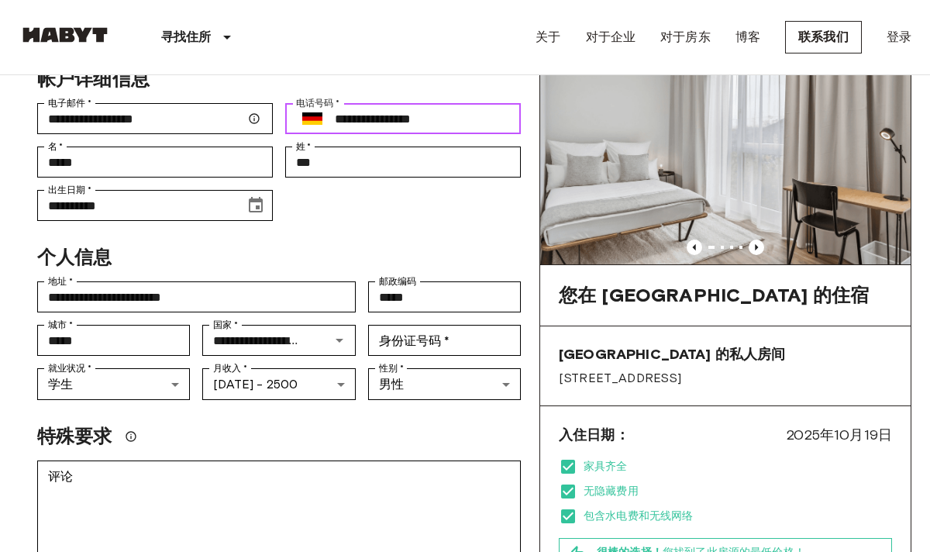
click at [460, 116] on input "**********" at bounding box center [428, 118] width 186 height 31
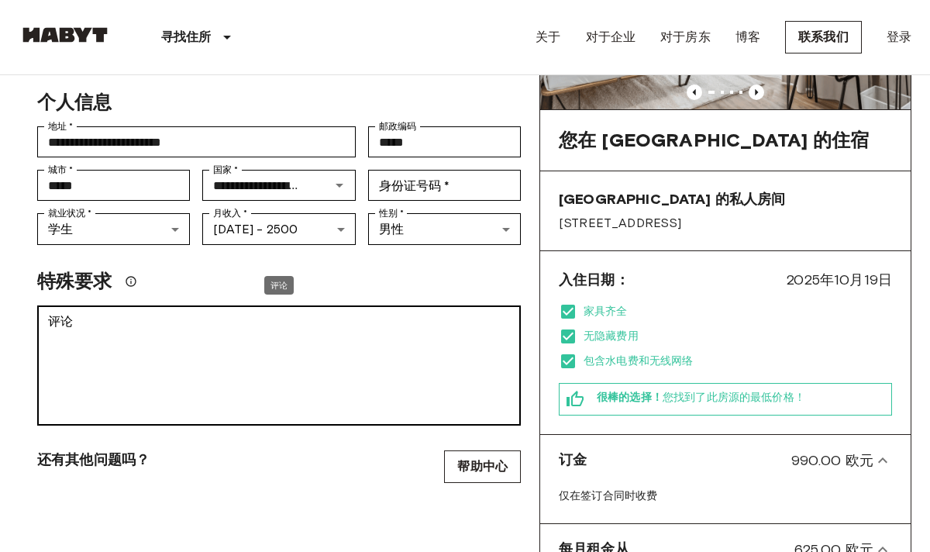
scroll to position [273, 0]
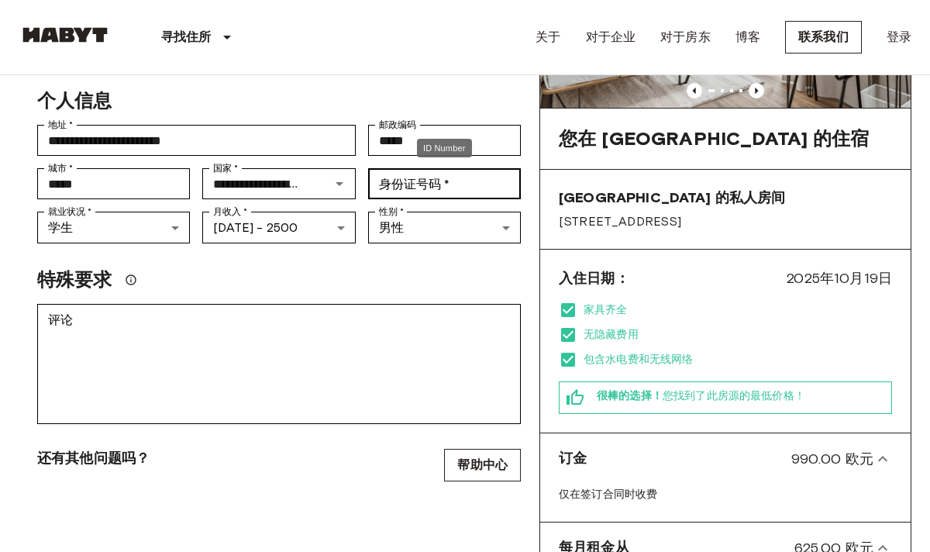
type input "**********"
click at [457, 181] on input "身份证号码   *" at bounding box center [444, 183] width 153 height 31
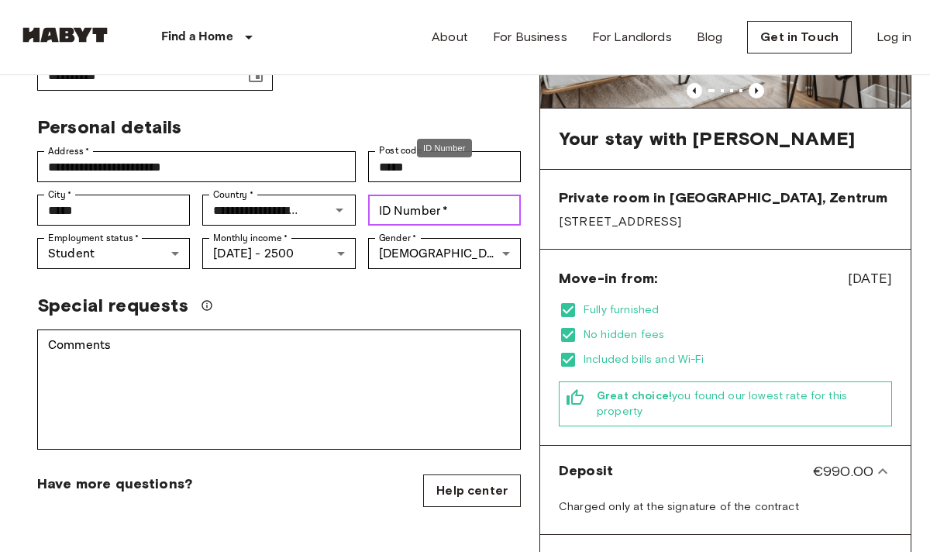
click at [464, 195] on input "ID Number   *" at bounding box center [444, 210] width 153 height 31
type input "*"
type input "******"
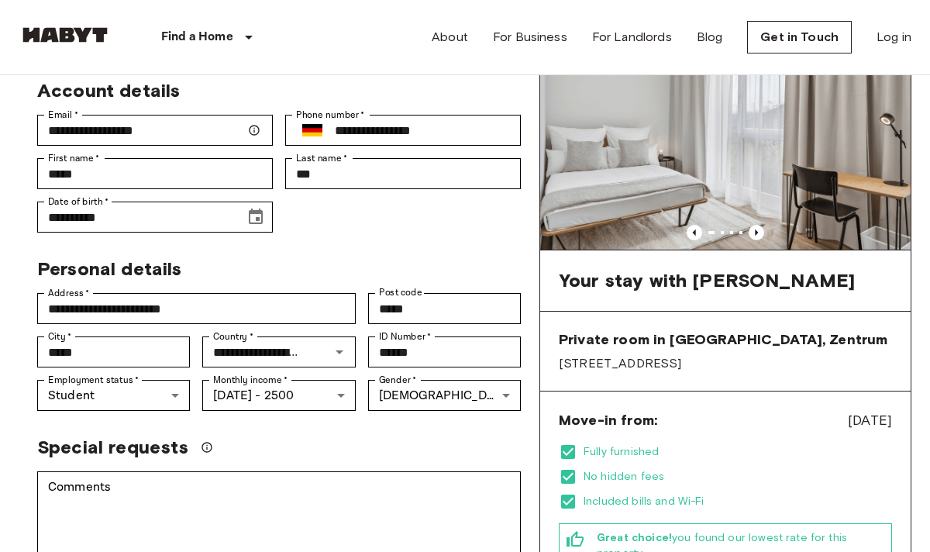
scroll to position [123, 0]
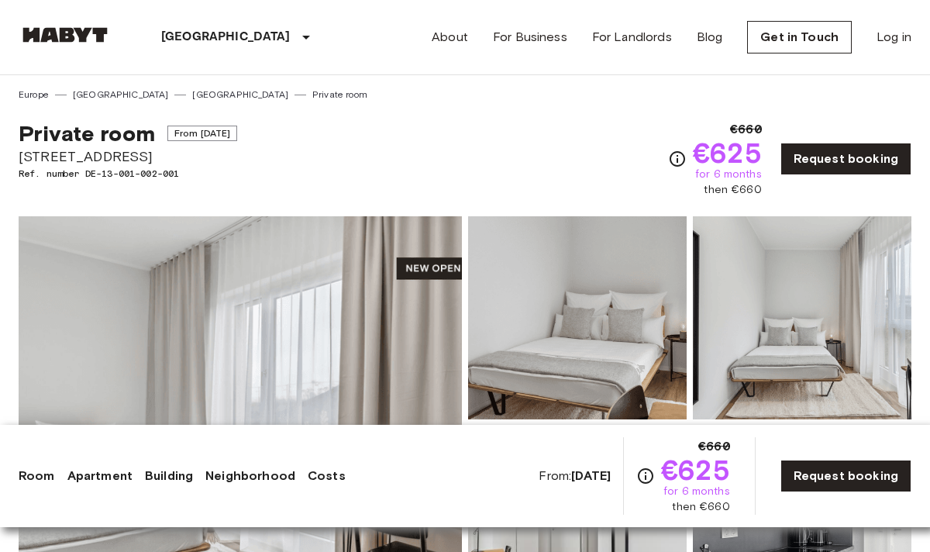
click at [598, 84] on div "Europe Germany Leipzig Private room" at bounding box center [465, 88] width 893 height 26
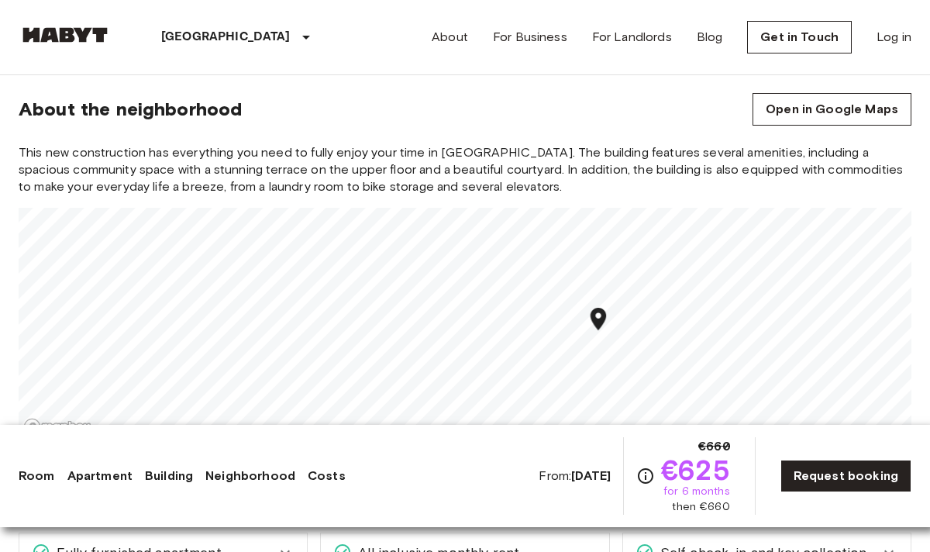
scroll to position [1615, 0]
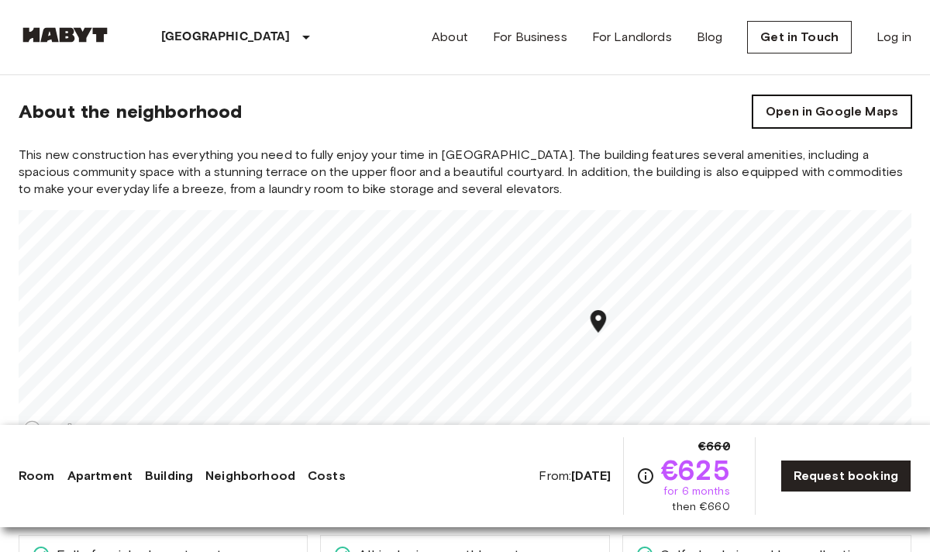
click at [789, 109] on link "Open in Google Maps" at bounding box center [832, 111] width 159 height 33
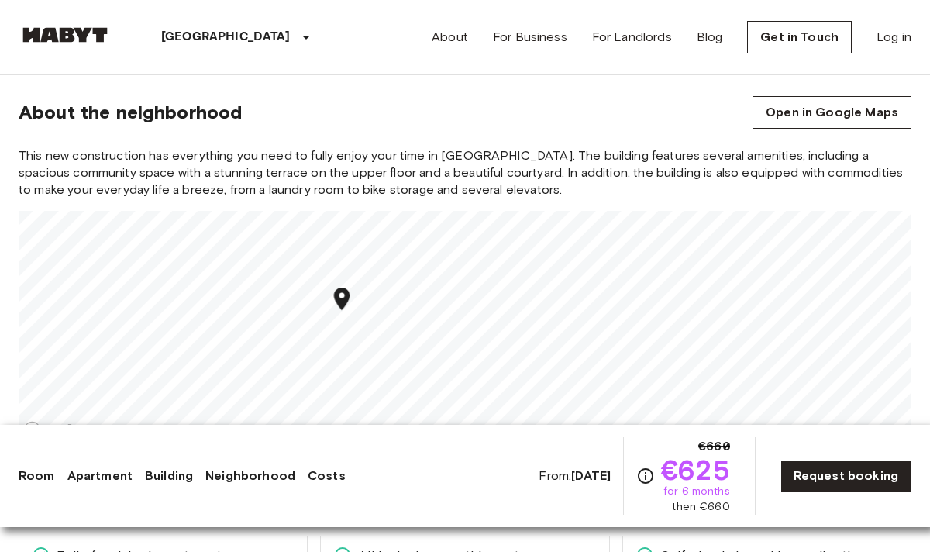
scroll to position [1606, 0]
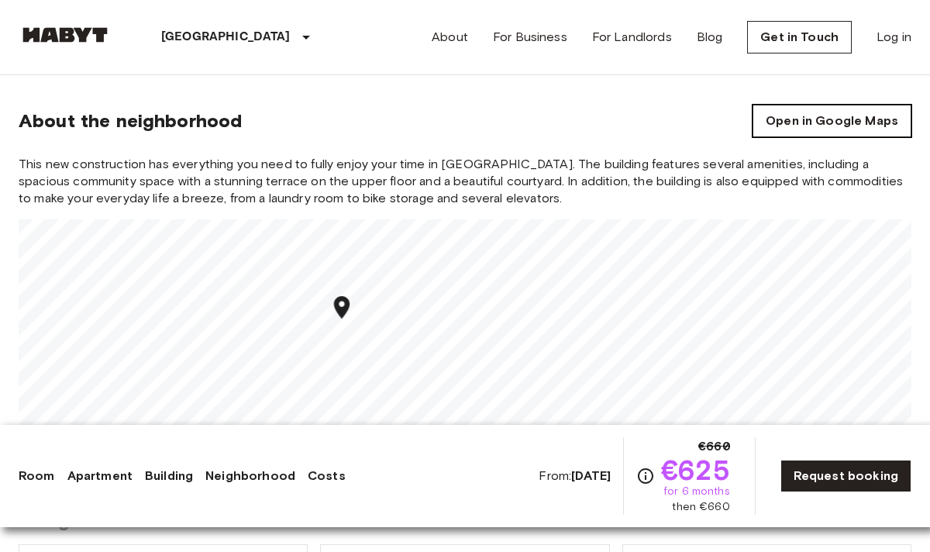
click at [820, 114] on link "Open in Google Maps" at bounding box center [832, 121] width 159 height 33
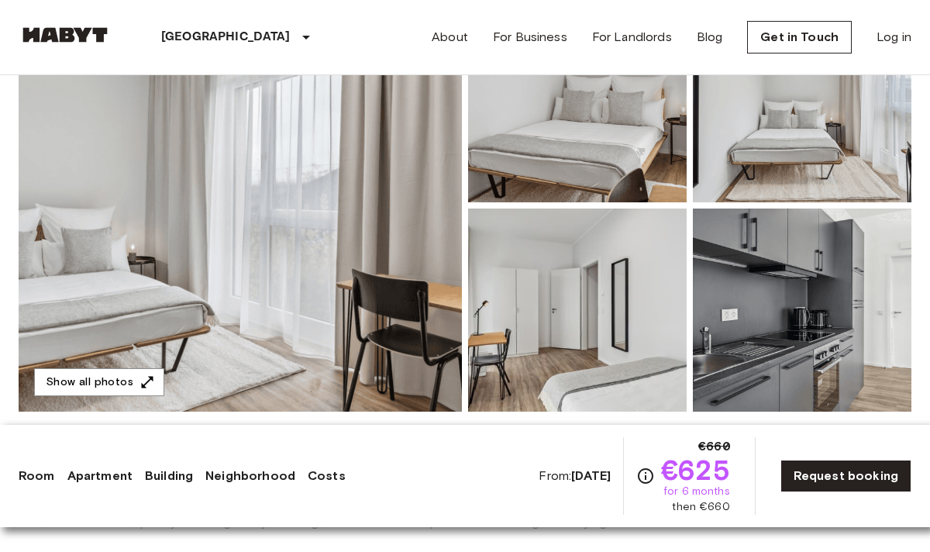
scroll to position [184, 0]
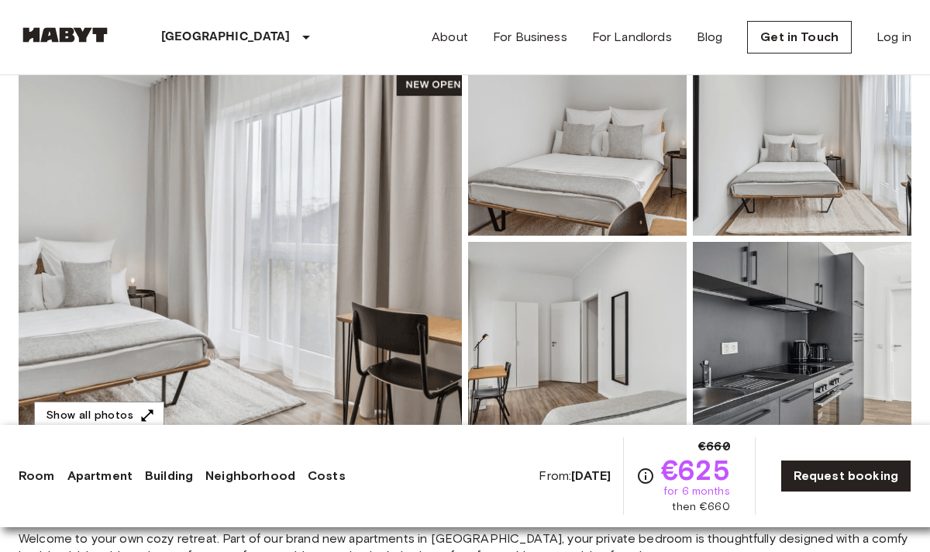
click at [650, 474] on icon "Check cost overview for full price breakdown. Please note that discounts apply …" at bounding box center [645, 476] width 19 height 19
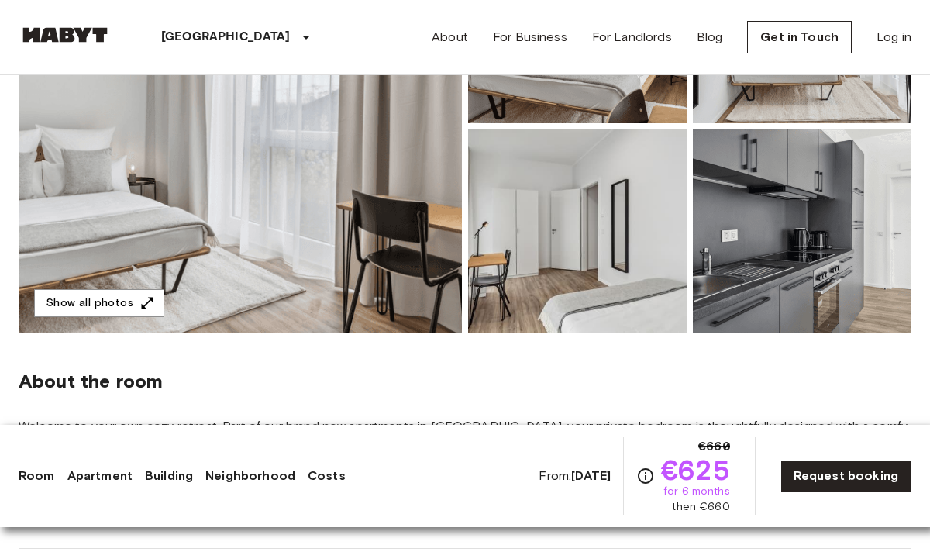
scroll to position [314, 0]
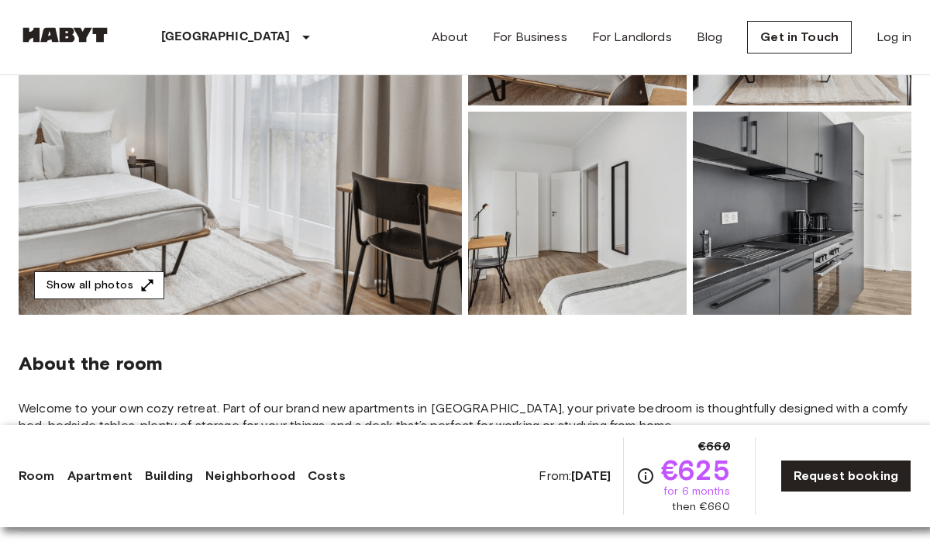
click at [140, 284] on icon "button" at bounding box center [148, 285] width 16 height 16
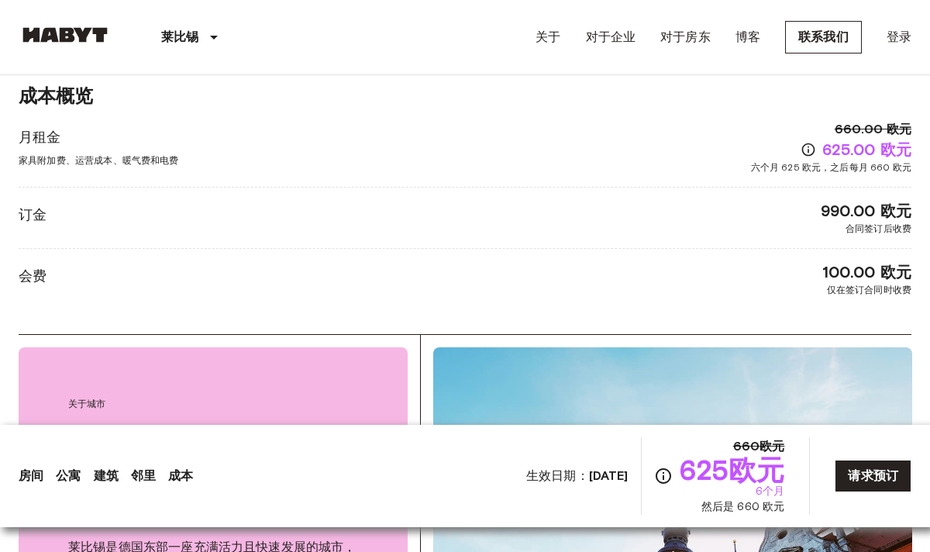
scroll to position [2327, 0]
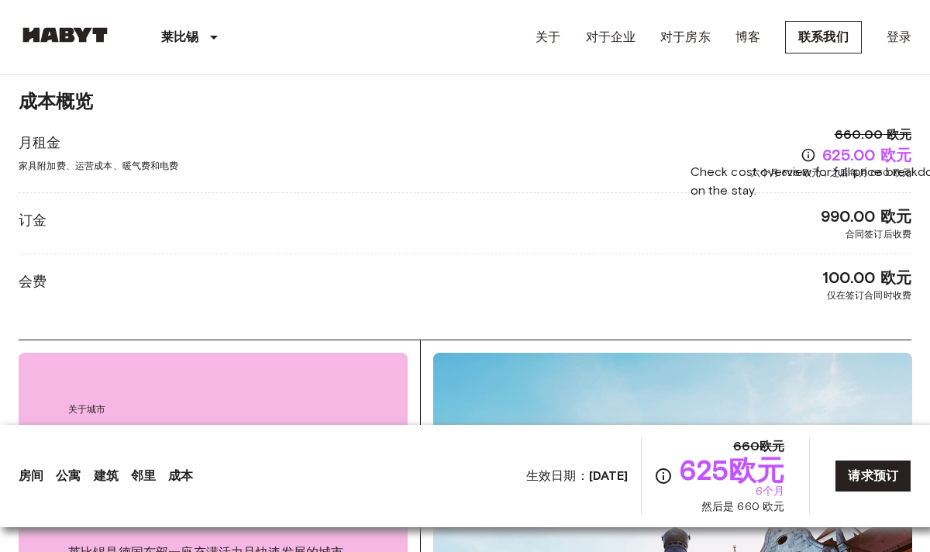
click at [805, 151] on icon "查看费用概览，了解完整价格明细。请注意，折扣仅适用于新入住者，且折扣条款和条件可能因入住情况而异。" at bounding box center [809, 155] width 16 height 16
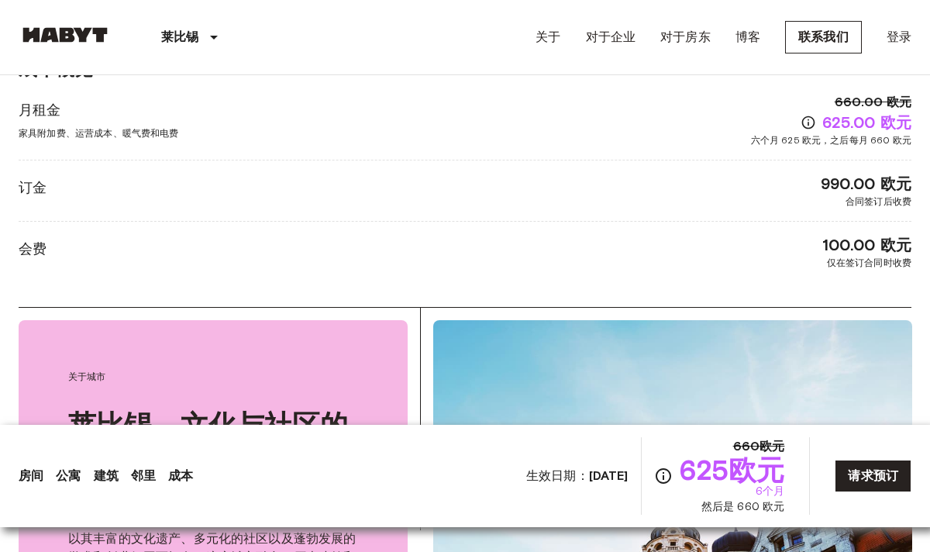
scroll to position [2340, 0]
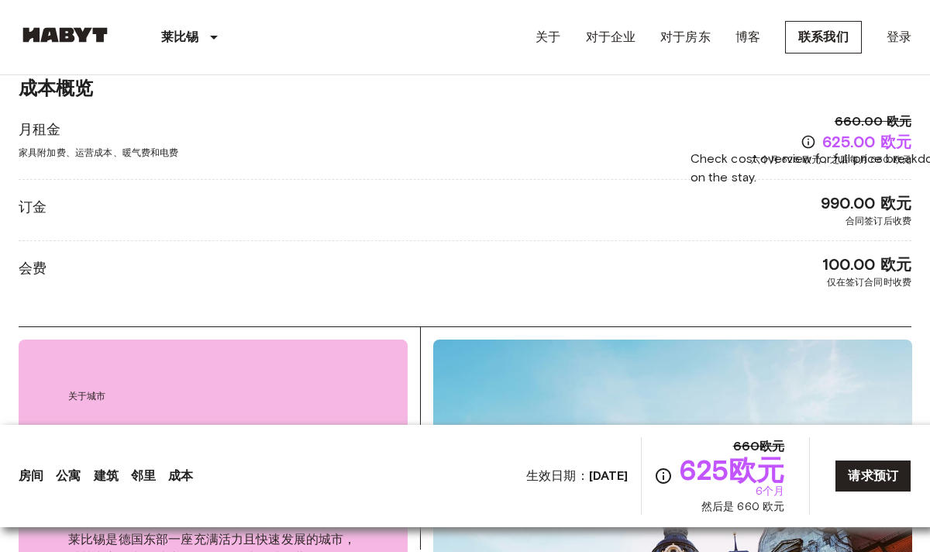
click at [807, 141] on icon "查看费用概览，了解完整价格明细。请注意，折扣仅适用于新入住者，且折扣条款和条件可能因入住情况而异。" at bounding box center [809, 142] width 16 height 16
click at [824, 141] on font "625.00 欧元" at bounding box center [866, 142] width 89 height 19
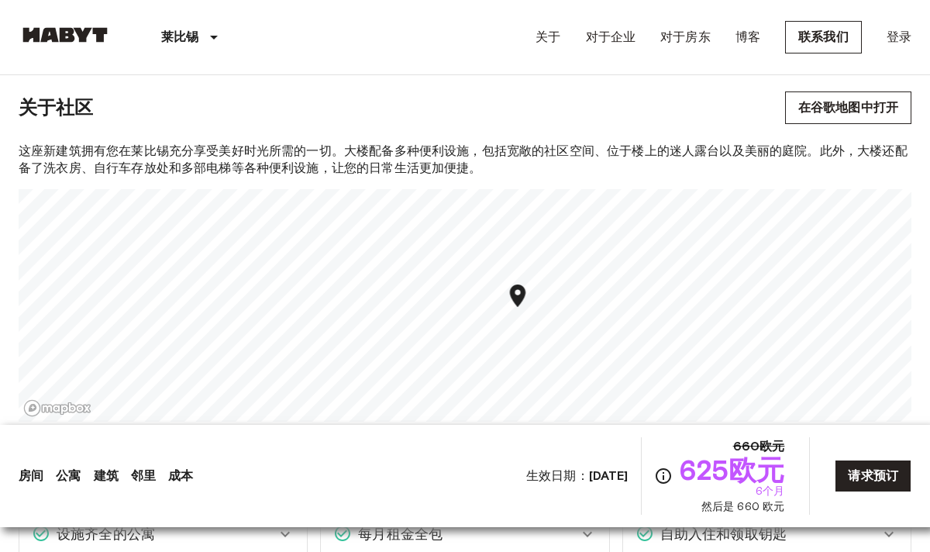
scroll to position [1391, 0]
